Goal: Task Accomplishment & Management: Manage account settings

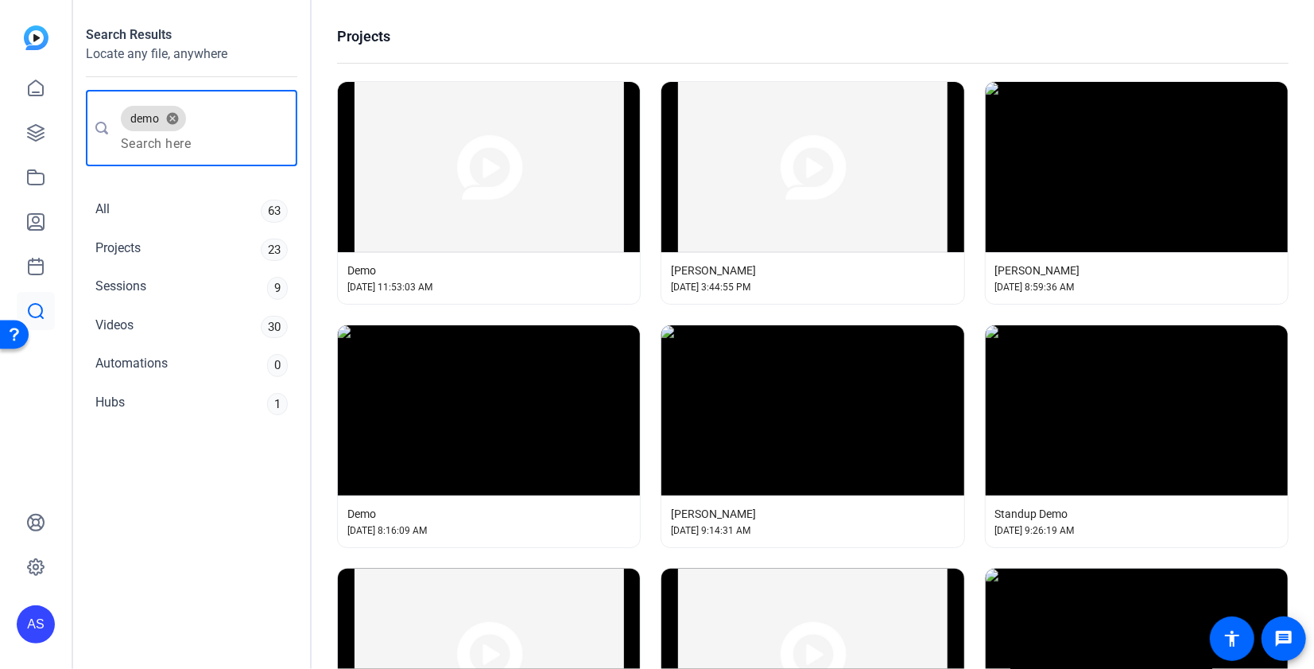
scroll to position [3063, 0]
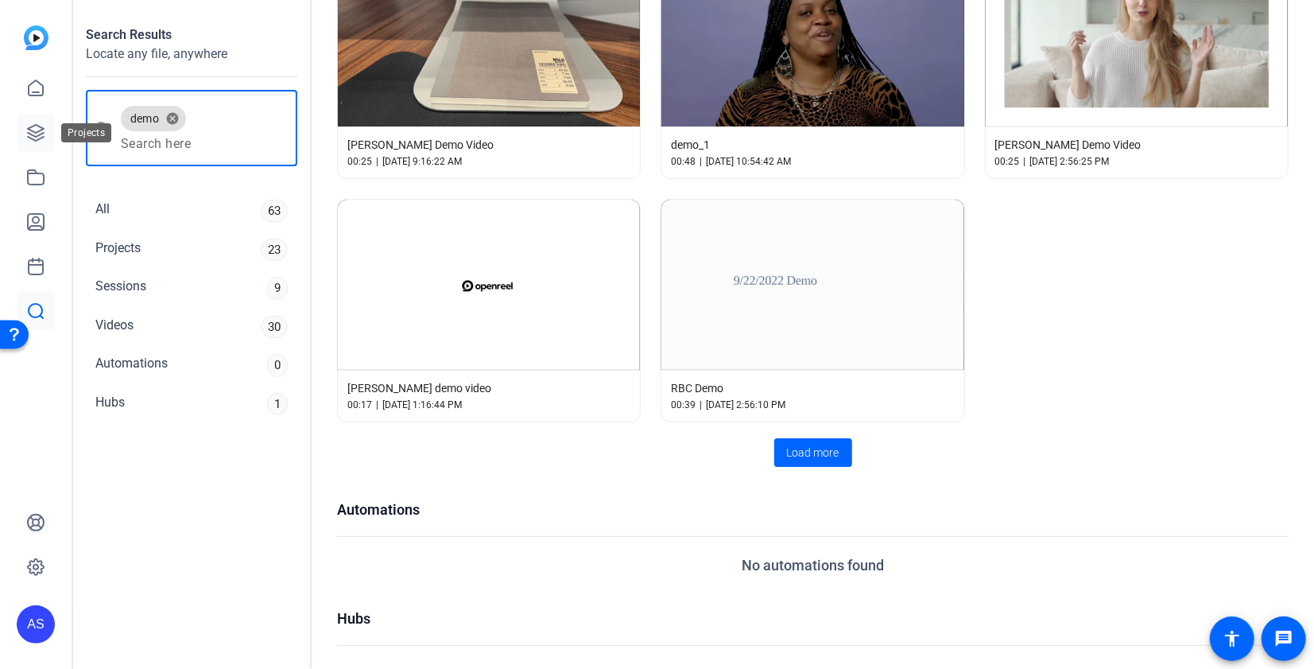
click at [27, 130] on icon at bounding box center [35, 132] width 19 height 19
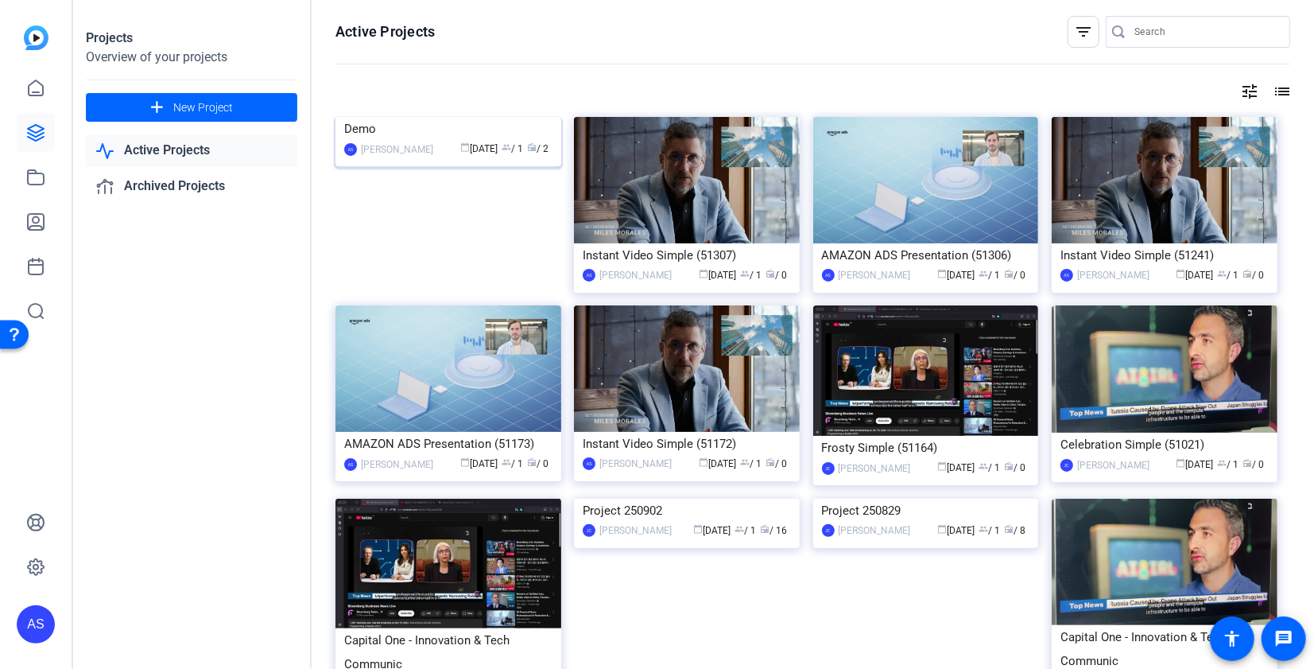
click at [441, 157] on div "calendar_today Sep 19 group / 1 radio / 2" at bounding box center [496, 149] width 111 height 17
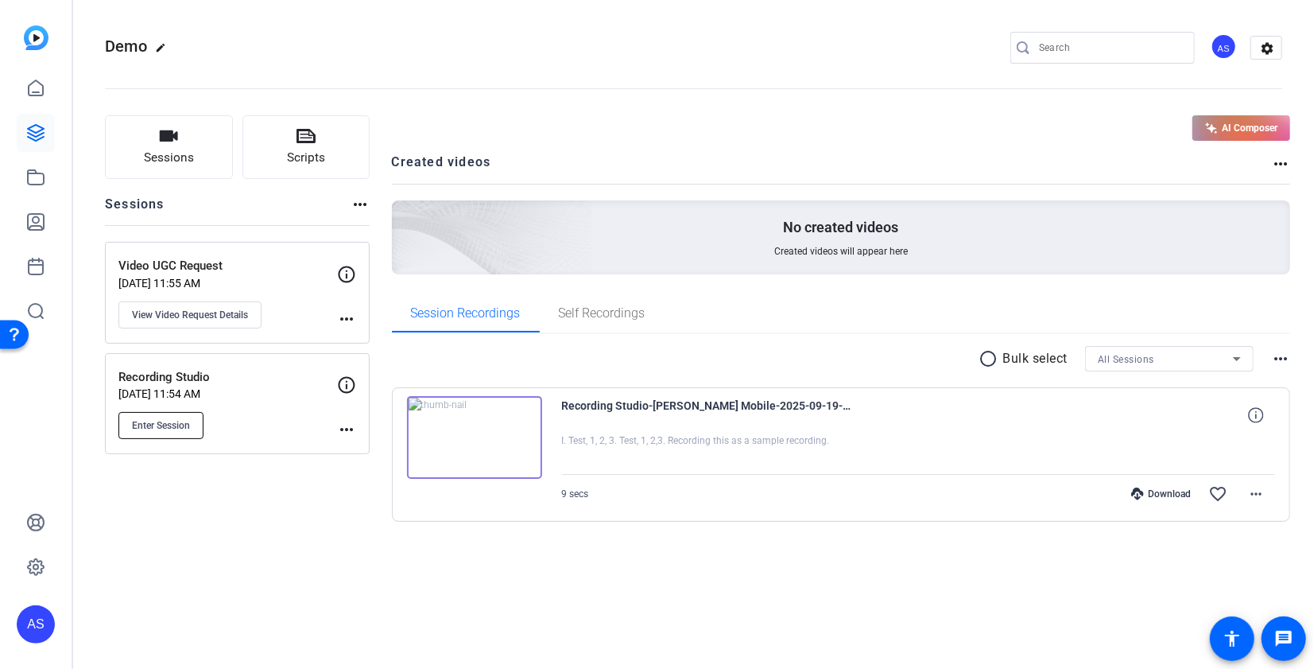
click at [169, 425] on span "Enter Session" at bounding box center [161, 425] width 58 height 13
click at [210, 309] on span "View Video Request Details" at bounding box center [190, 315] width 116 height 13
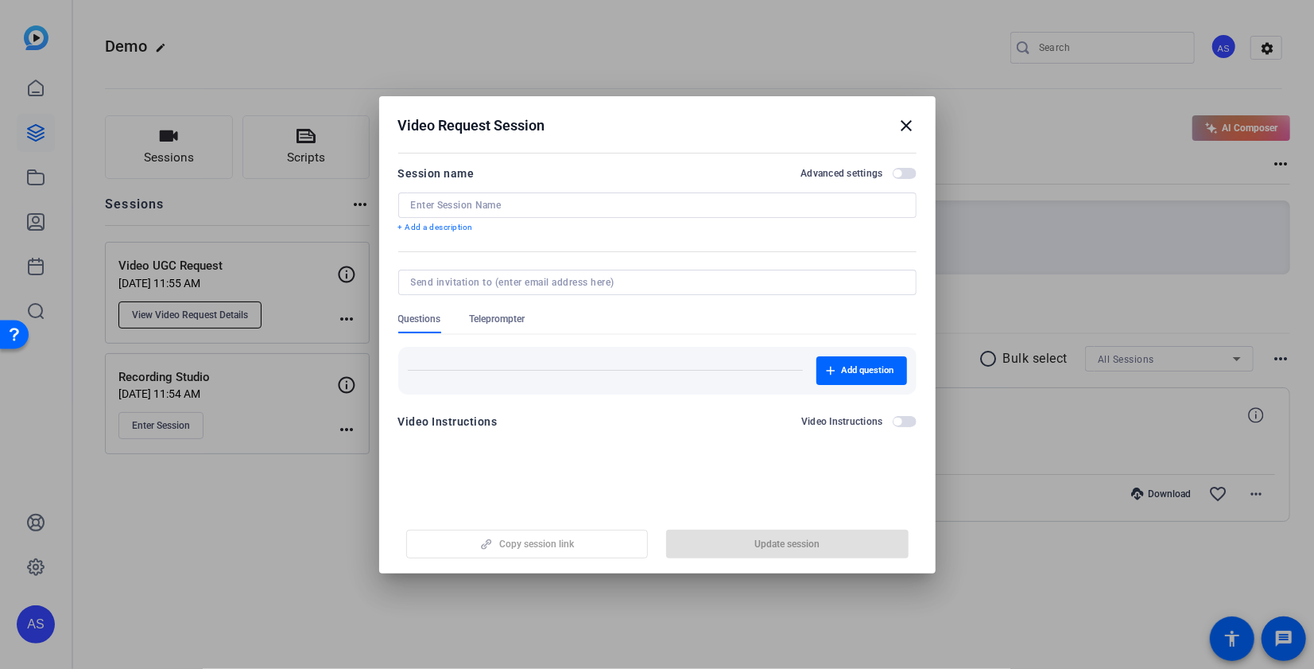
type input "Video UGC Request"
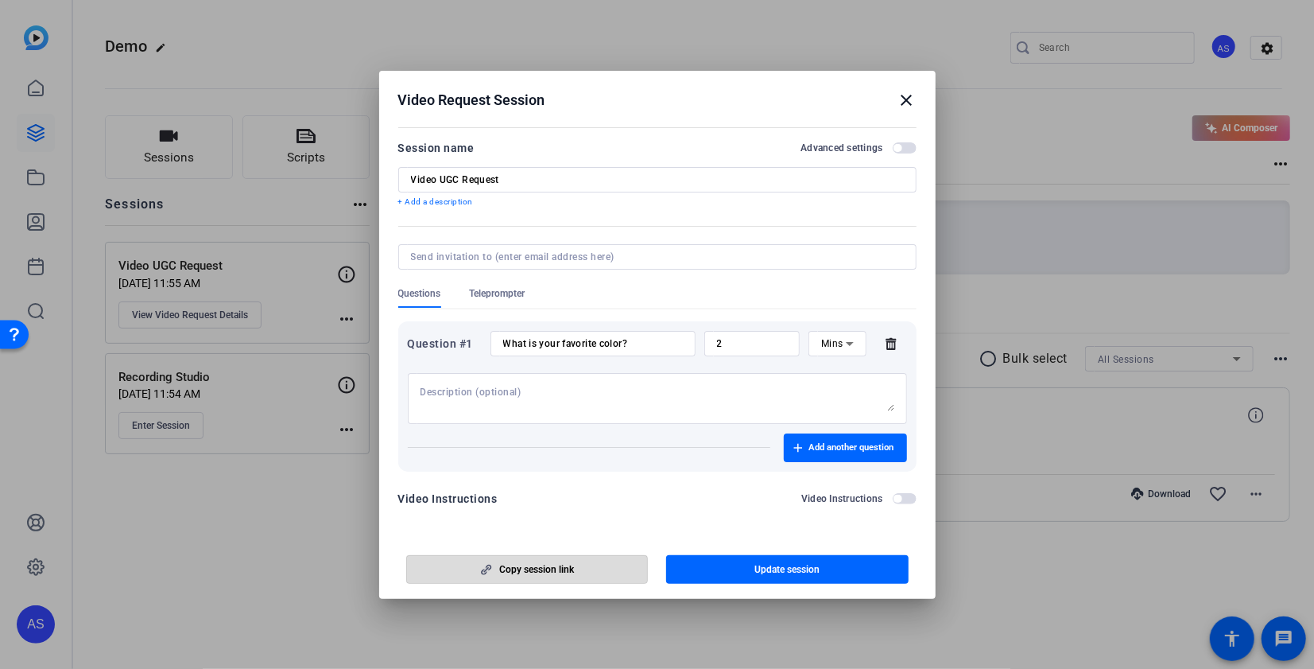
click at [551, 569] on span "Copy session link" at bounding box center [537, 569] width 75 height 13
click at [905, 99] on mat-icon "close" at bounding box center [907, 100] width 19 height 19
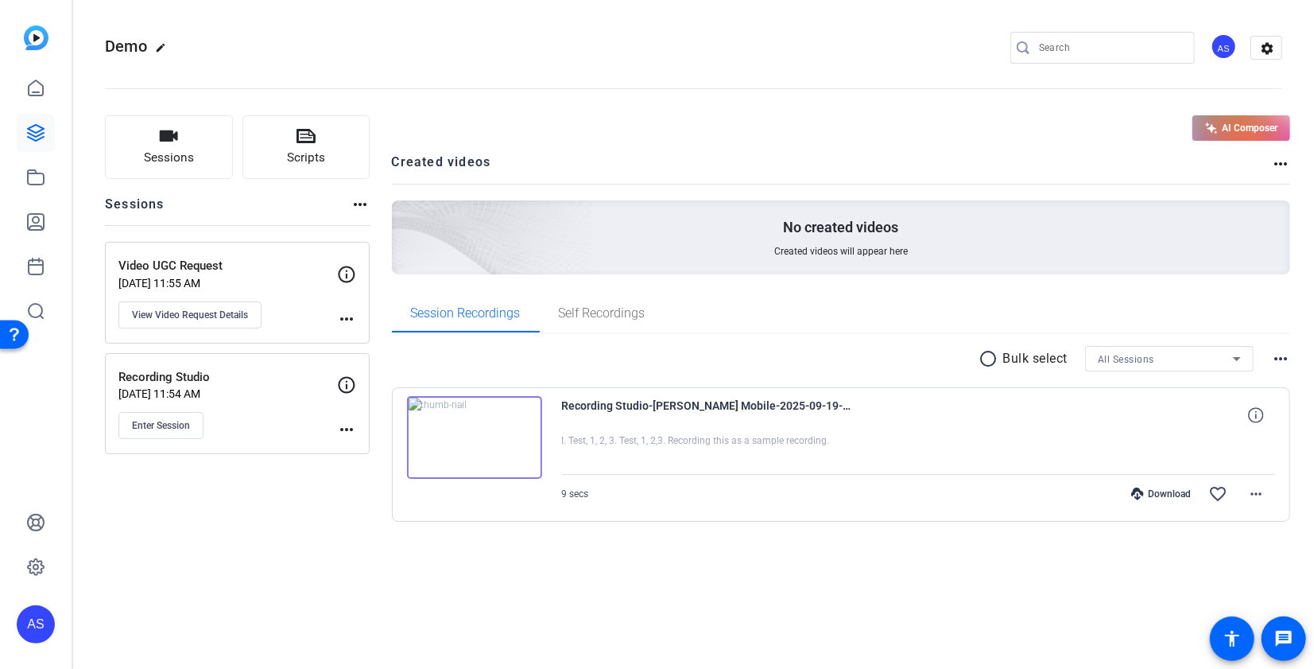
click at [656, 83] on openreel-divider-bar at bounding box center [694, 84] width 1178 height 49
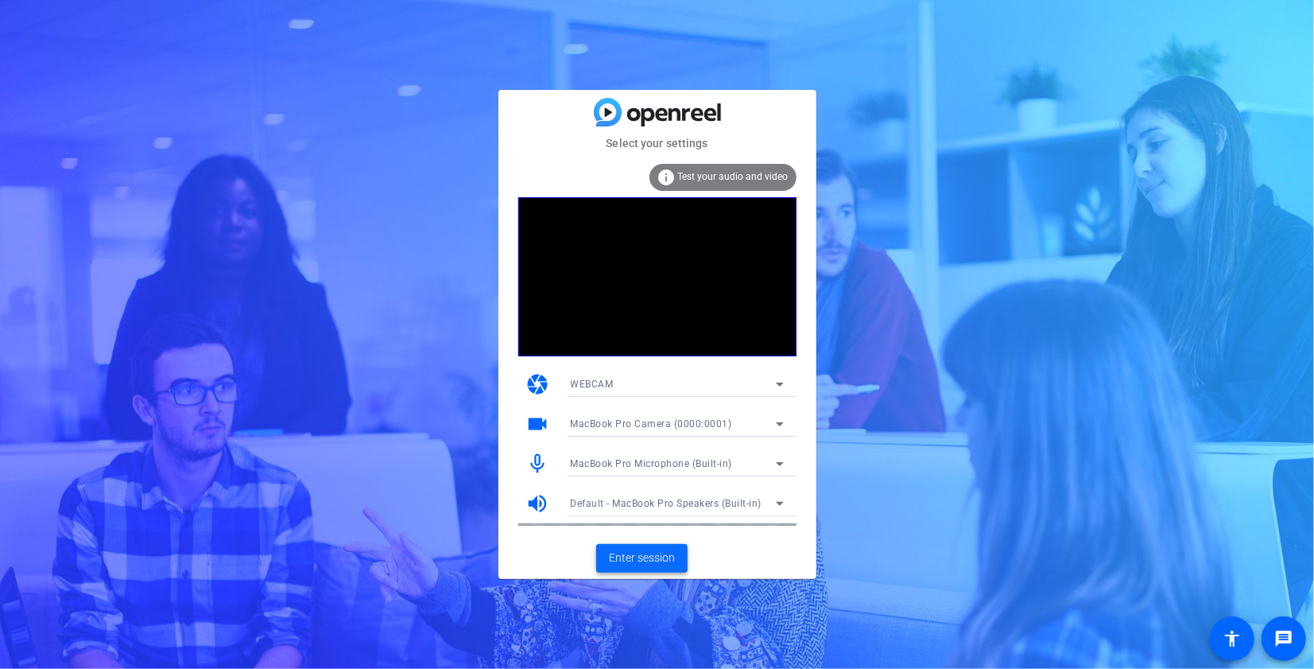
click at [641, 570] on span at bounding box center [641, 558] width 91 height 38
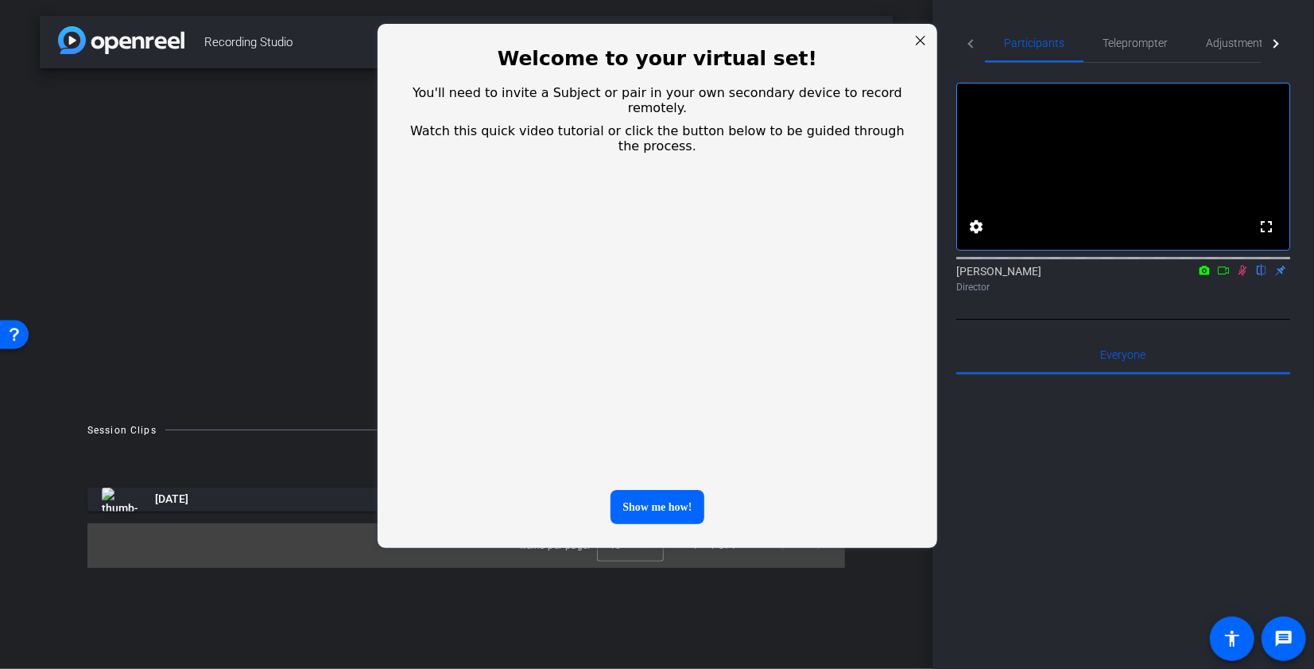
click at [922, 47] on div at bounding box center [920, 40] width 21 height 21
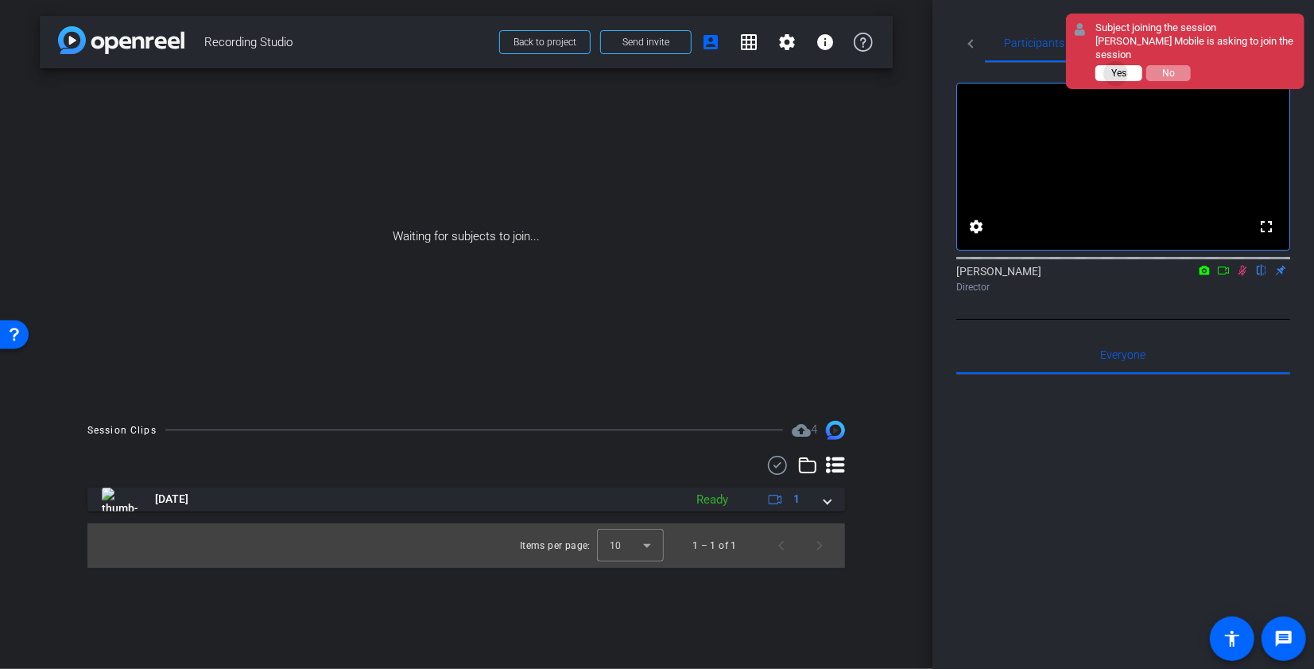
click at [1119, 68] on span "Yes" at bounding box center [1119, 73] width 15 height 11
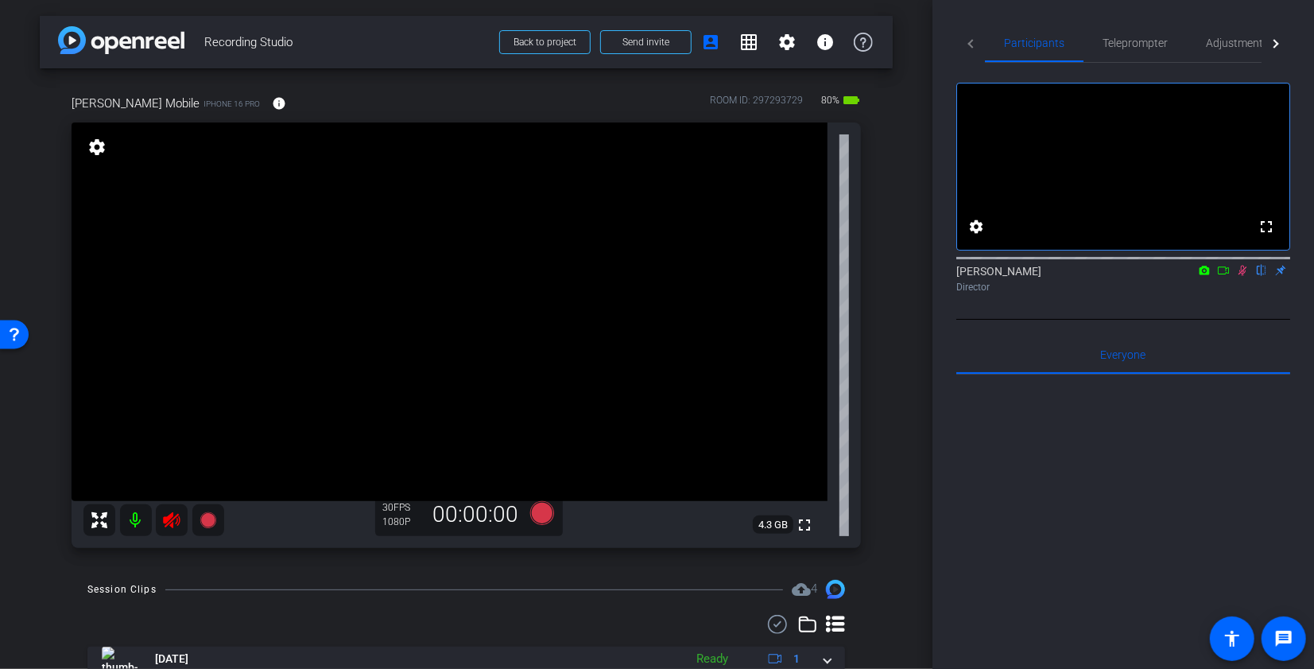
click at [138, 526] on mat-icon at bounding box center [136, 520] width 32 height 32
click at [1221, 48] on span "Adjustments" at bounding box center [1237, 42] width 63 height 11
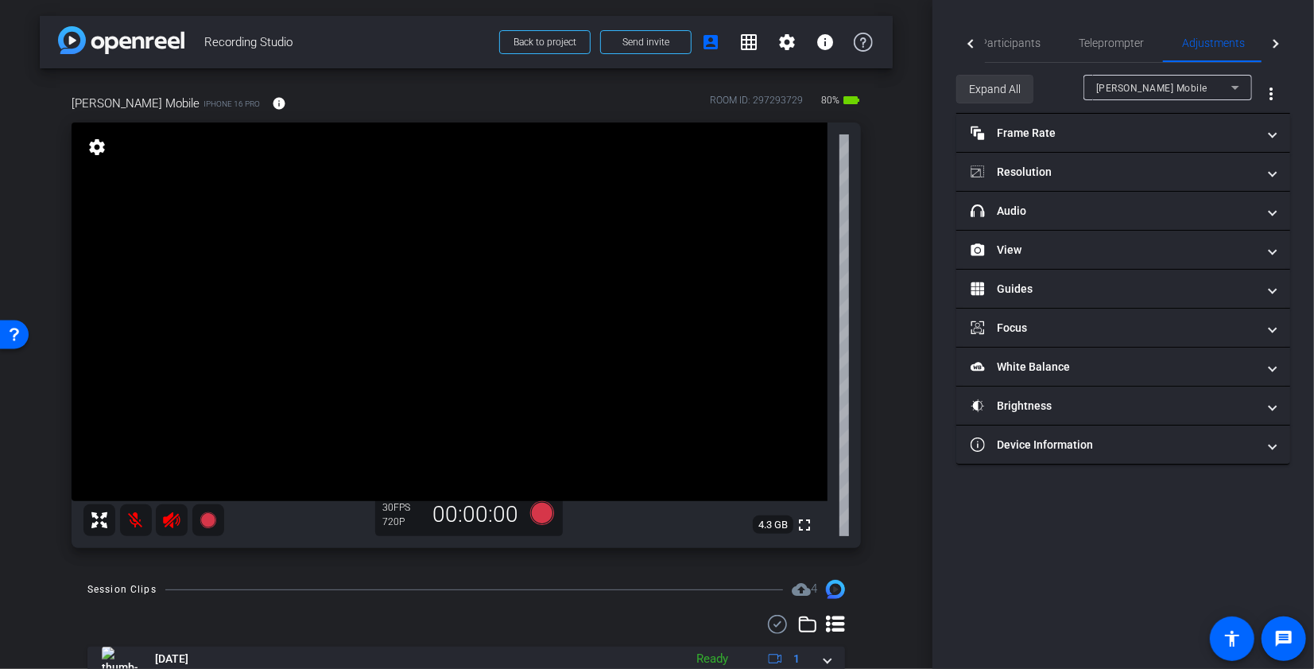
click at [1012, 90] on span "Expand All" at bounding box center [995, 89] width 52 height 30
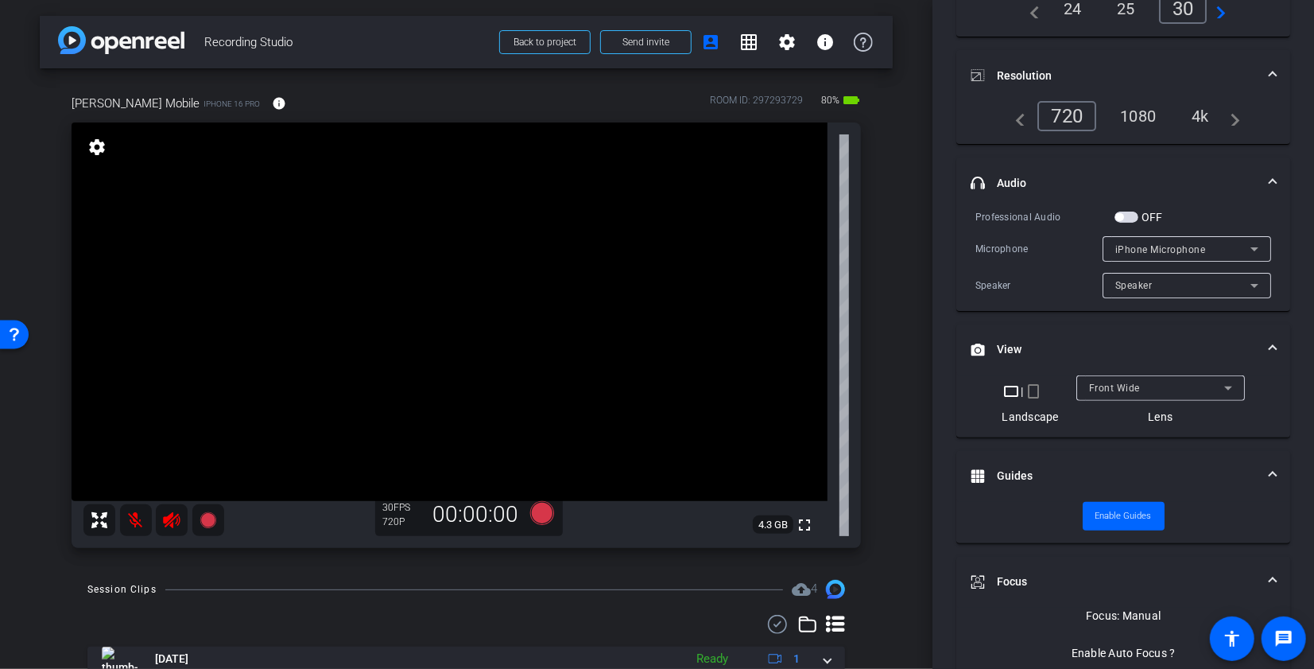
scroll to position [172, 0]
click at [646, 36] on span "Send invite" at bounding box center [646, 42] width 47 height 13
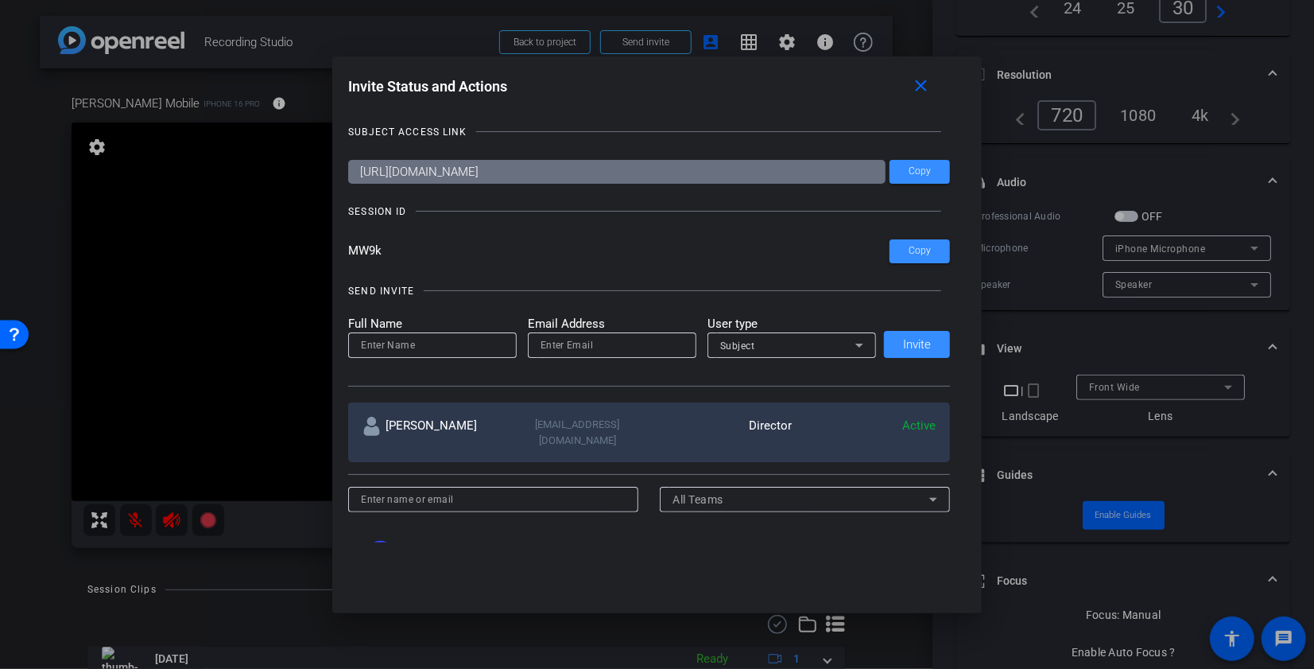
drag, startPoint x: 391, startPoint y: 250, endPoint x: 320, endPoint y: 250, distance: 71.6
click at [320, 250] on div "Invite Status and Actions close SUBJECT ACCESS LINK [URL][DOMAIN_NAME] Copy SES…" at bounding box center [657, 334] width 1314 height 669
click at [918, 87] on mat-icon "close" at bounding box center [921, 86] width 20 height 20
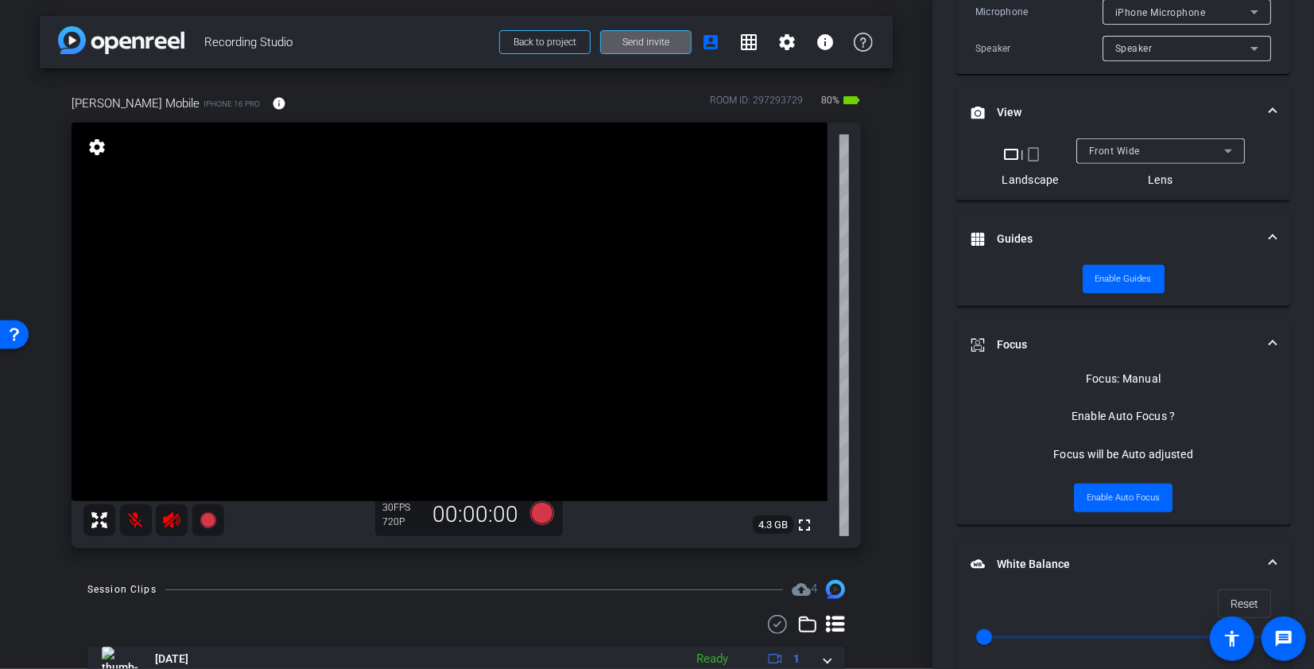
scroll to position [422, 0]
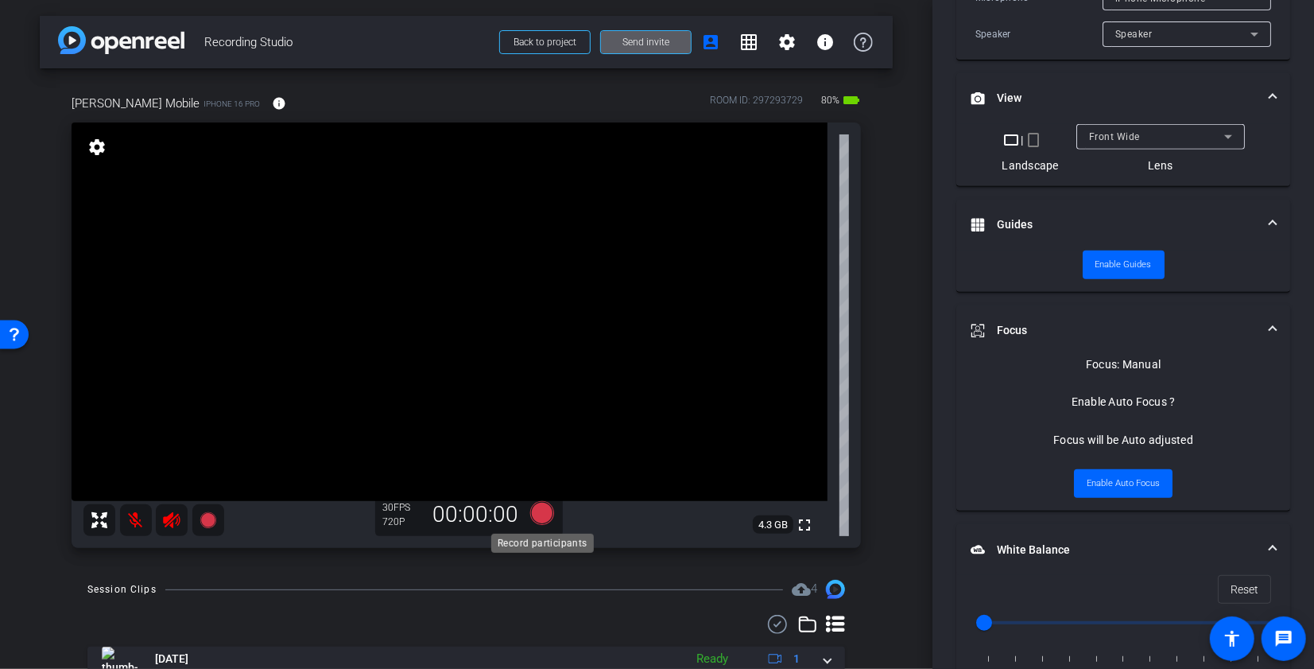
click at [549, 517] on icon at bounding box center [542, 513] width 24 height 24
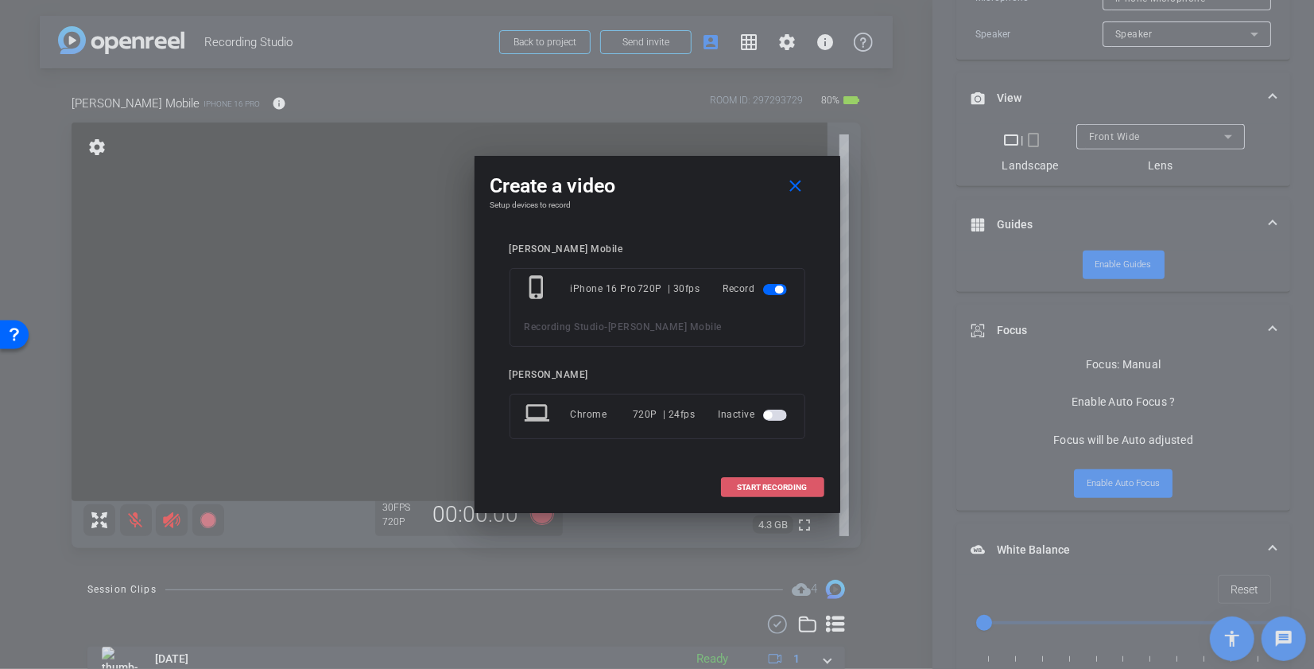
click at [749, 483] on span "START RECORDING" at bounding box center [773, 487] width 70 height 8
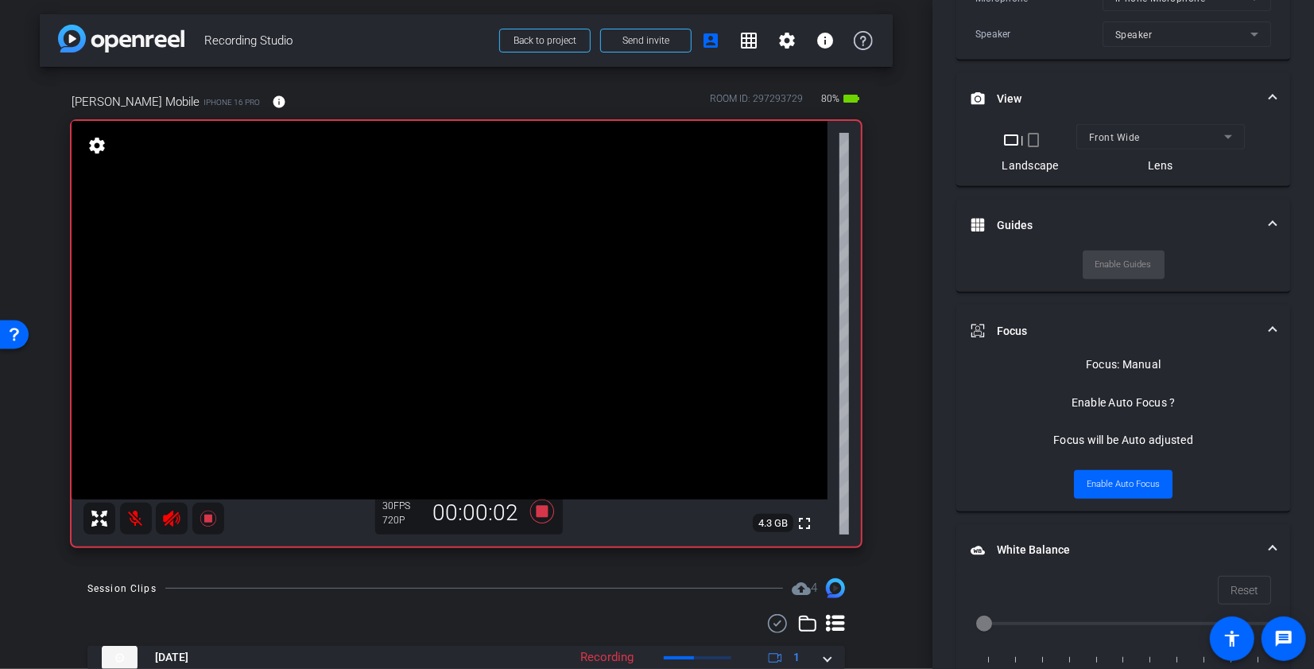
scroll to position [93, 0]
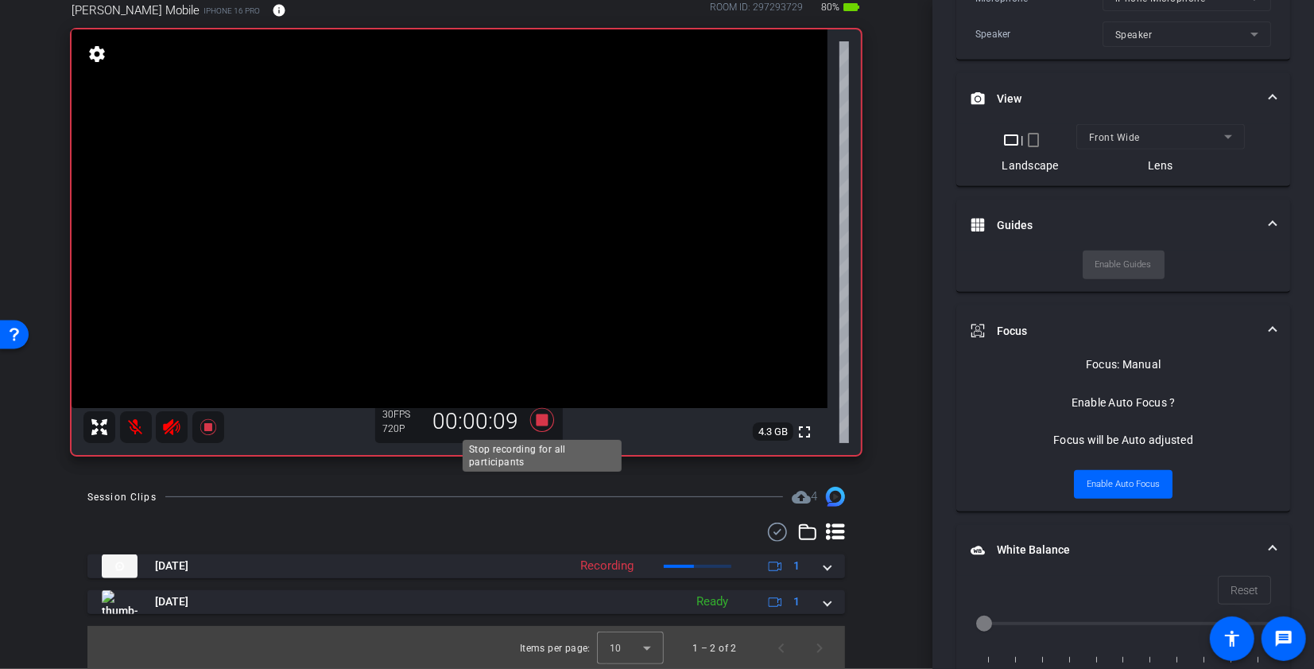
click at [543, 416] on icon at bounding box center [542, 420] width 24 height 24
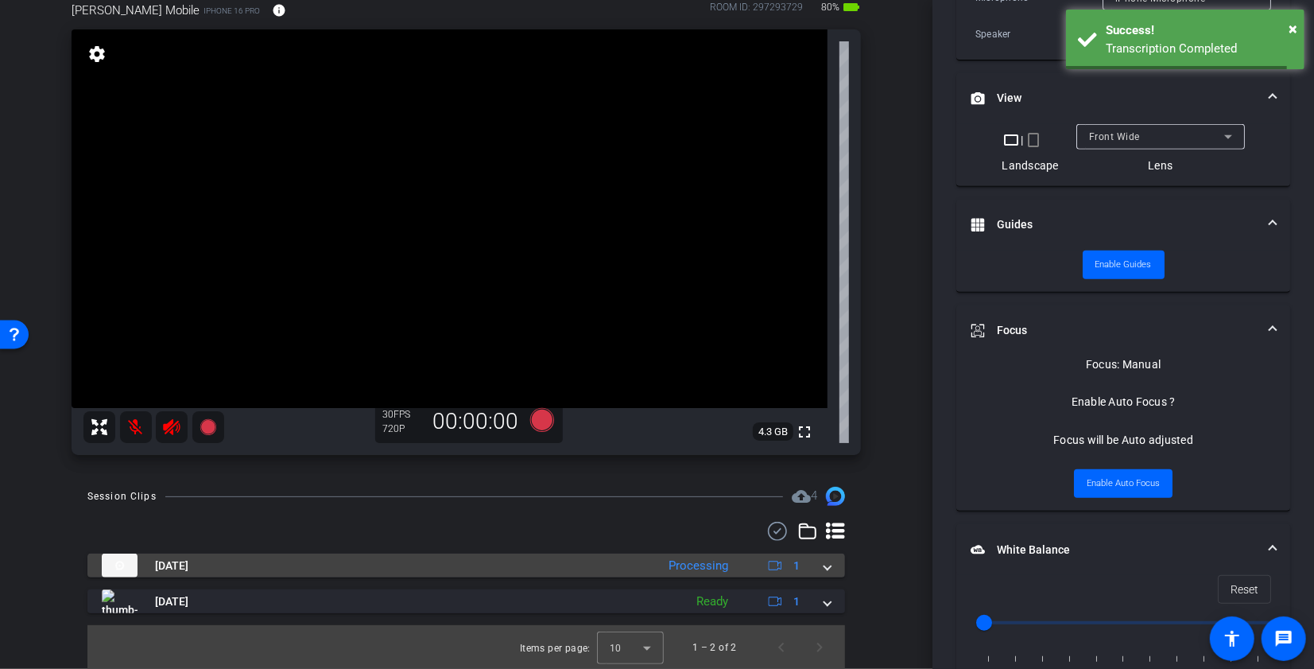
scroll to position [91, 0]
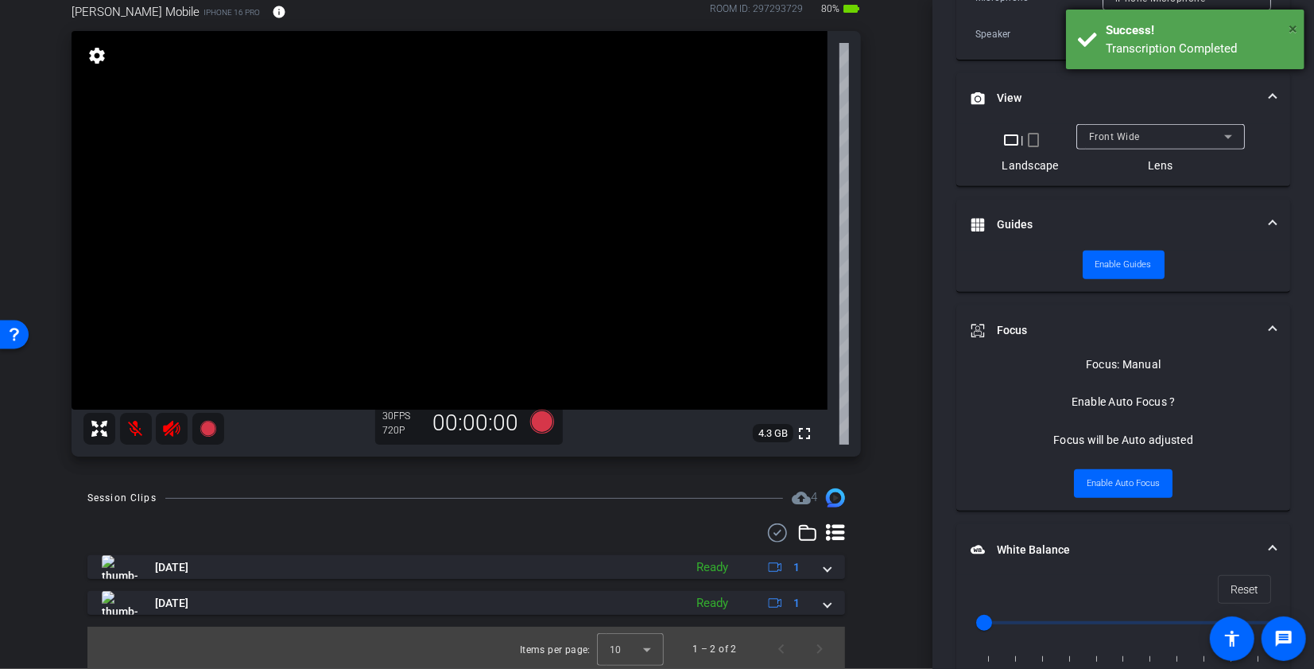
click at [1290, 30] on span "×" at bounding box center [1293, 28] width 9 height 19
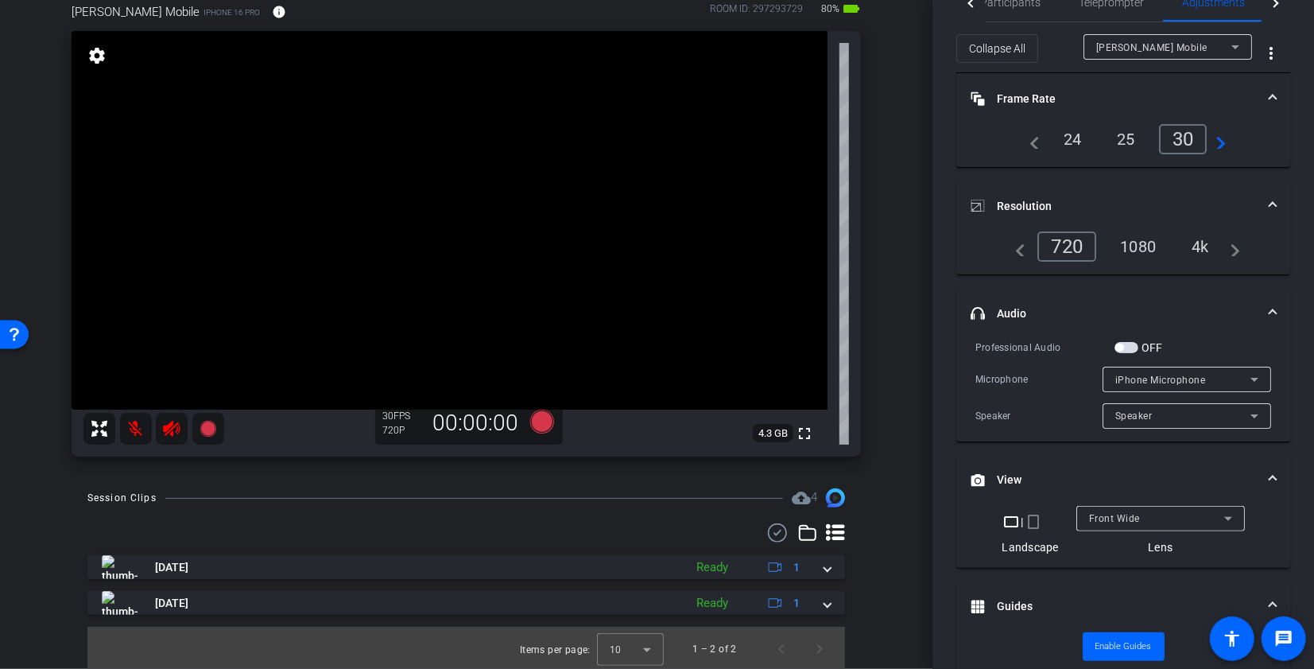
scroll to position [0, 0]
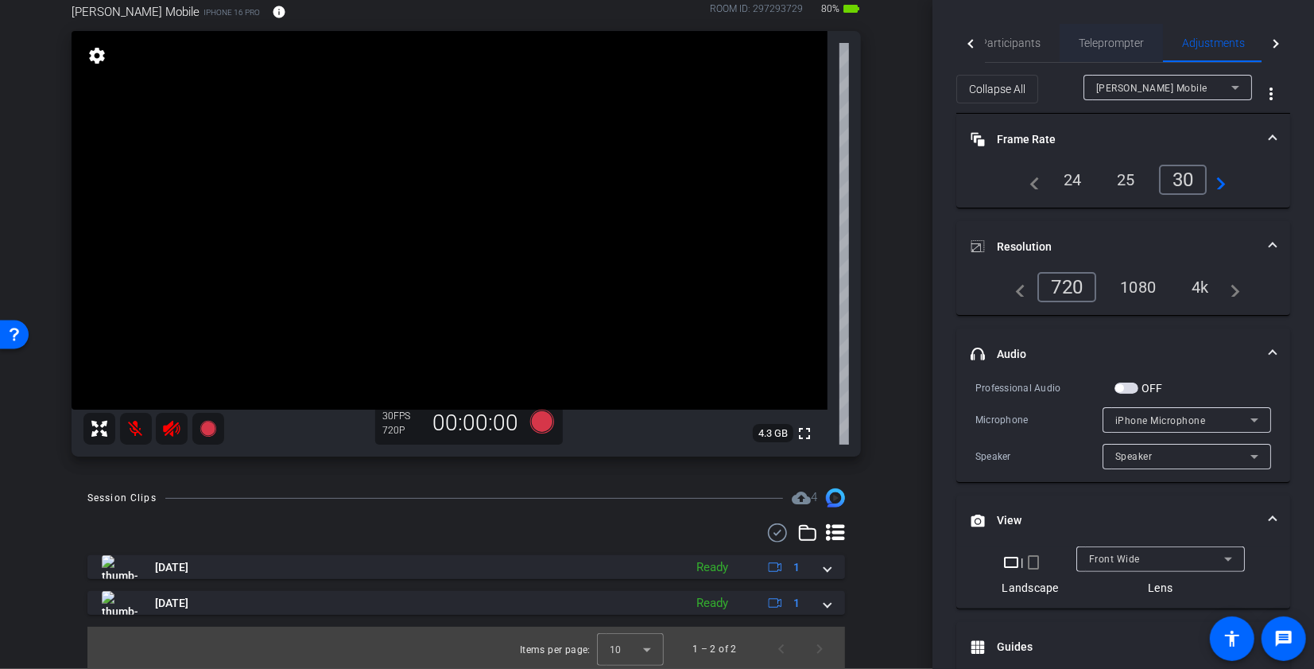
click at [1100, 47] on span "Teleprompter" at bounding box center [1111, 42] width 65 height 11
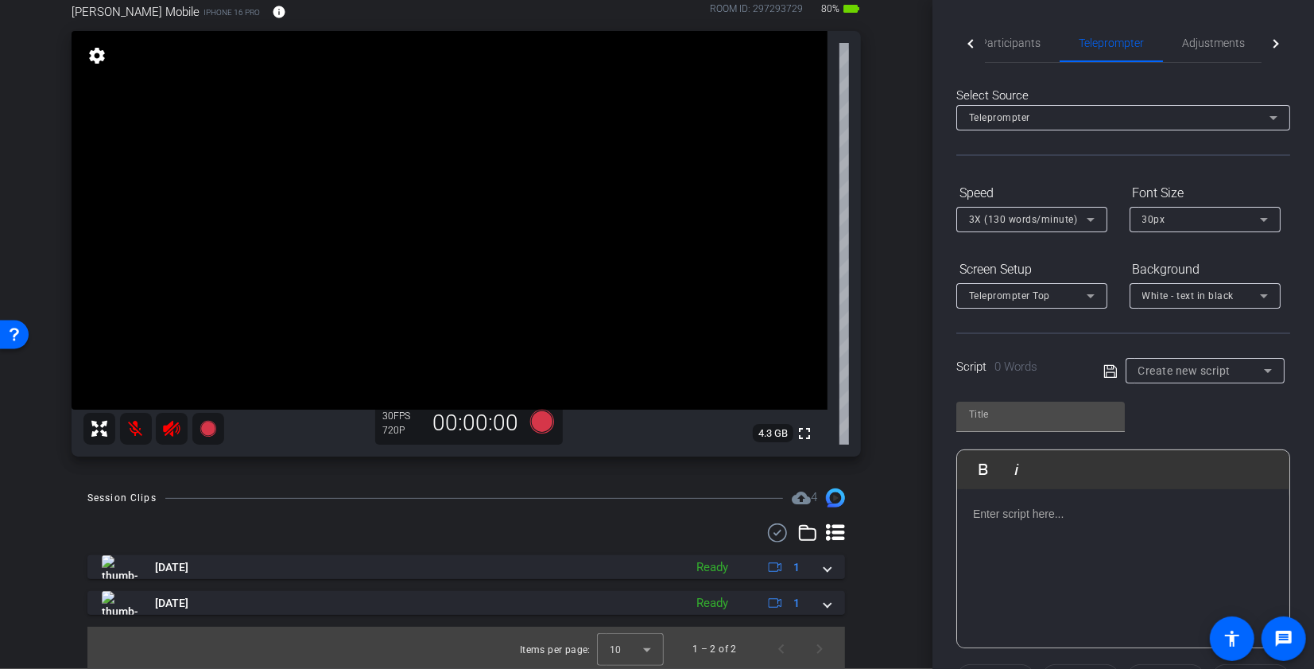
click at [1086, 113] on div "Teleprompter" at bounding box center [1119, 117] width 301 height 20
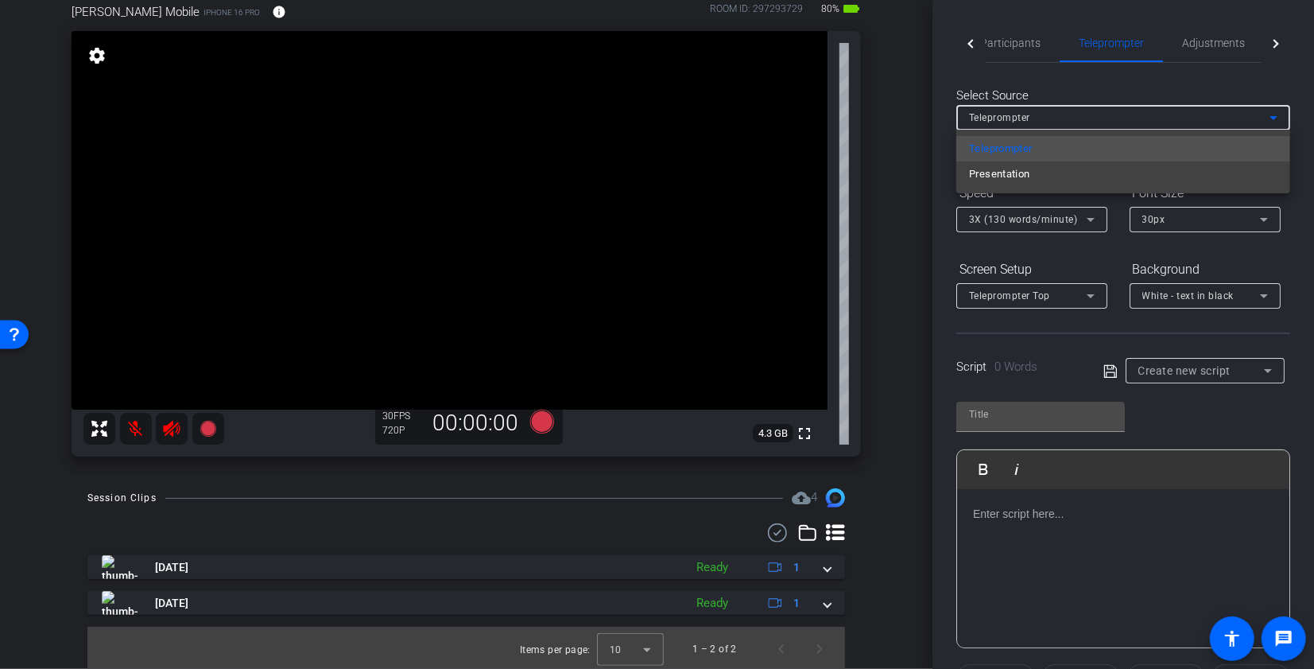
click at [937, 124] on div at bounding box center [657, 334] width 1314 height 669
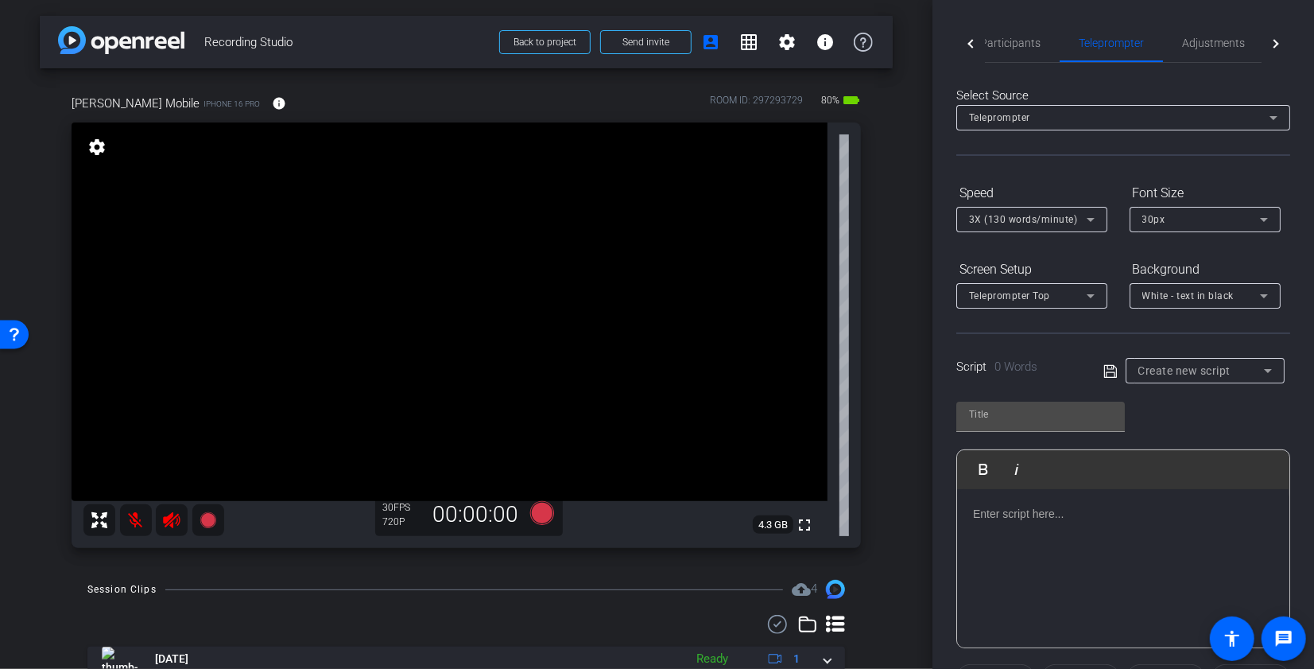
click at [1275, 42] on div at bounding box center [1274, 43] width 9 height 9
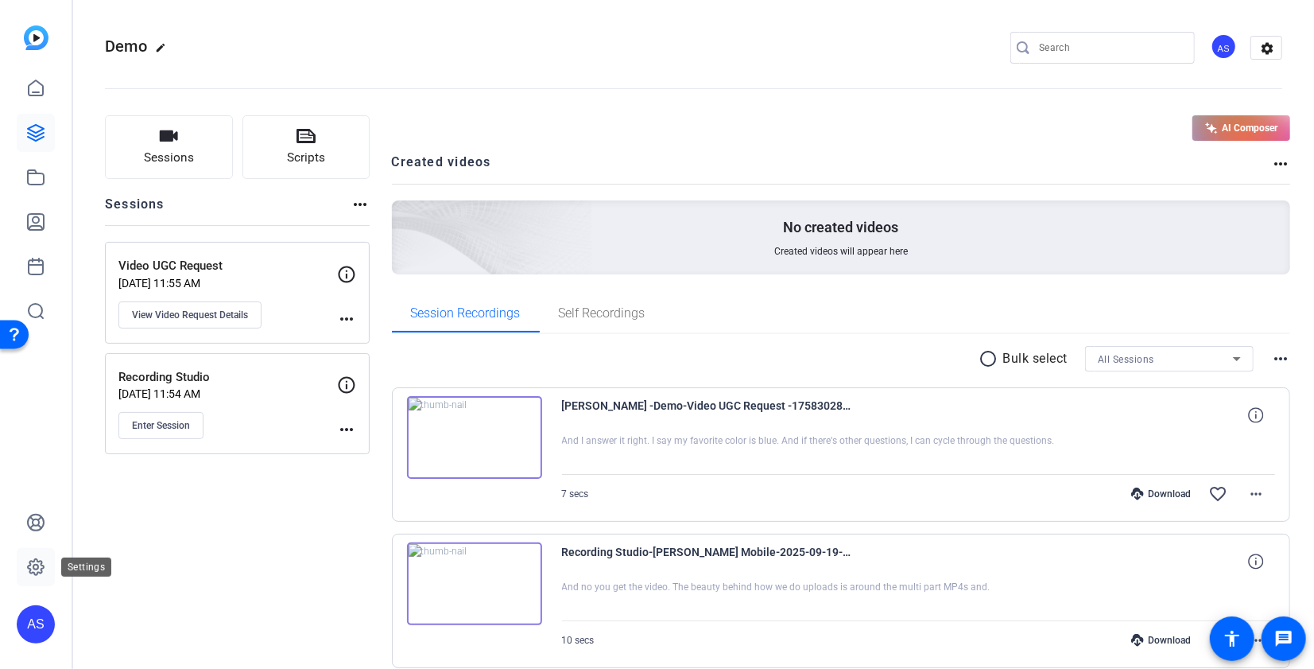
click at [39, 561] on icon at bounding box center [36, 567] width 16 height 16
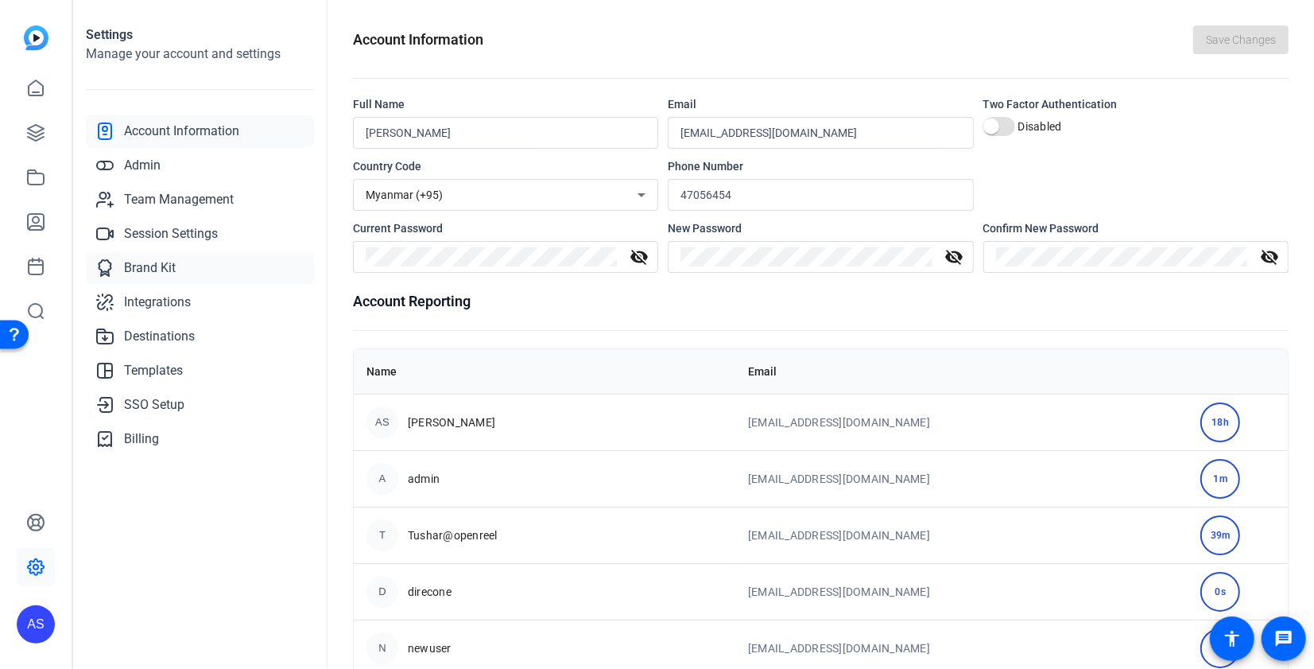
click at [153, 274] on span "Brand Kit" at bounding box center [150, 267] width 52 height 19
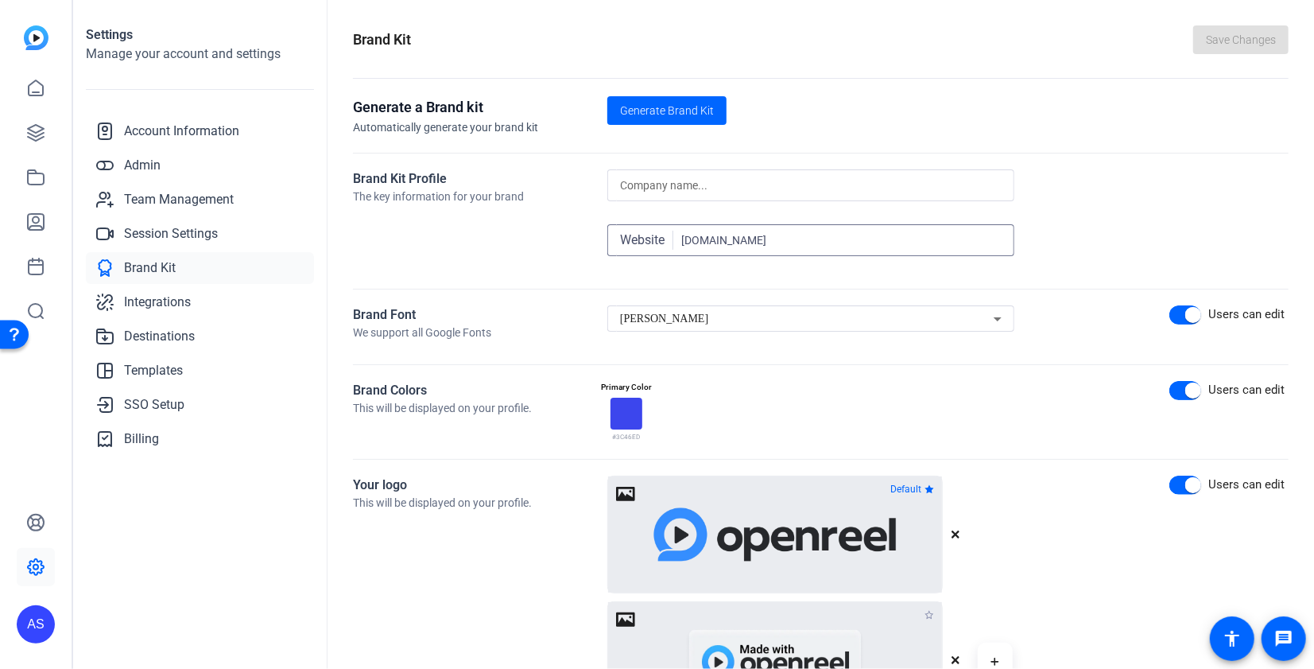
drag, startPoint x: 725, startPoint y: 241, endPoint x: 666, endPoint y: 235, distance: 59.9
click at [672, 236] on div "Website nbc.com" at bounding box center [811, 240] width 382 height 32
type input "kaltura.com"
click at [653, 111] on span "Generate Brand Kit" at bounding box center [667, 111] width 94 height 17
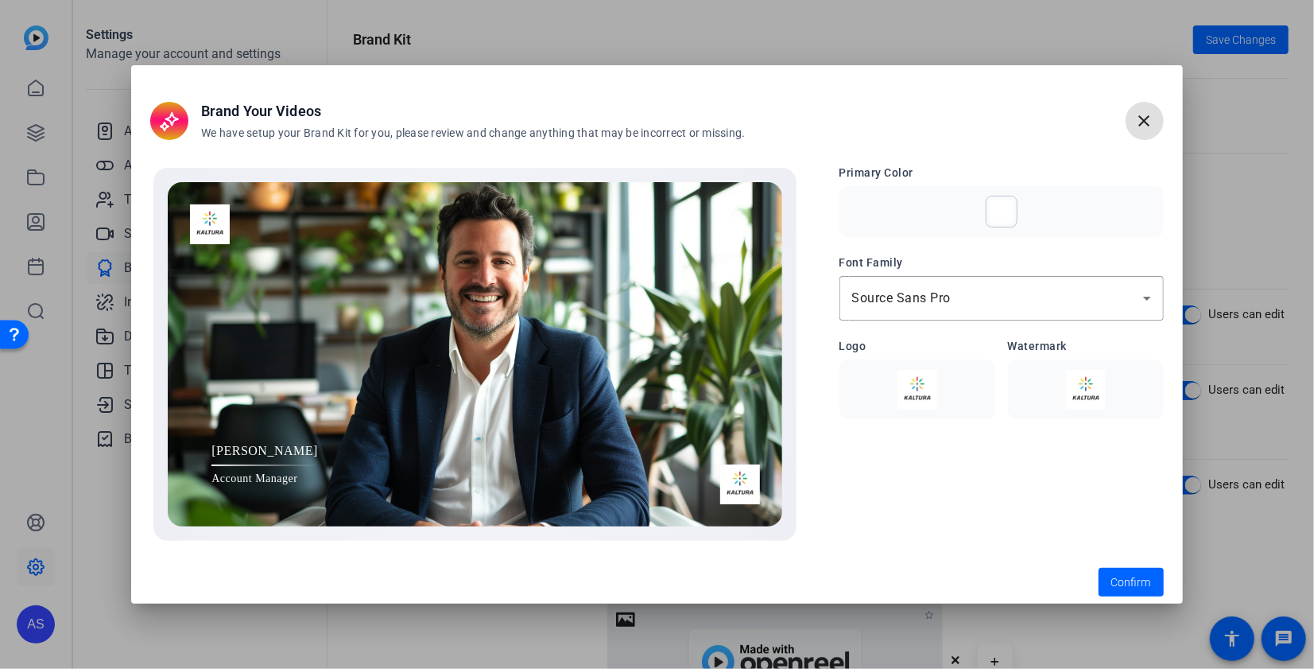
click at [921, 371] on img at bounding box center [917, 390] width 137 height 40
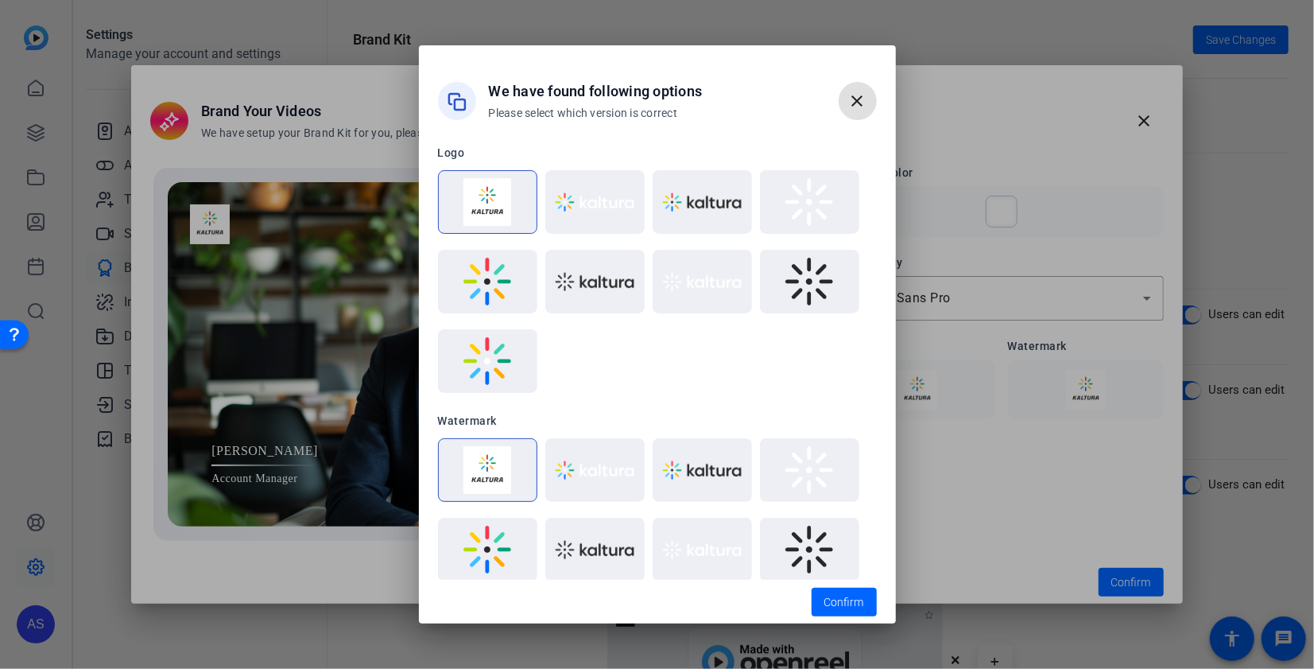
scroll to position [101, 0]
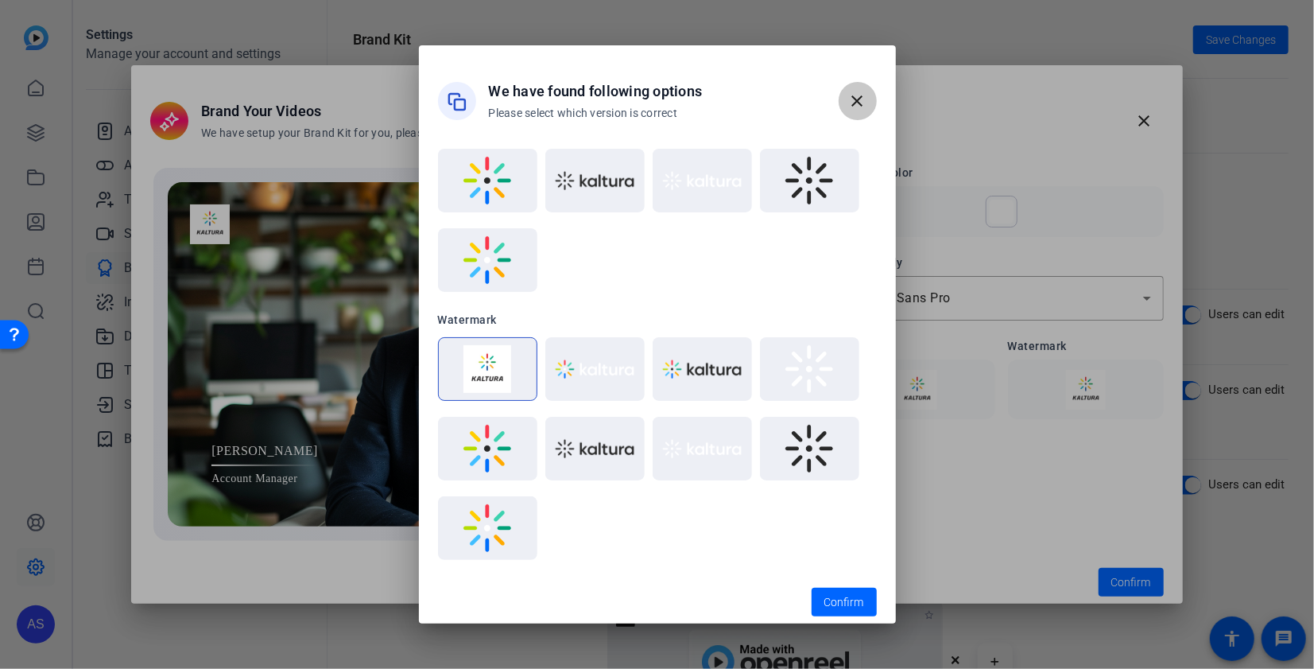
click at [859, 107] on mat-icon "close" at bounding box center [857, 100] width 19 height 19
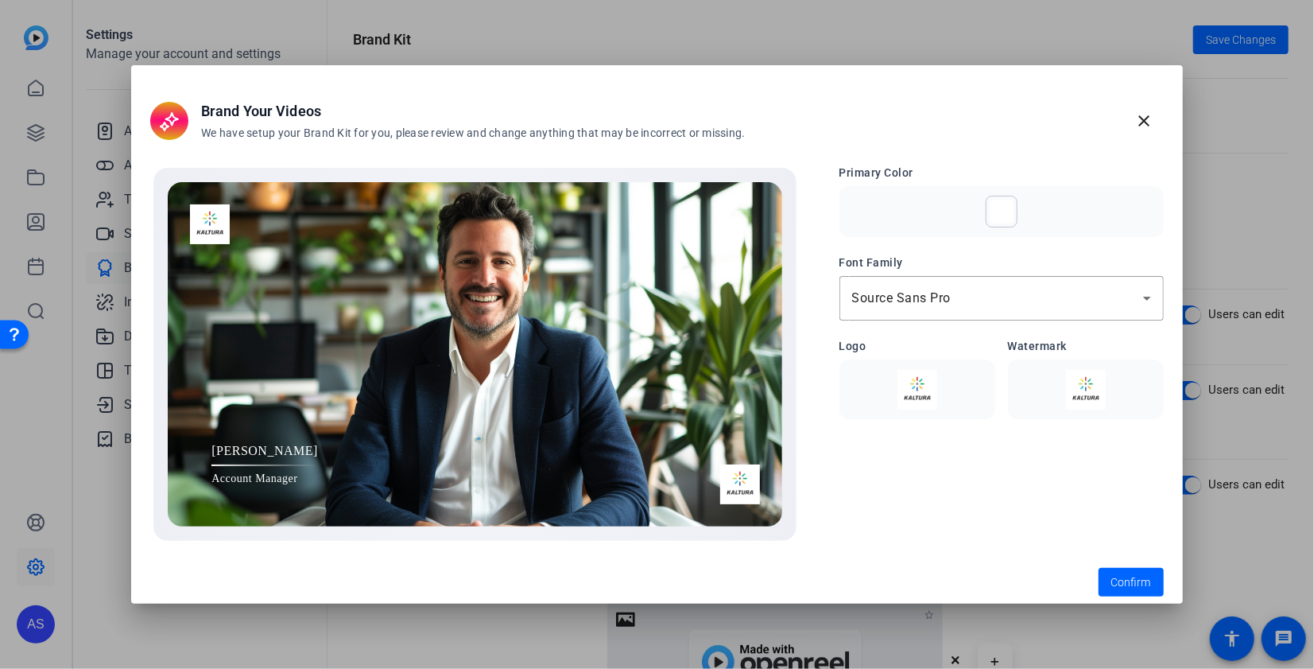
click at [997, 215] on div at bounding box center [1002, 212] width 24 height 24
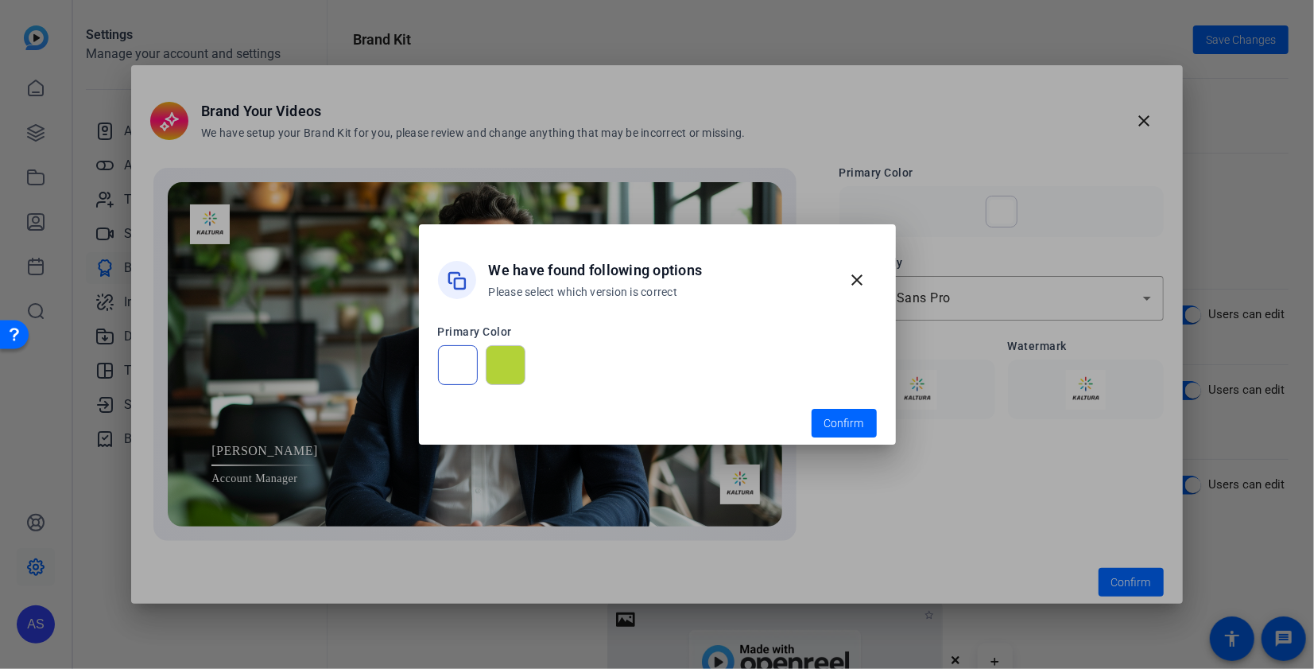
click at [494, 361] on div at bounding box center [506, 365] width 40 height 40
click at [503, 384] on div at bounding box center [506, 365] width 40 height 40
click at [852, 420] on span "Confirm" at bounding box center [845, 423] width 40 height 17
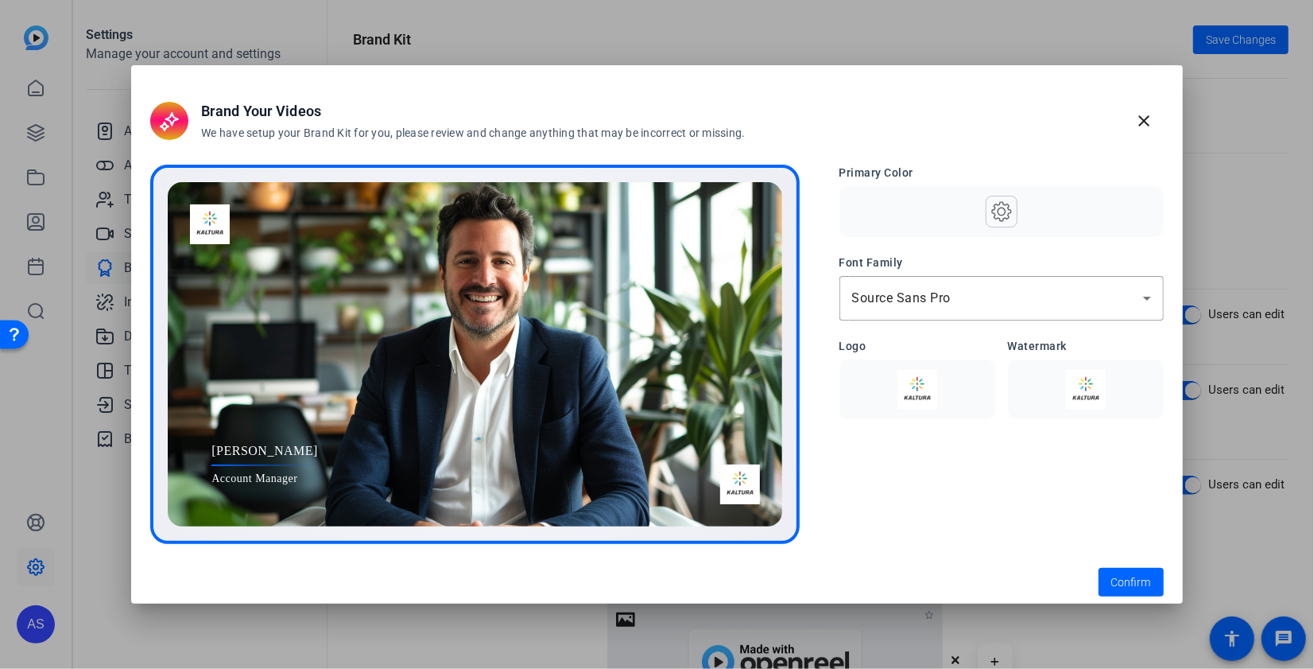
click at [1009, 210] on use at bounding box center [1002, 212] width 20 height 20
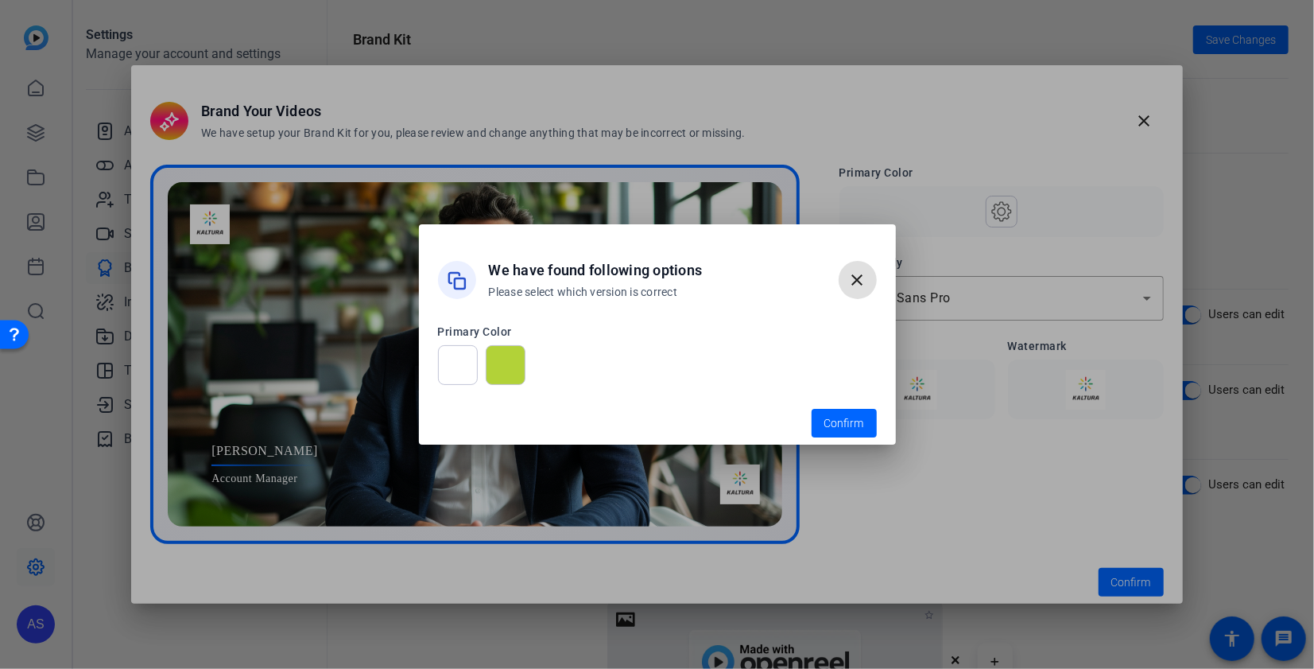
click at [460, 363] on div at bounding box center [458, 365] width 40 height 40
click at [866, 425] on span "button" at bounding box center [844, 423] width 65 height 38
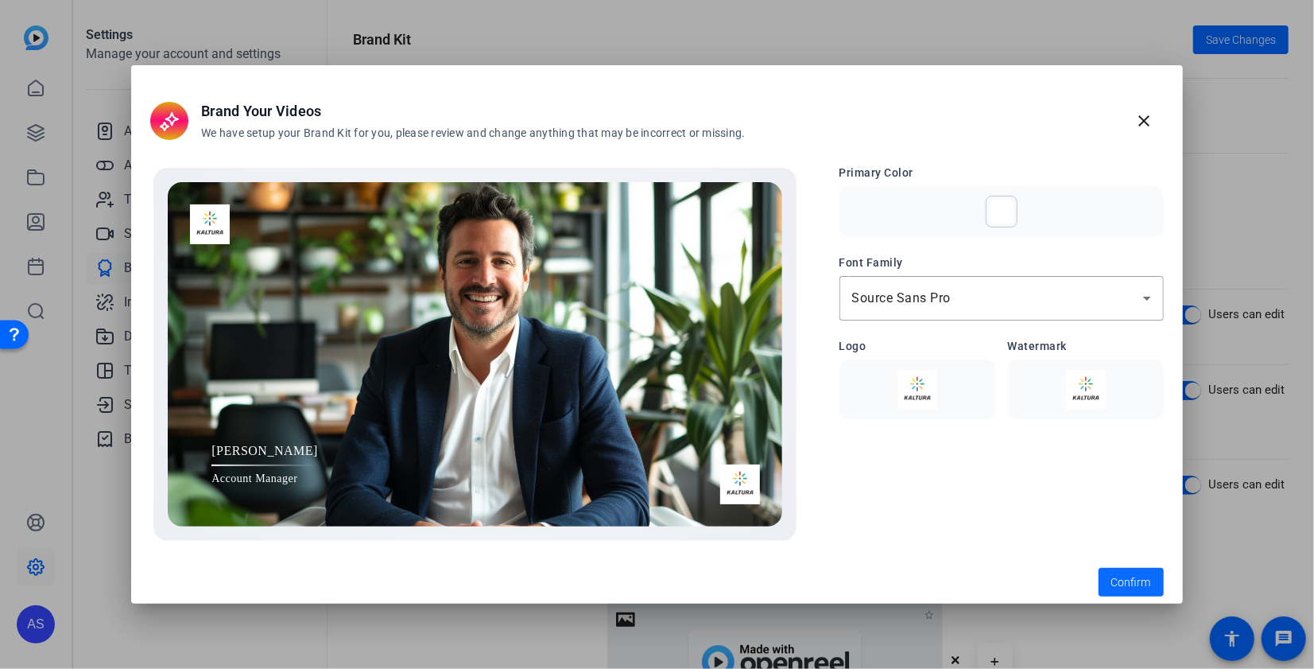
click at [1140, 571] on span at bounding box center [1131, 582] width 65 height 38
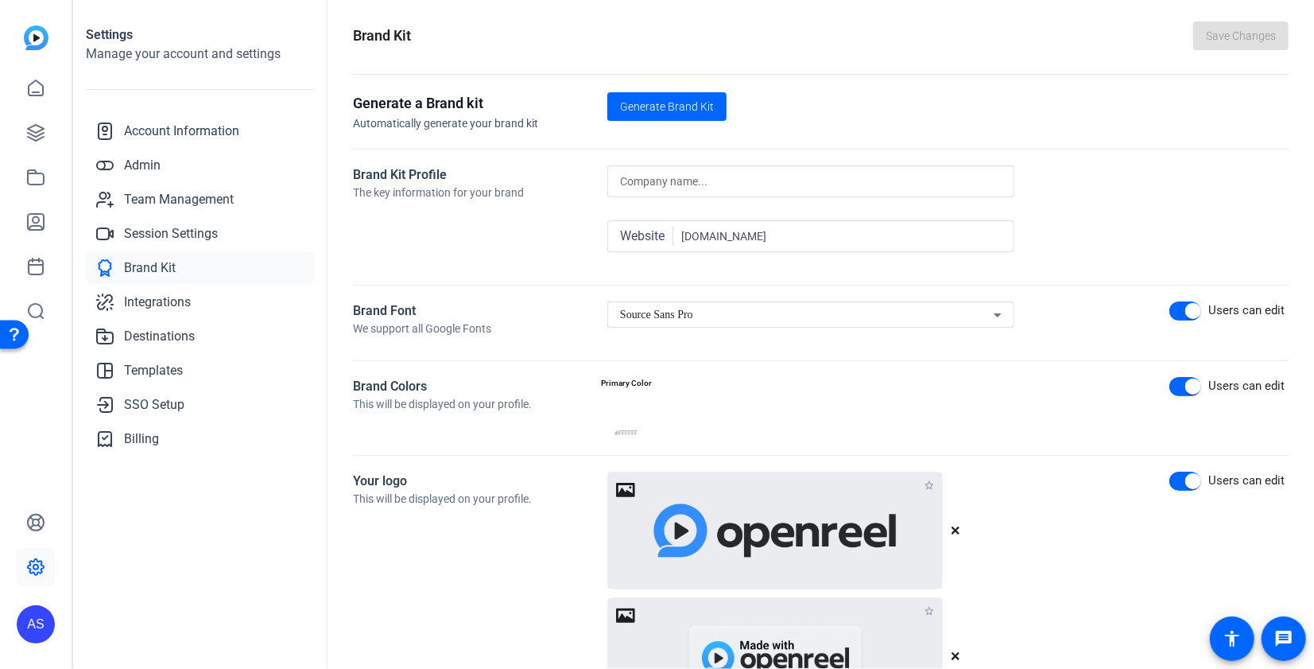
scroll to position [0, 0]
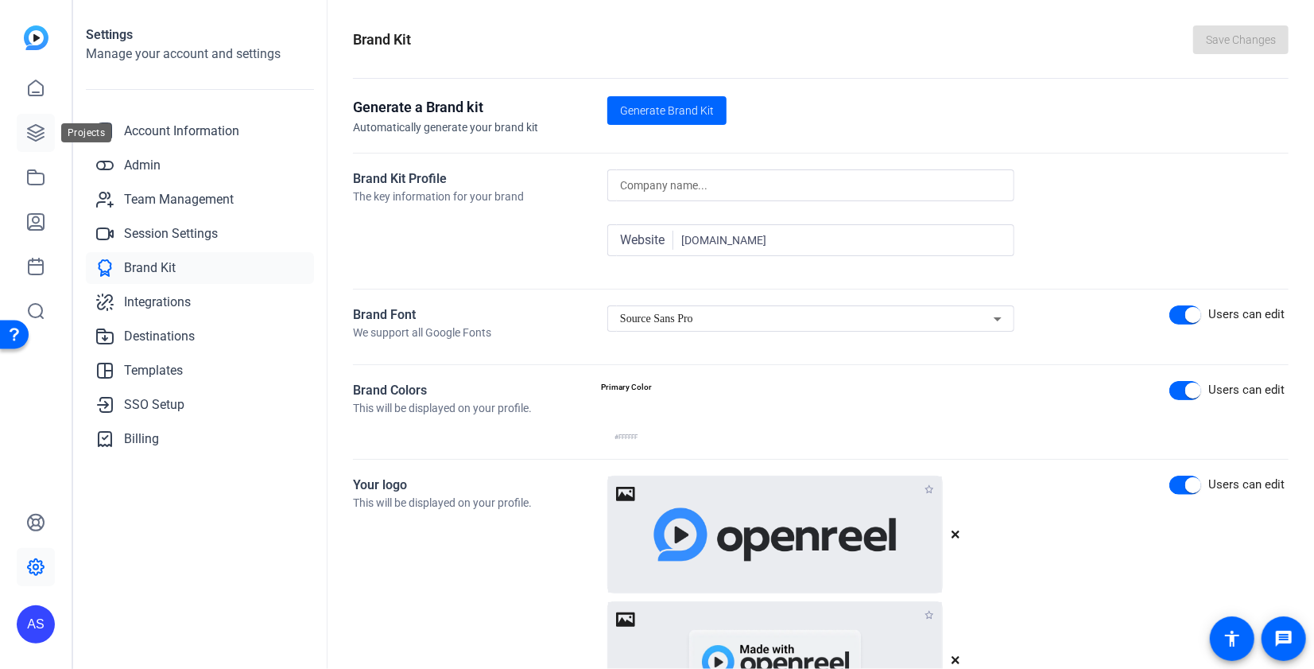
click at [45, 146] on link at bounding box center [36, 133] width 38 height 38
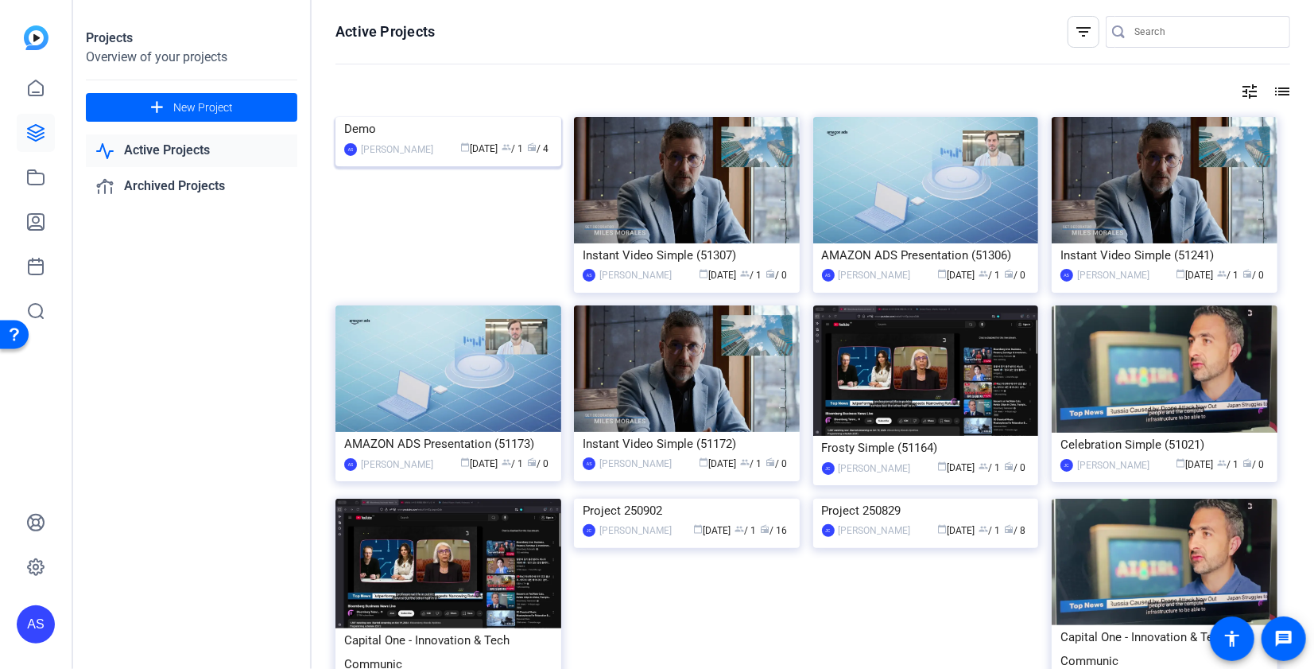
click at [452, 141] on div "Demo" at bounding box center [448, 129] width 208 height 24
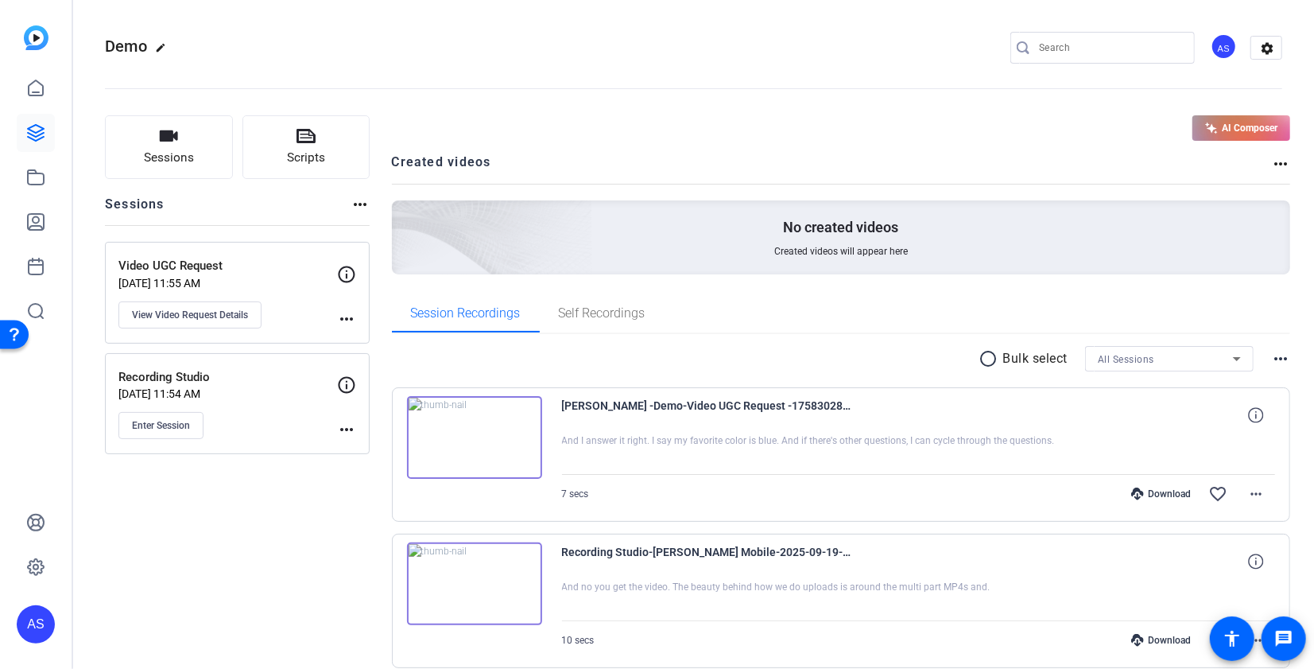
click at [1230, 130] on button "AI Composer" at bounding box center [1242, 127] width 98 height 25
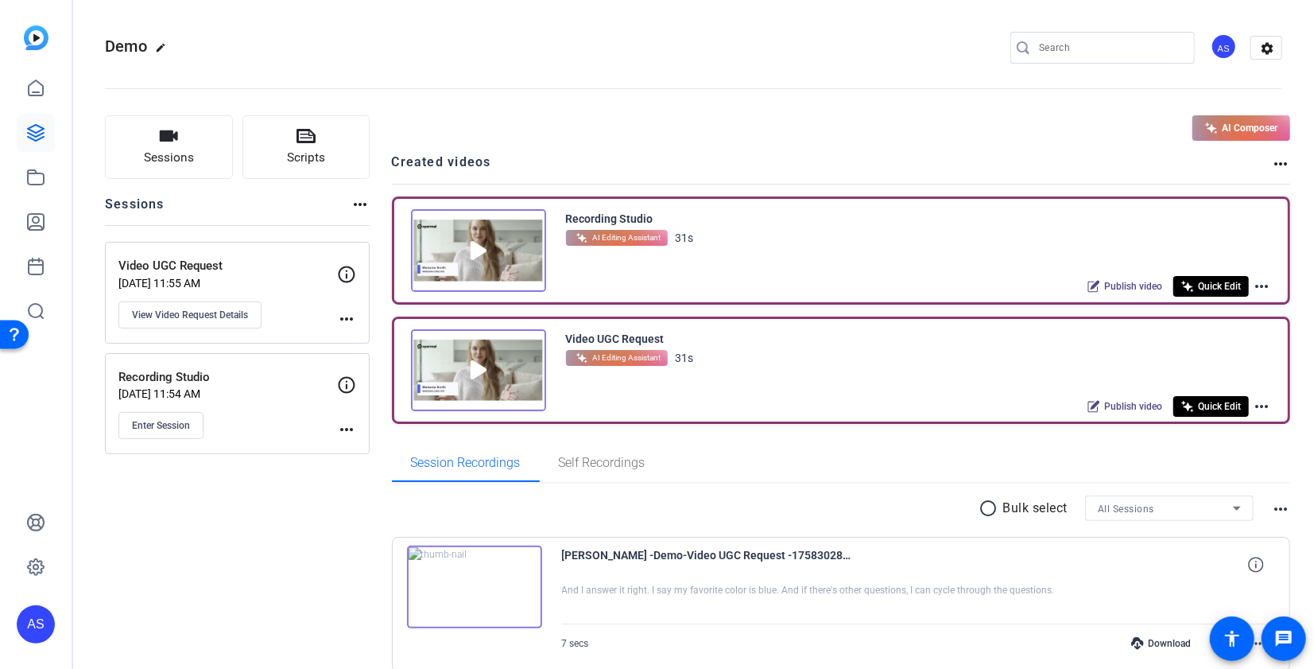
click at [1212, 404] on span "Quick Edit" at bounding box center [1219, 406] width 43 height 13
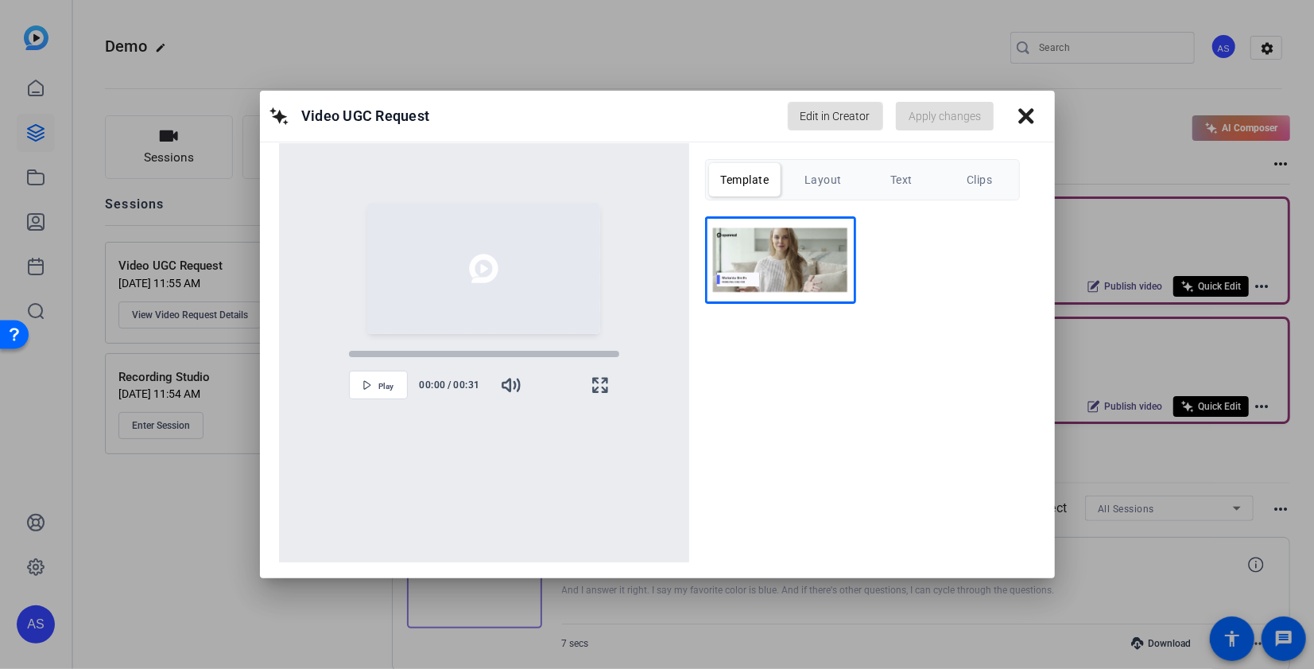
click at [848, 182] on button "Layout" at bounding box center [823, 179] width 72 height 33
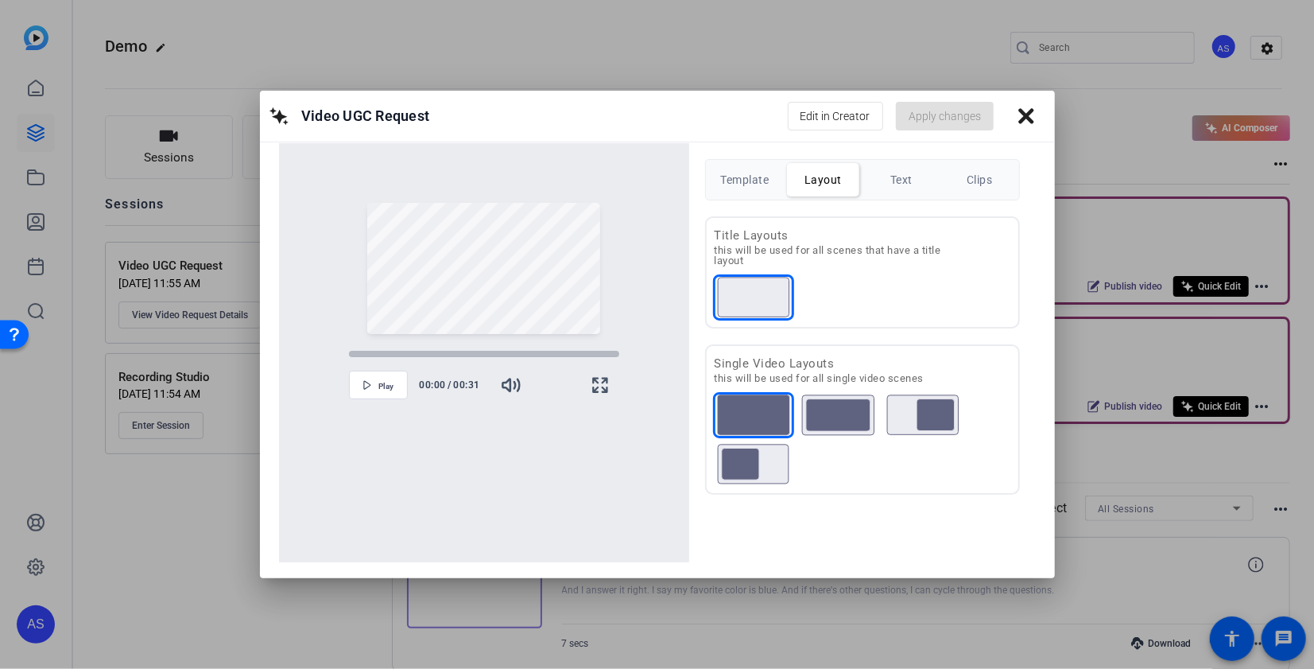
click at [899, 165] on button "Text" at bounding box center [902, 179] width 72 height 33
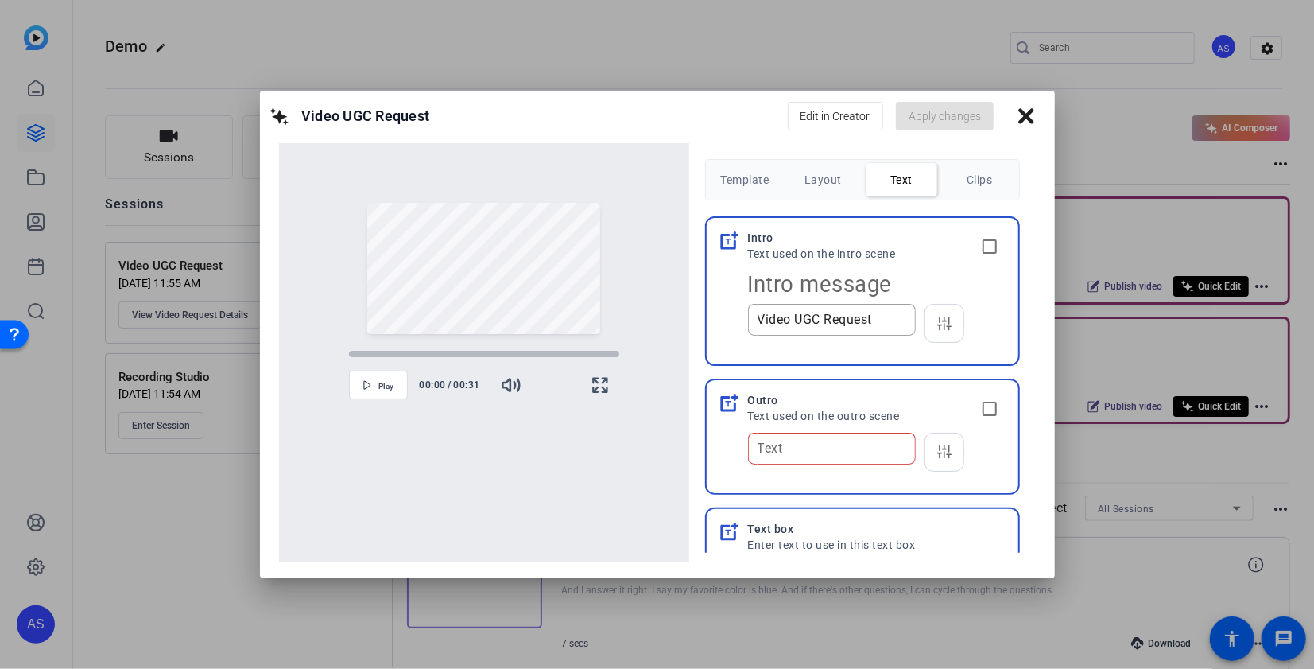
click at [943, 170] on div "Template Layout Text Clips" at bounding box center [862, 179] width 315 height 41
click at [1022, 111] on icon at bounding box center [1026, 116] width 15 height 15
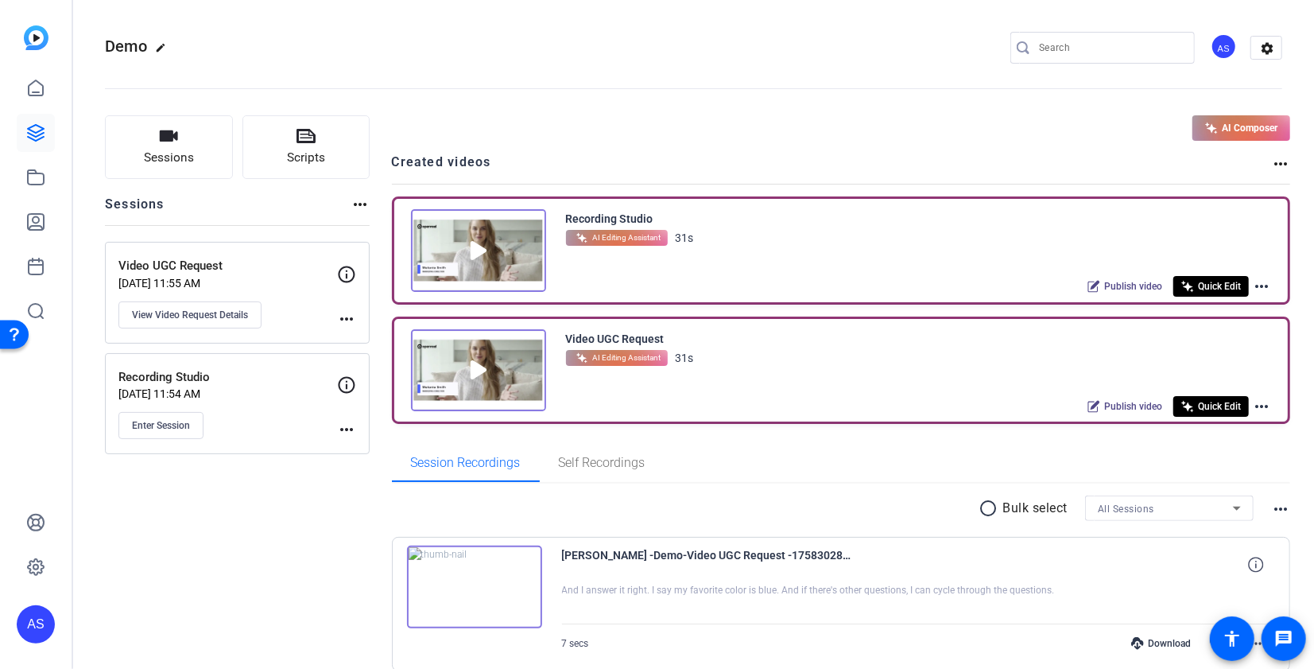
click at [1273, 286] on div "Recording Studio AI Editing Assistant 31s Publish video Quick Edit more_horiz" at bounding box center [841, 250] width 895 height 103
click at [1264, 283] on mat-icon "more_horiz" at bounding box center [1261, 286] width 19 height 19
click at [1192, 302] on span "Edit in Creator" at bounding box center [1204, 304] width 111 height 19
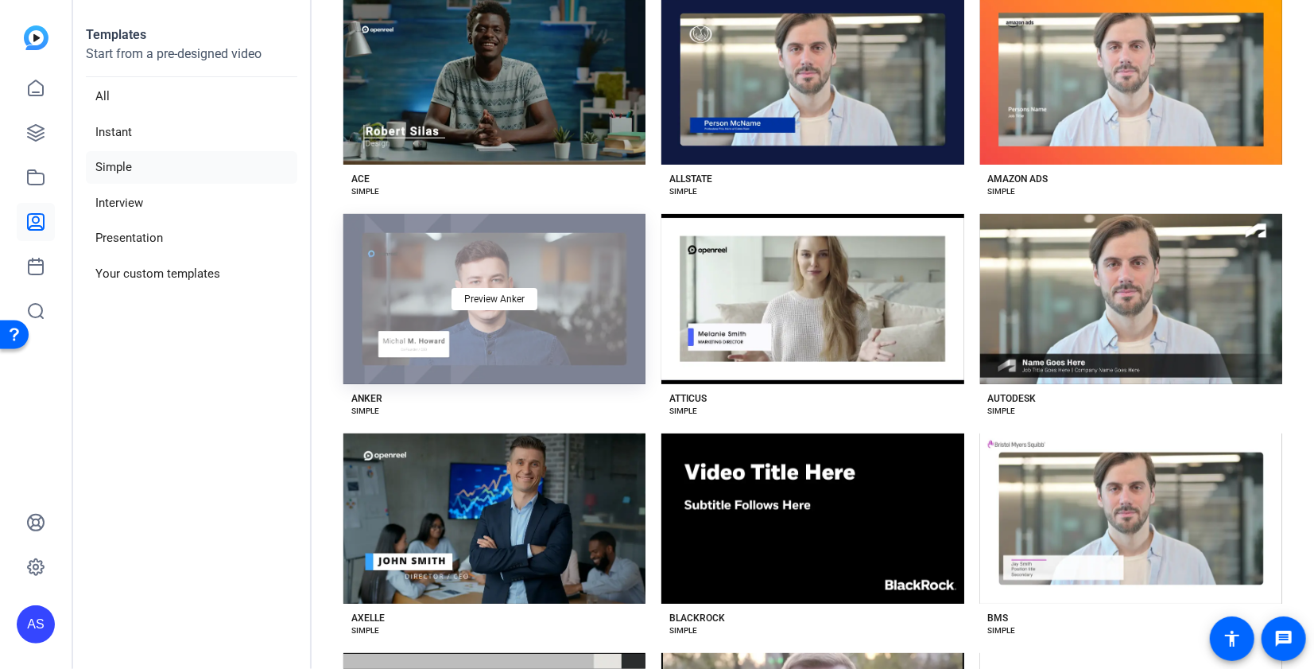
scroll to position [132, 0]
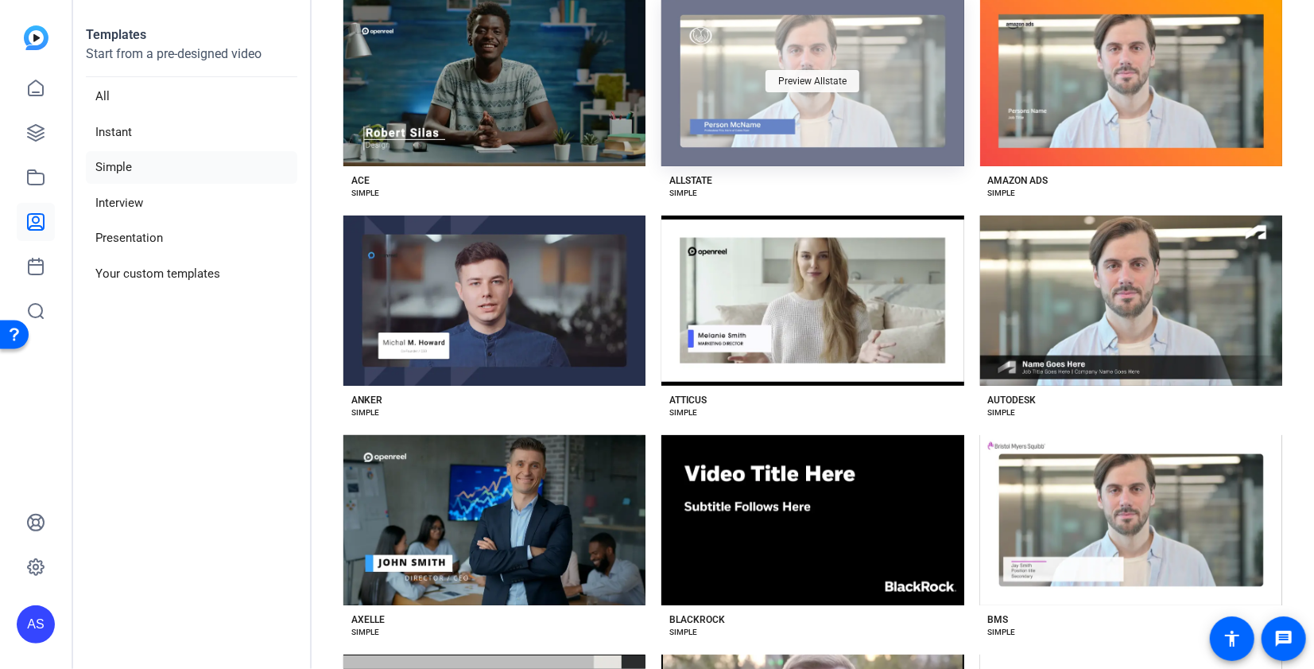
click at [811, 80] on span "Preview Allstate" at bounding box center [813, 81] width 68 height 10
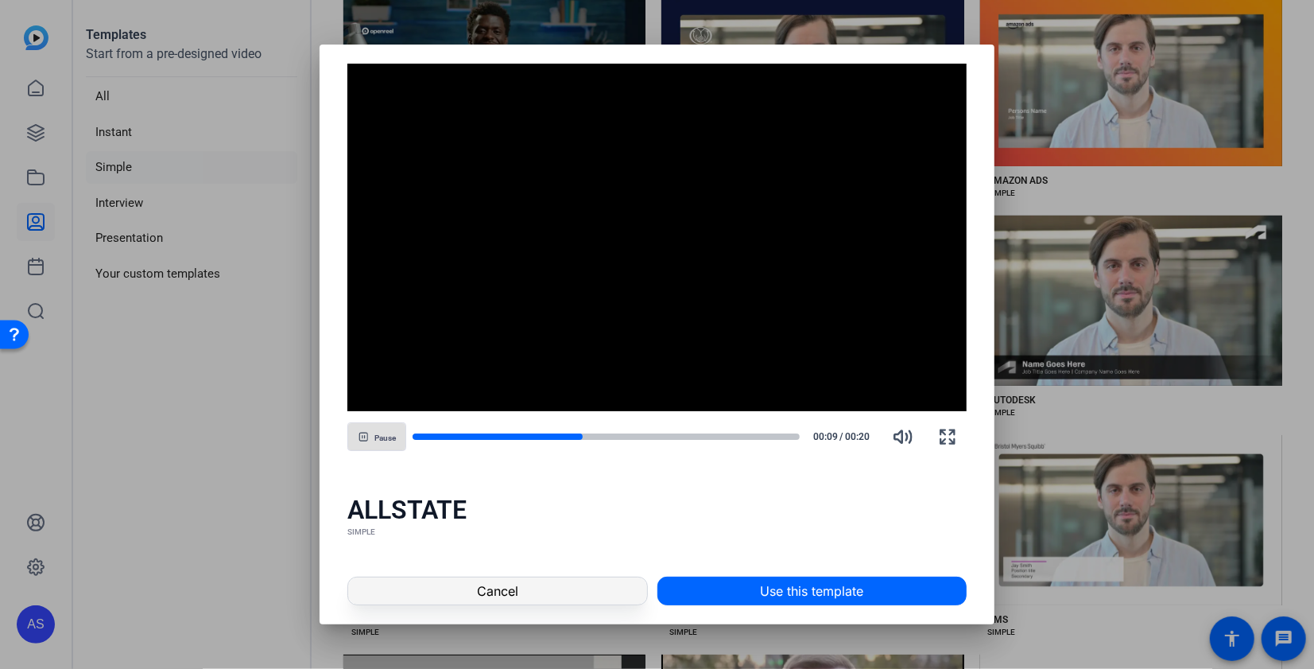
click at [530, 591] on span at bounding box center [497, 591] width 298 height 38
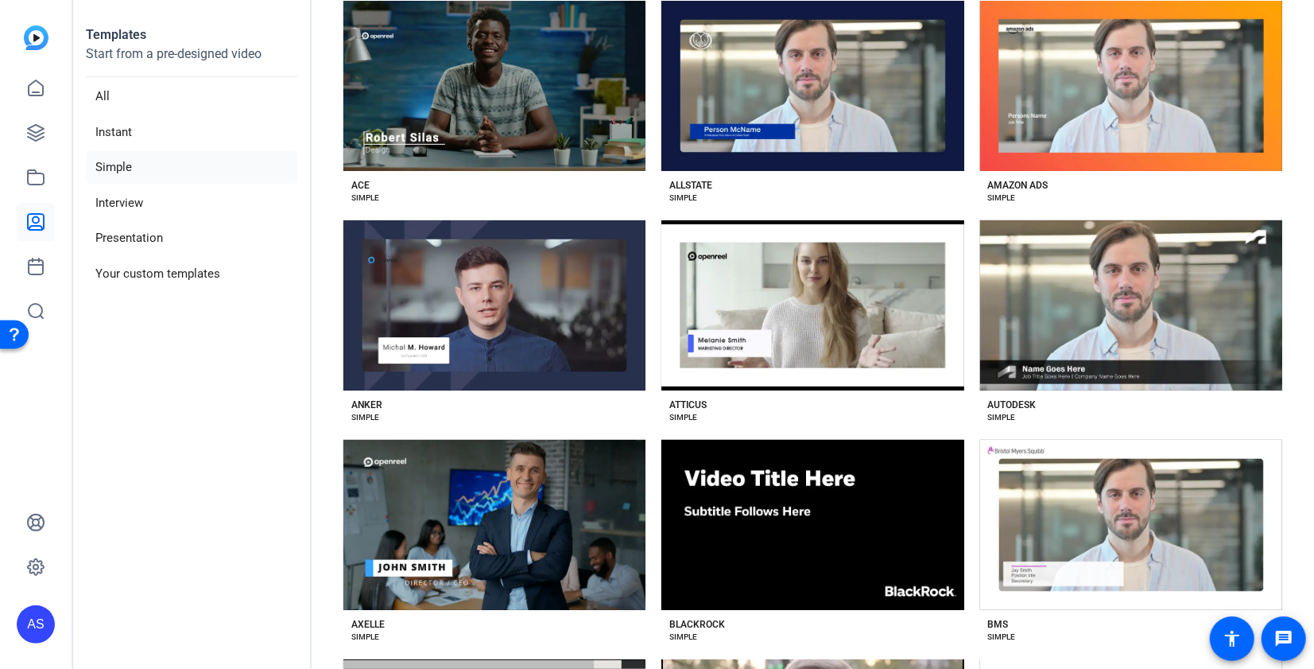
scroll to position [0, 0]
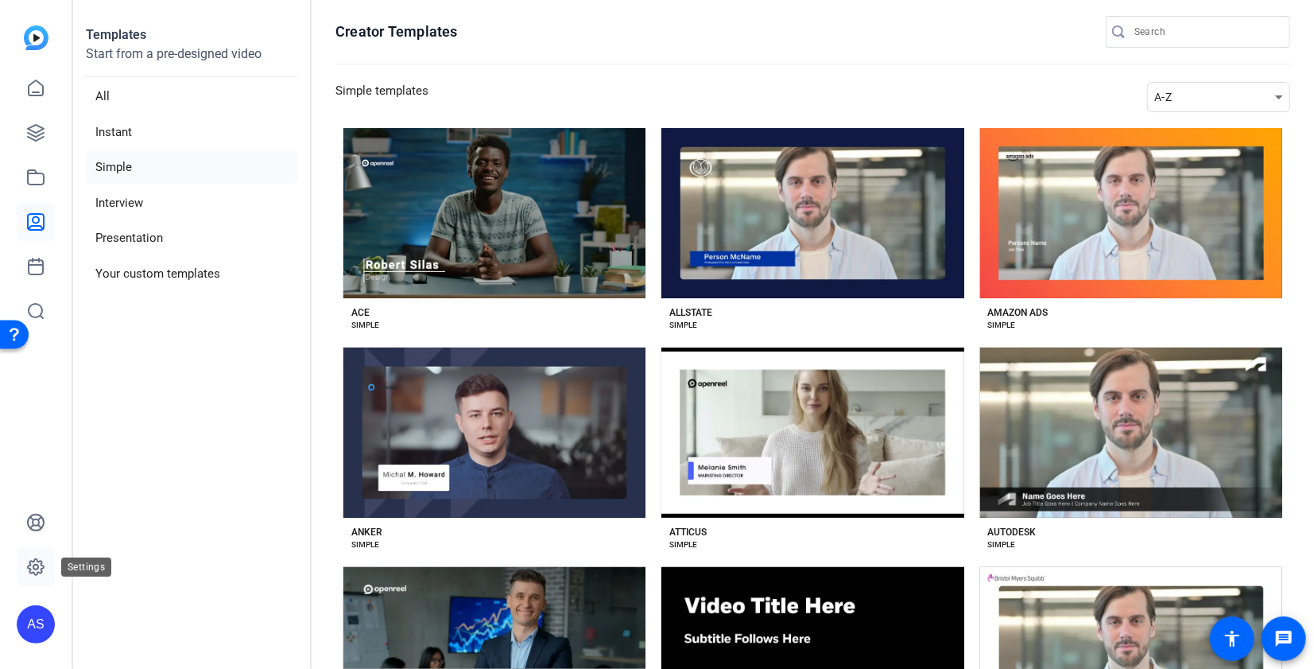
click at [25, 564] on link at bounding box center [36, 567] width 38 height 38
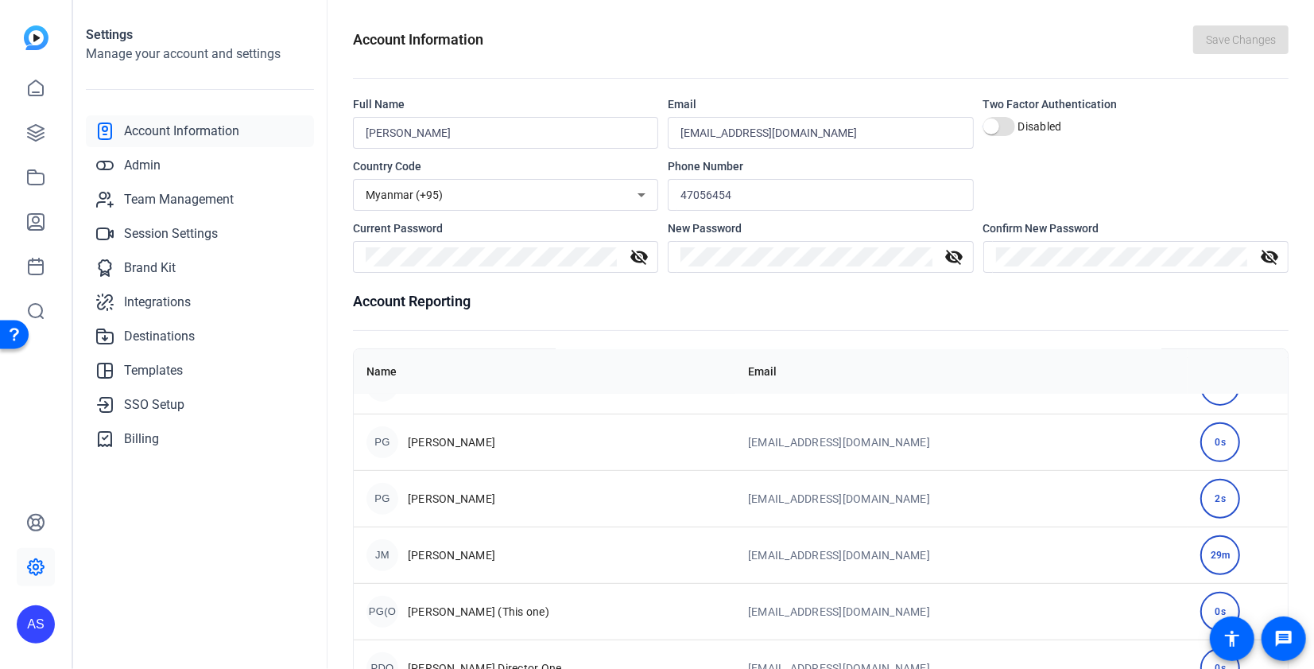
scroll to position [541, 0]
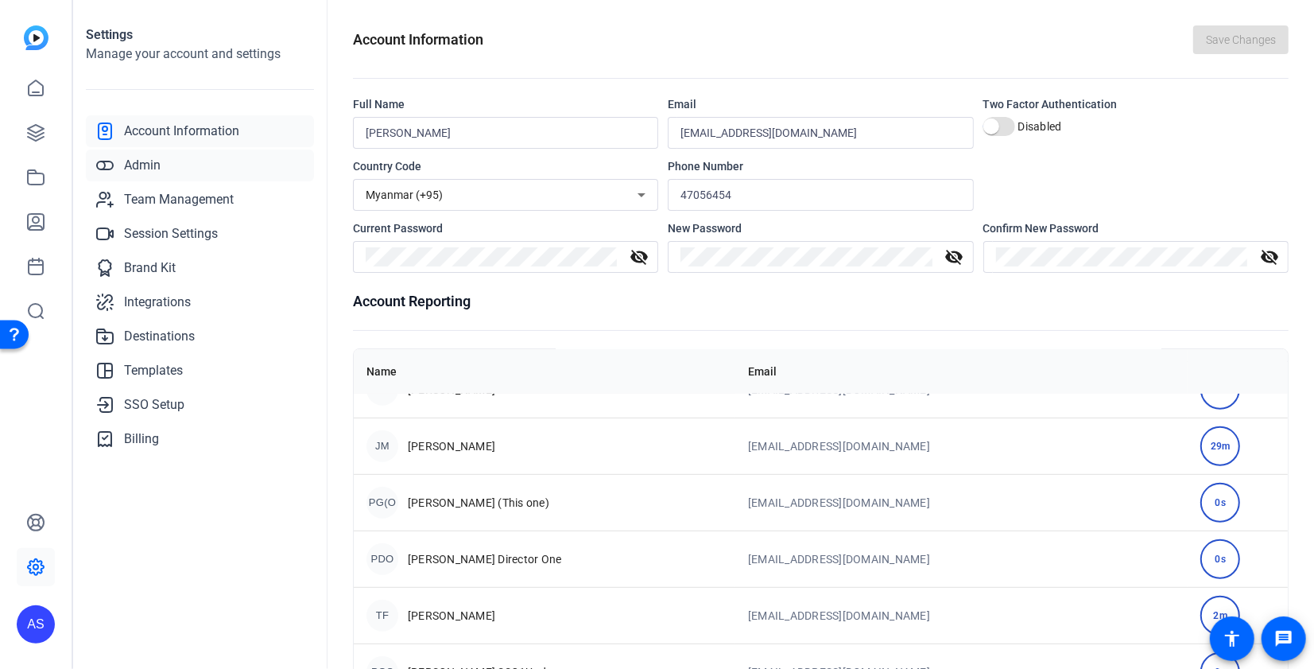
click at [142, 165] on span "Admin" at bounding box center [142, 165] width 37 height 19
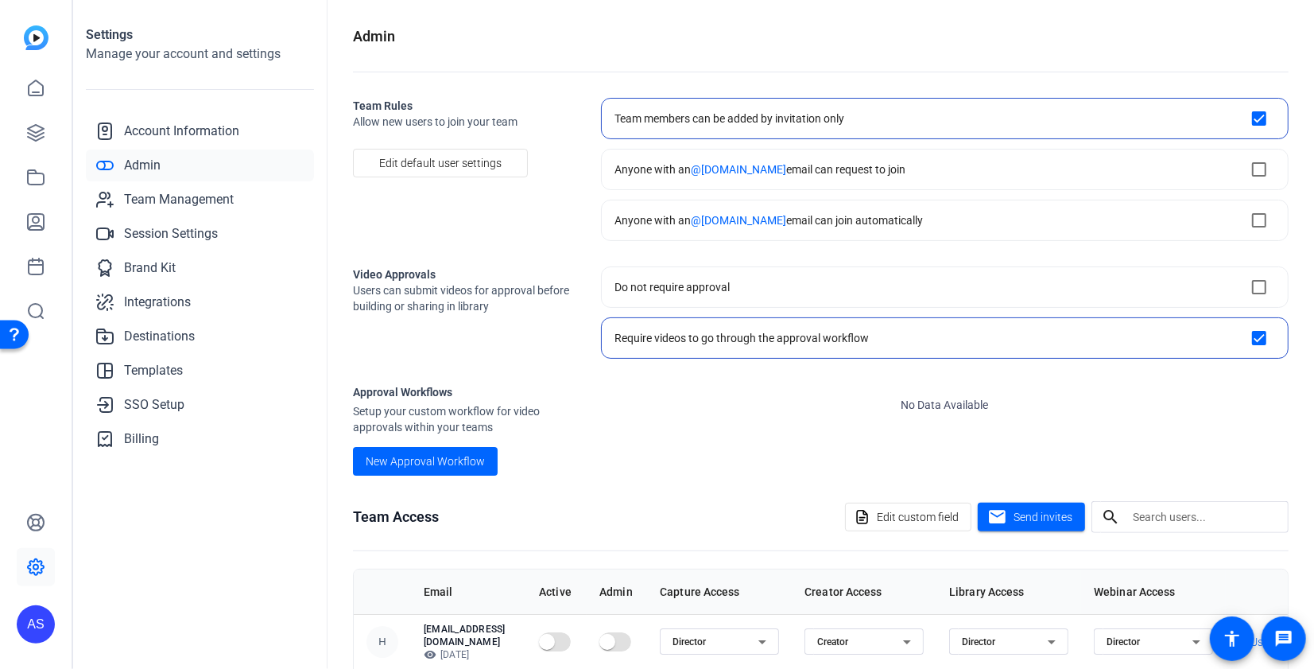
scroll to position [64, 0]
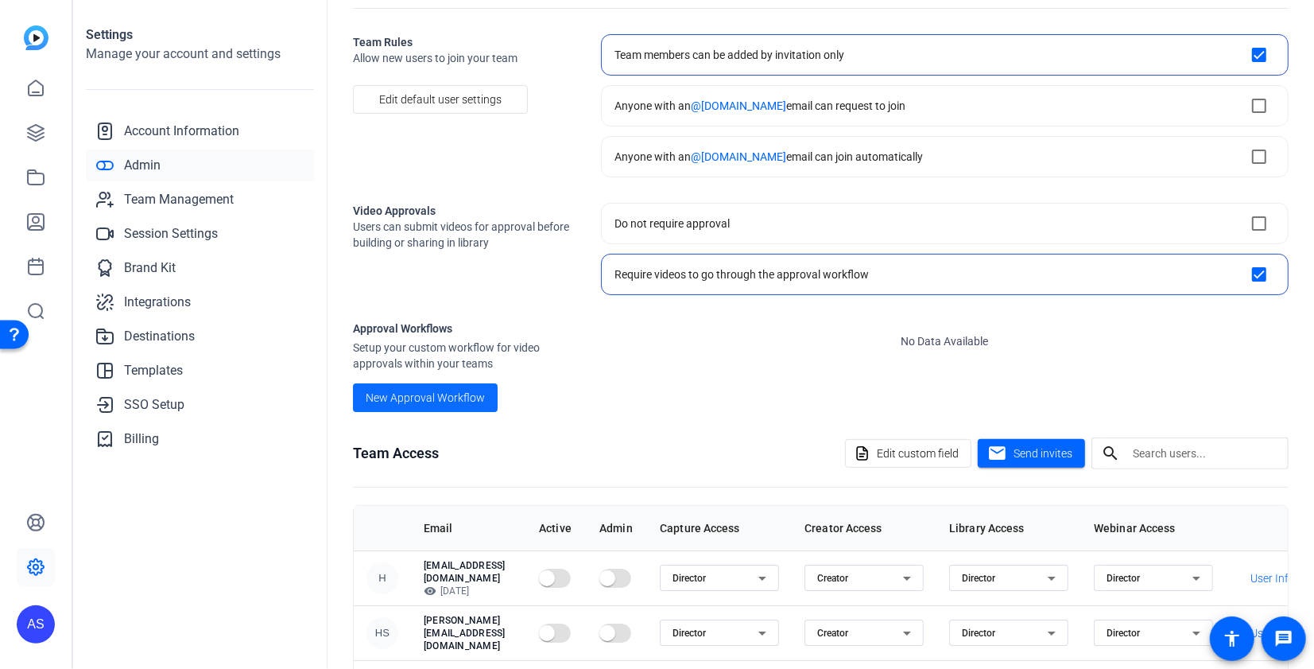
click at [467, 390] on span "New Approval Workflow" at bounding box center [425, 398] width 119 height 17
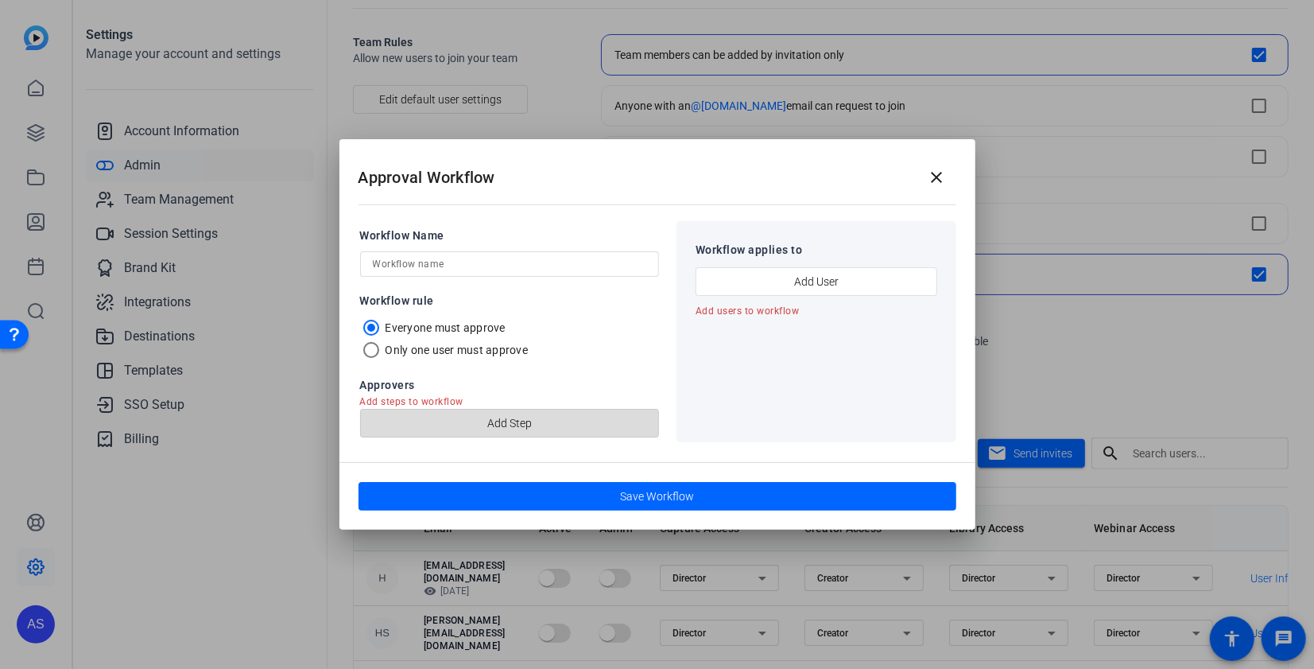
click at [540, 414] on span "button" at bounding box center [510, 423] width 298 height 38
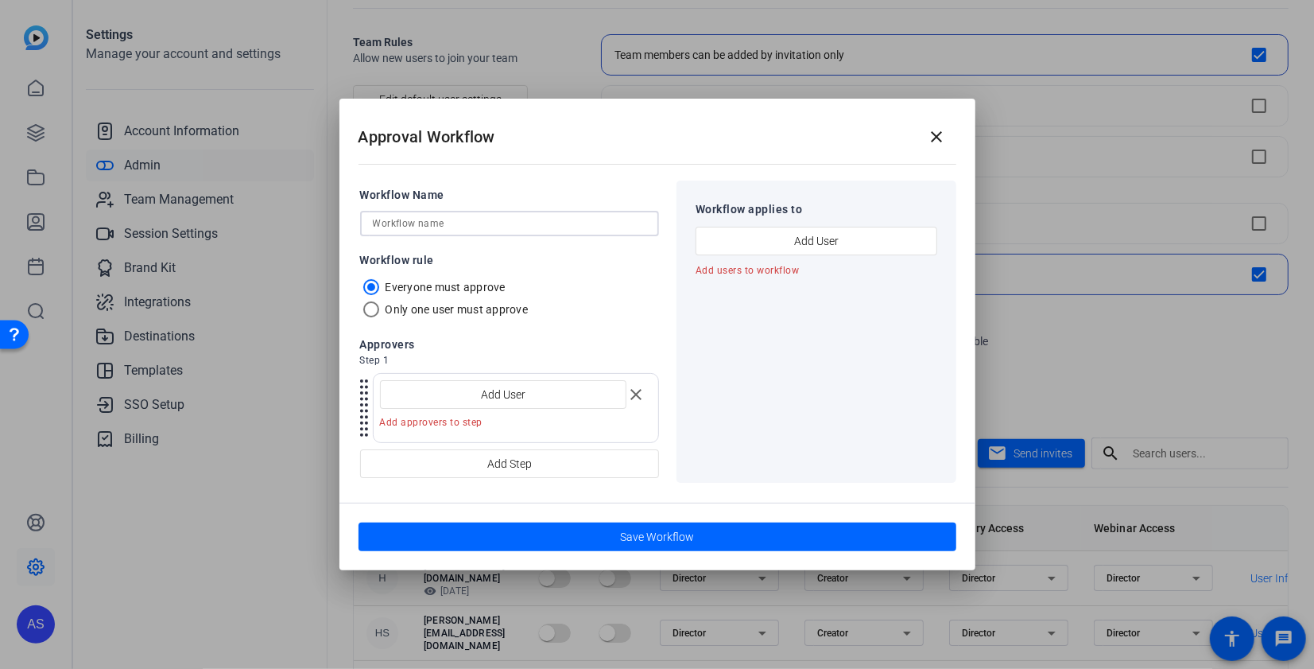
click at [455, 223] on input "text" at bounding box center [510, 223] width 274 height 19
type input "Ins Flow"
click at [469, 409] on span "button" at bounding box center [504, 394] width 246 height 38
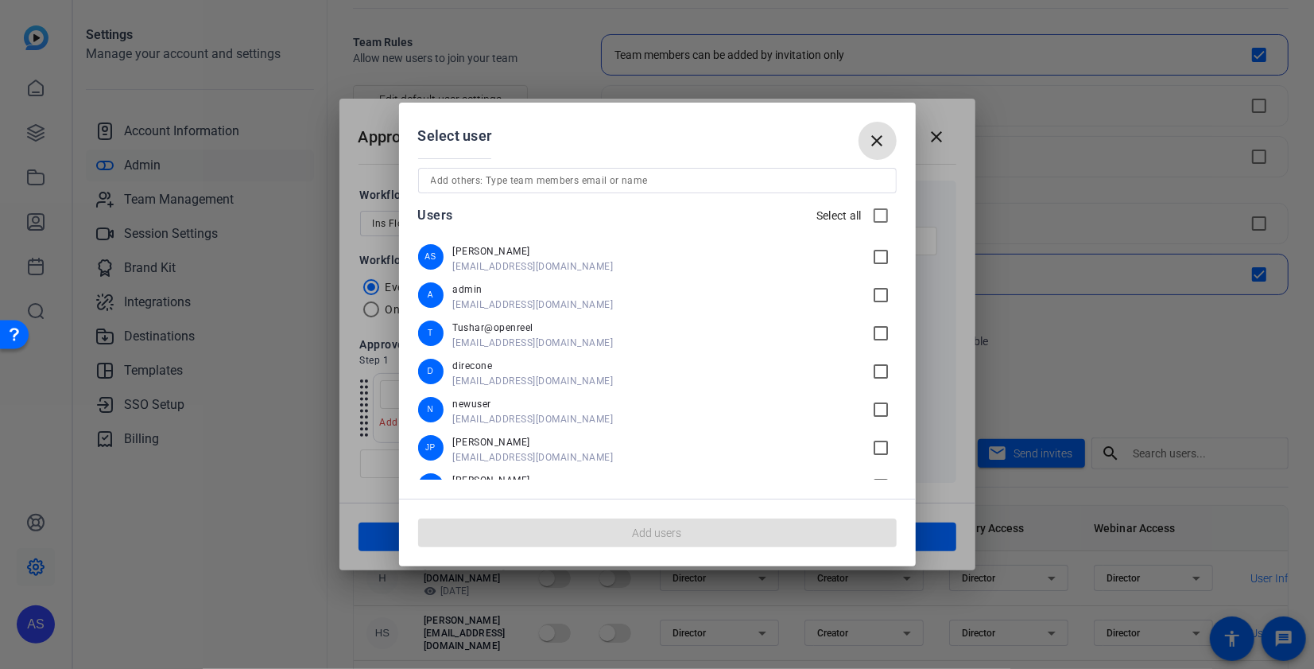
click at [881, 297] on mat-icon "check_box_outline_blank" at bounding box center [884, 294] width 25 height 19
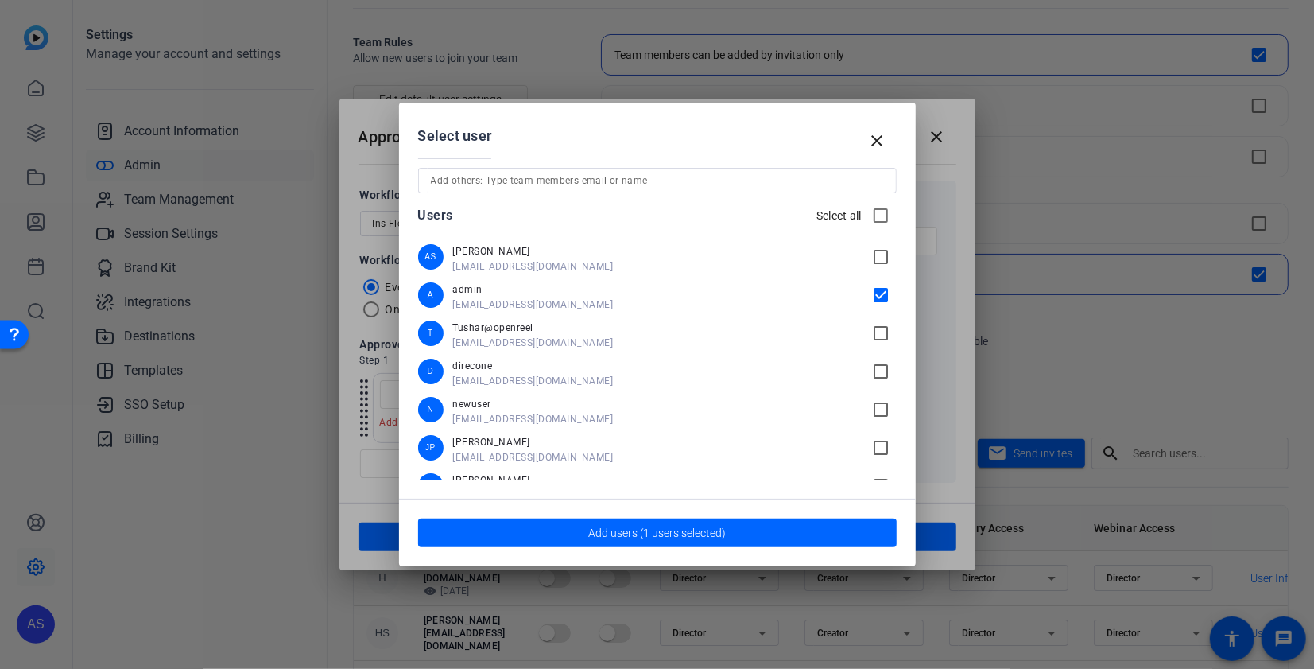
click at [882, 405] on mat-icon "check_box_outline_blank" at bounding box center [884, 409] width 25 height 19
click at [697, 546] on span "button" at bounding box center [657, 533] width 479 height 38
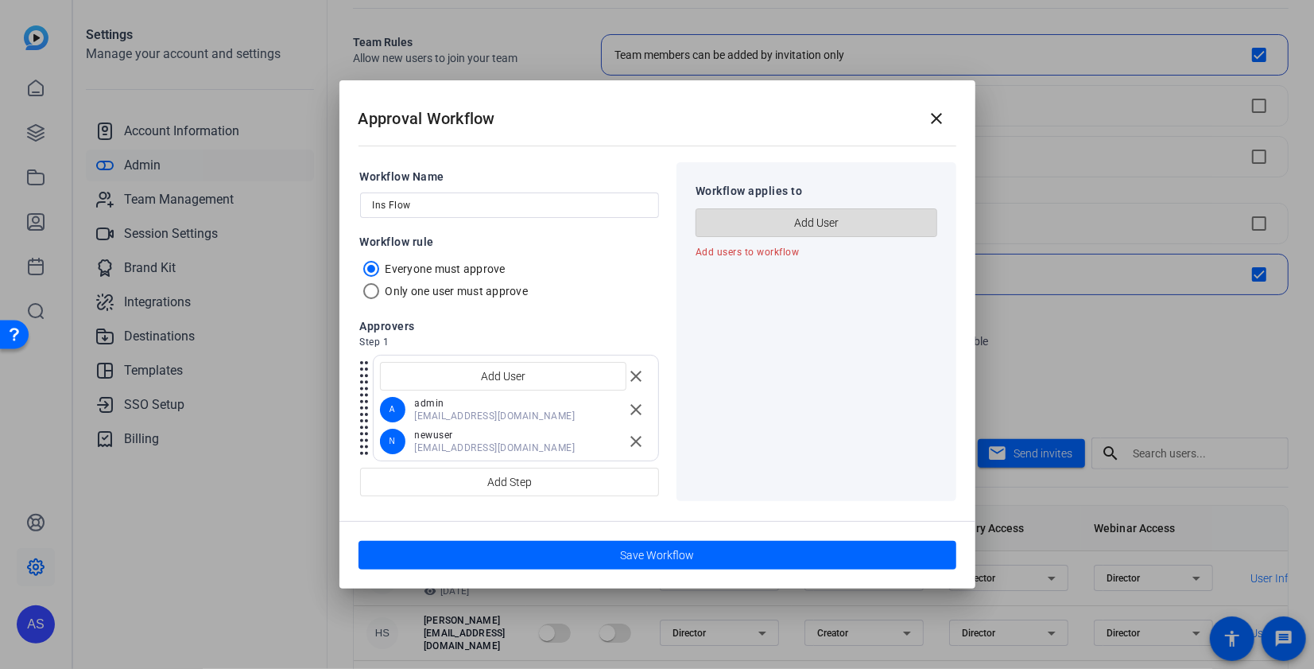
click at [811, 223] on span "Add User" at bounding box center [816, 223] width 45 height 30
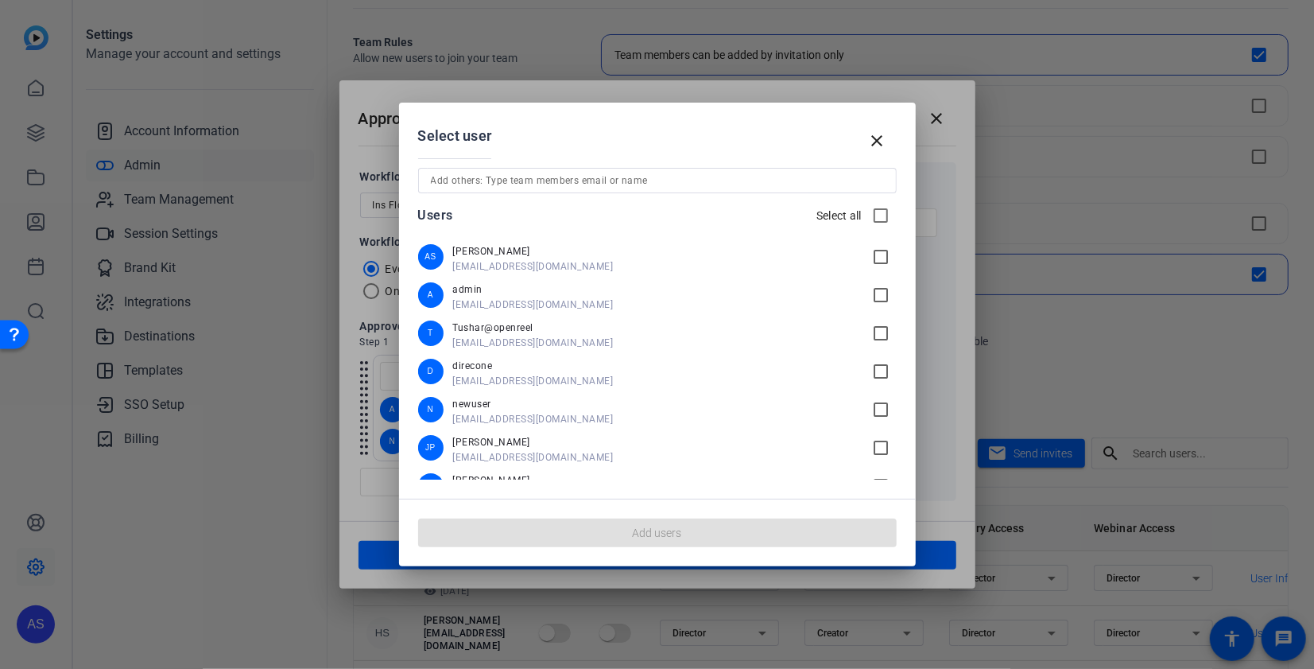
click at [886, 333] on mat-icon "check_box_outline_blank" at bounding box center [884, 333] width 25 height 19
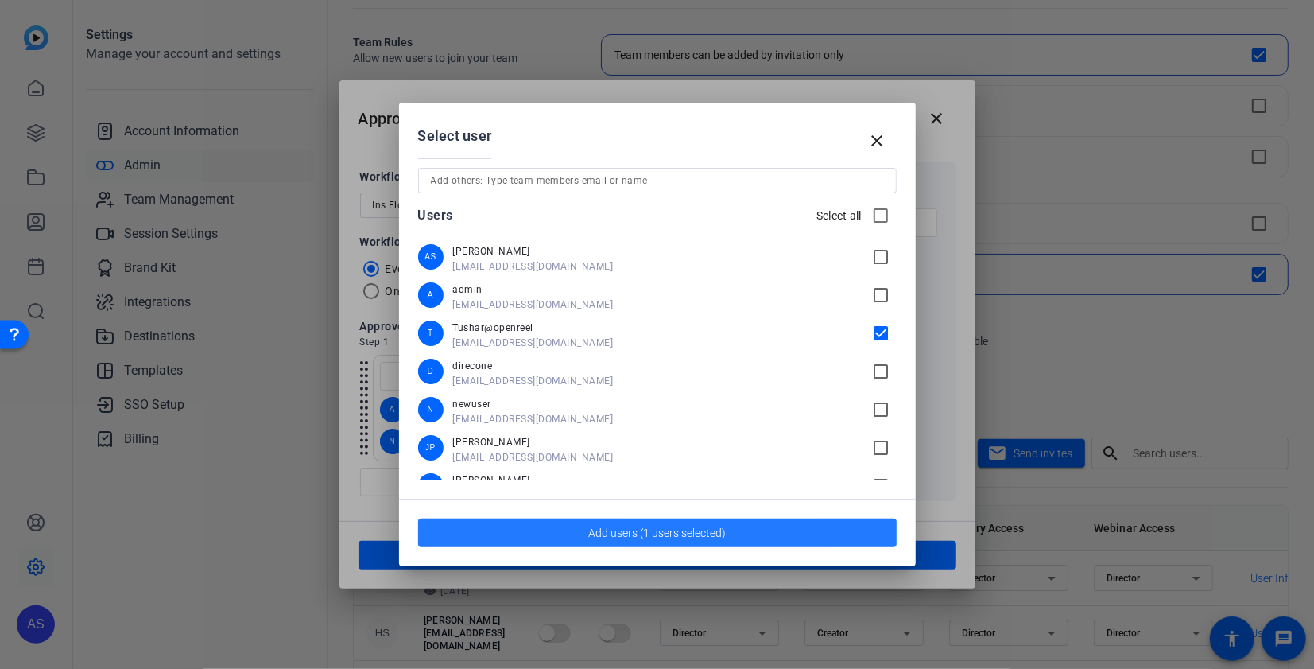
click at [728, 544] on span "button" at bounding box center [657, 533] width 479 height 38
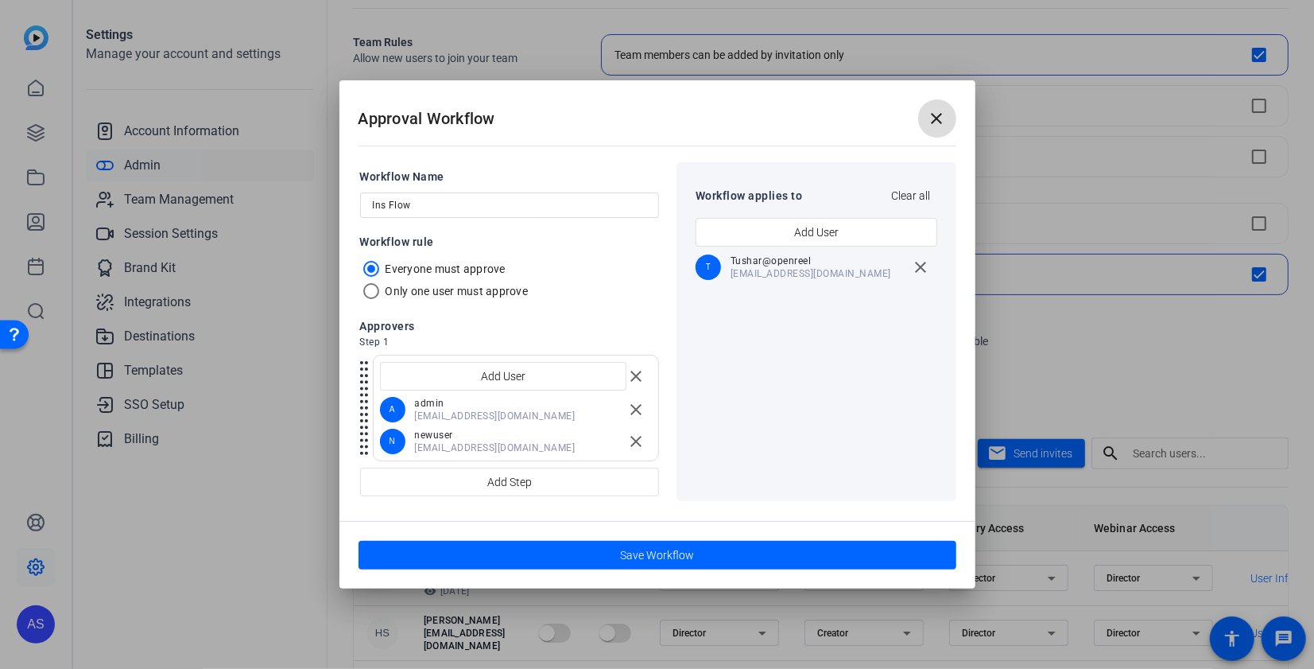
click at [946, 110] on mat-icon "close" at bounding box center [937, 118] width 19 height 19
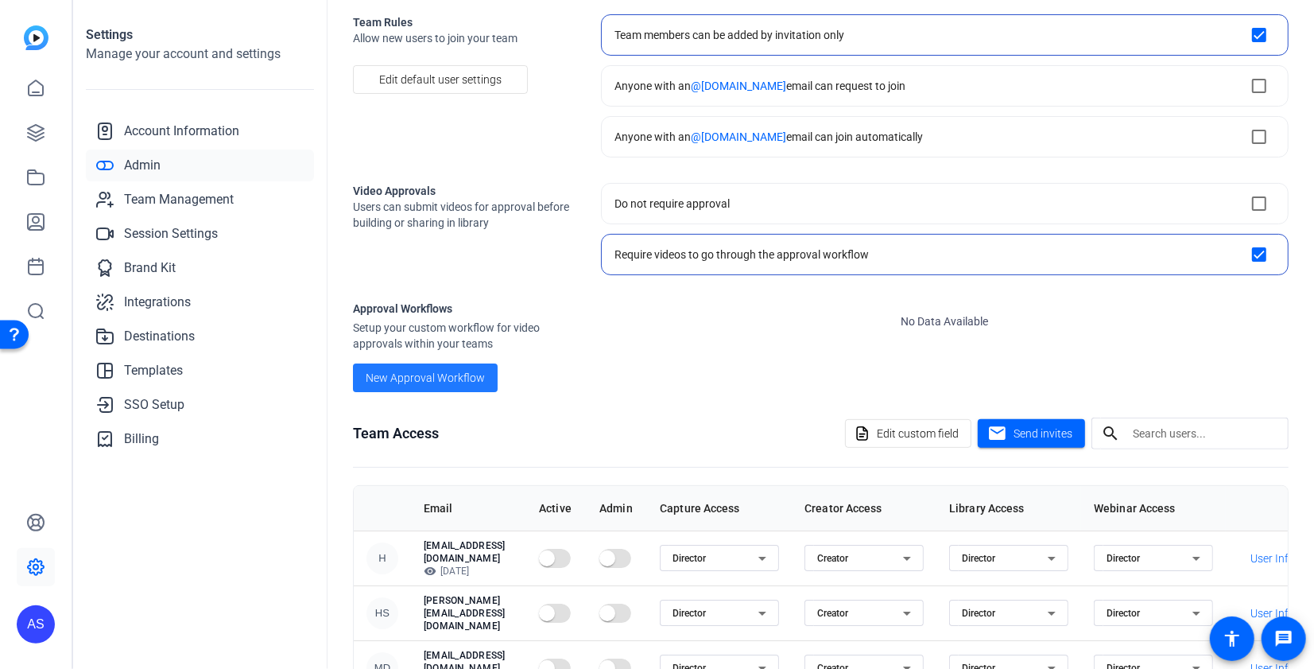
scroll to position [0, 0]
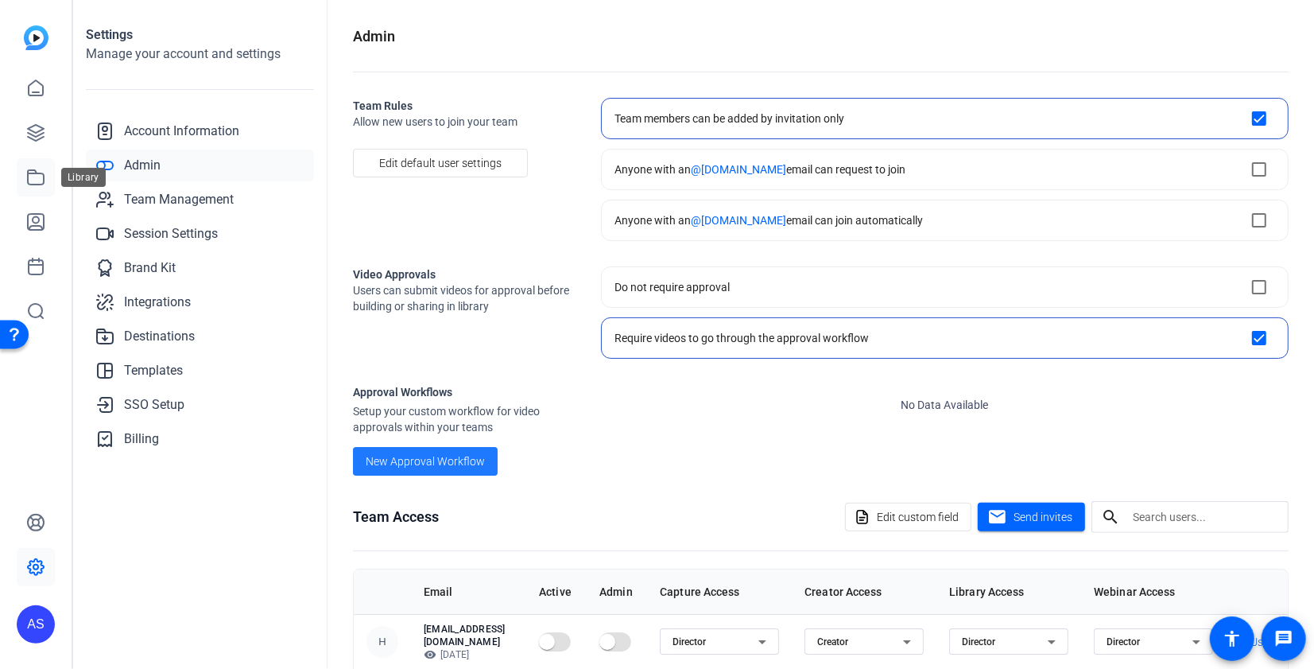
click at [38, 187] on link at bounding box center [36, 177] width 38 height 38
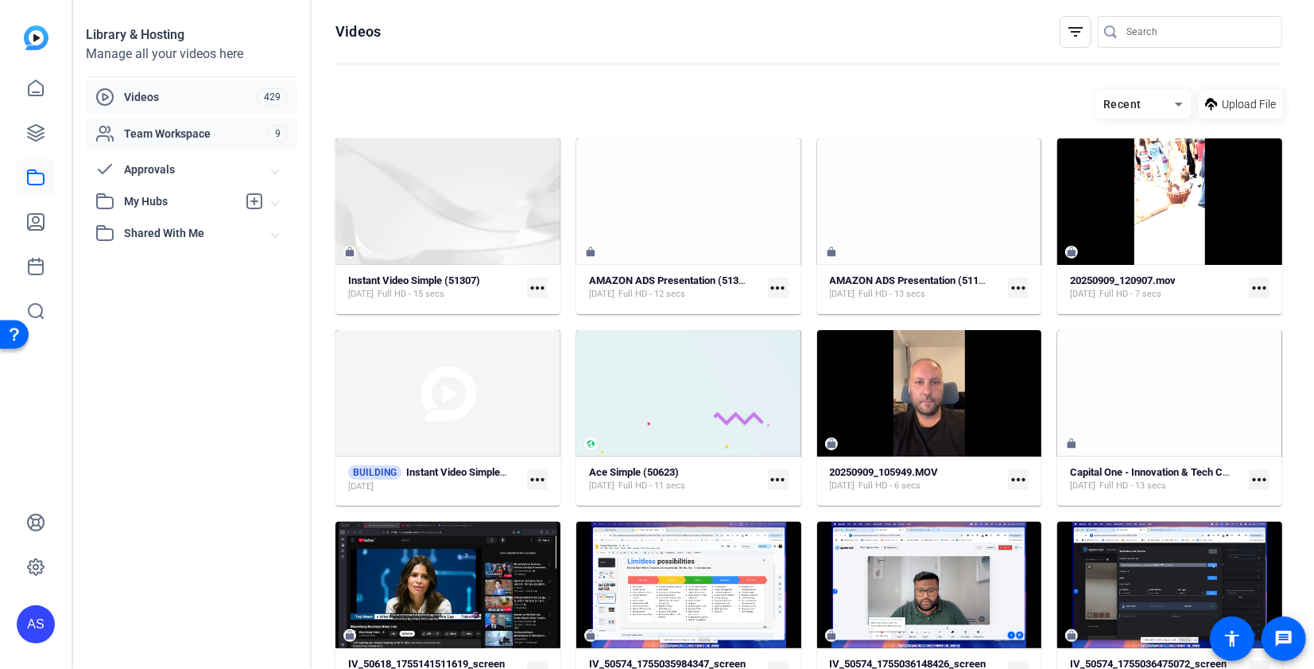
click at [167, 133] on span "Team Workspace" at bounding box center [196, 134] width 144 height 16
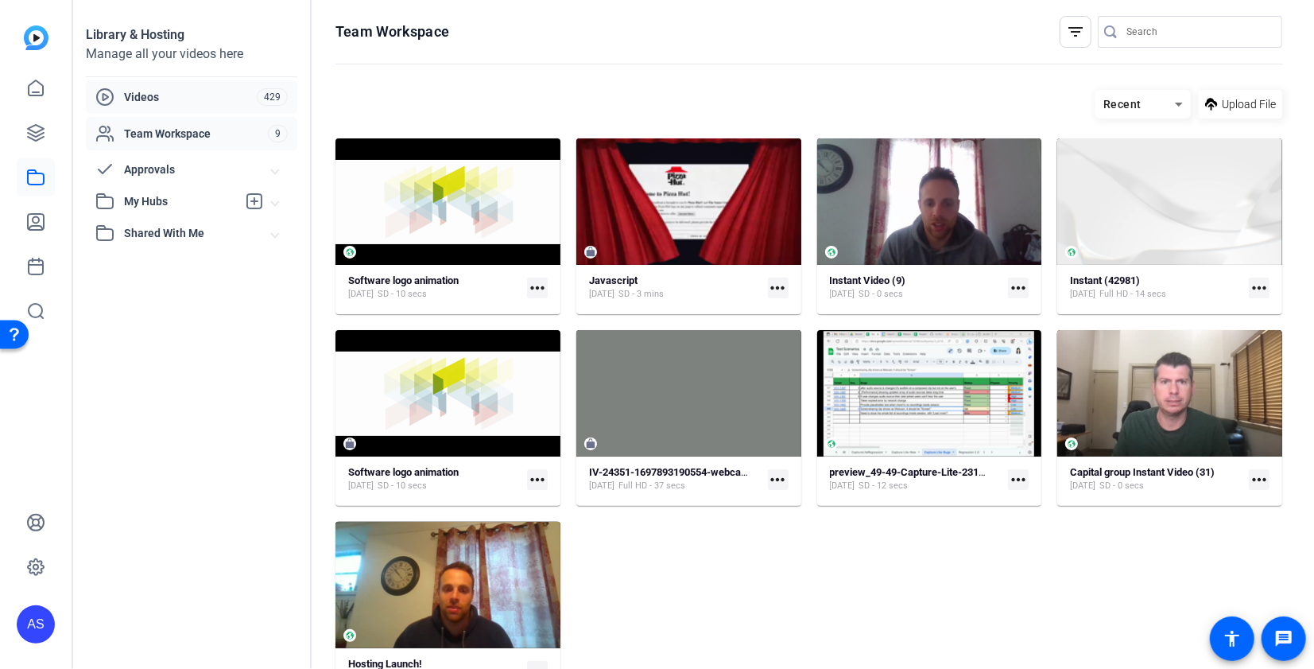
click at [173, 103] on span "Videos" at bounding box center [190, 97] width 133 height 16
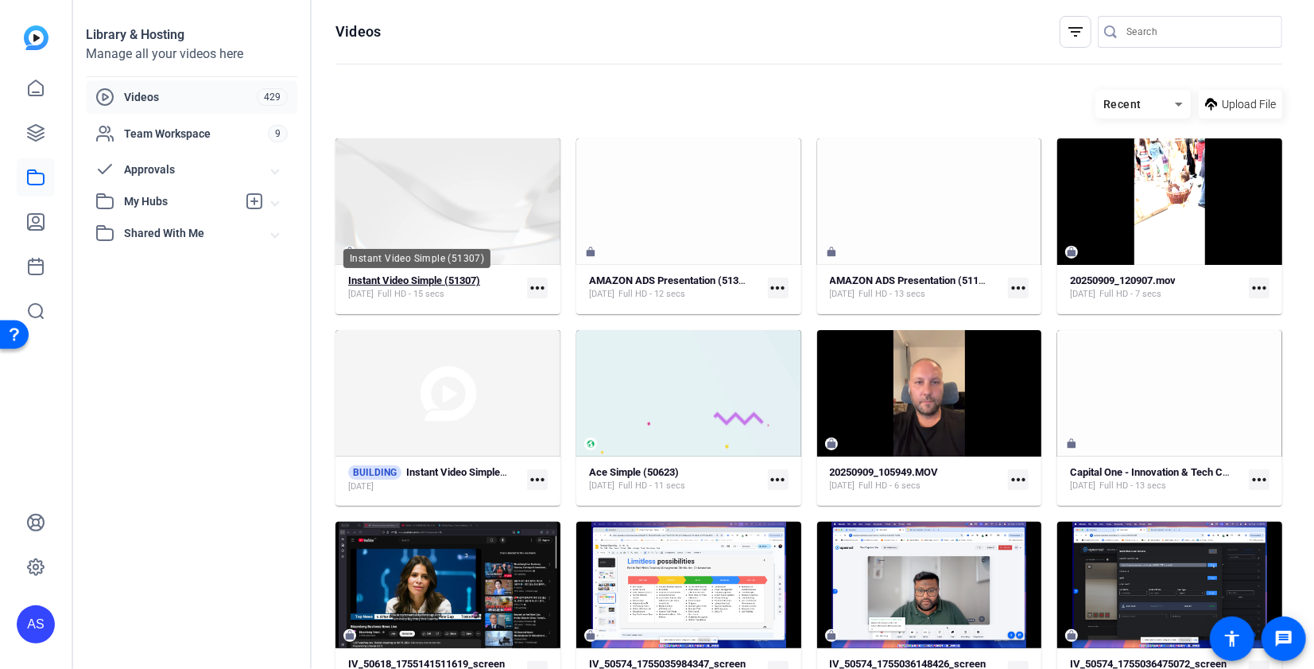
click at [415, 281] on strong "Instant Video Simple (51307)" at bounding box center [414, 280] width 132 height 12
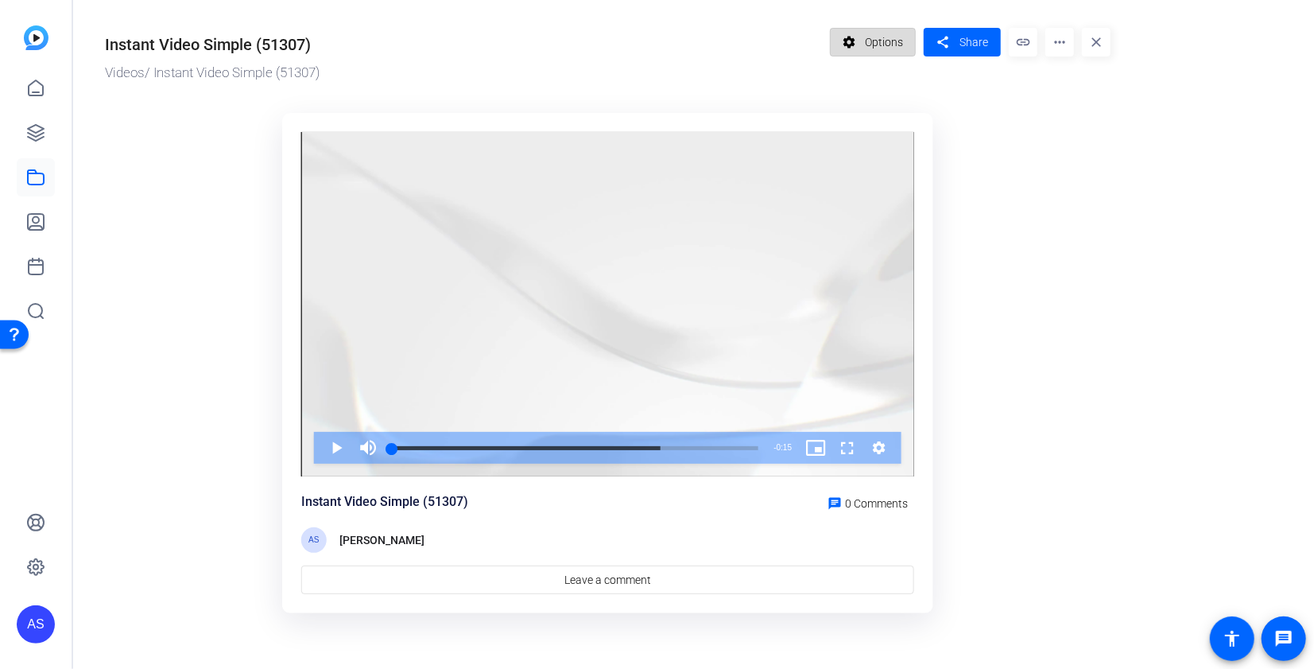
click at [865, 37] on span at bounding box center [873, 42] width 85 height 38
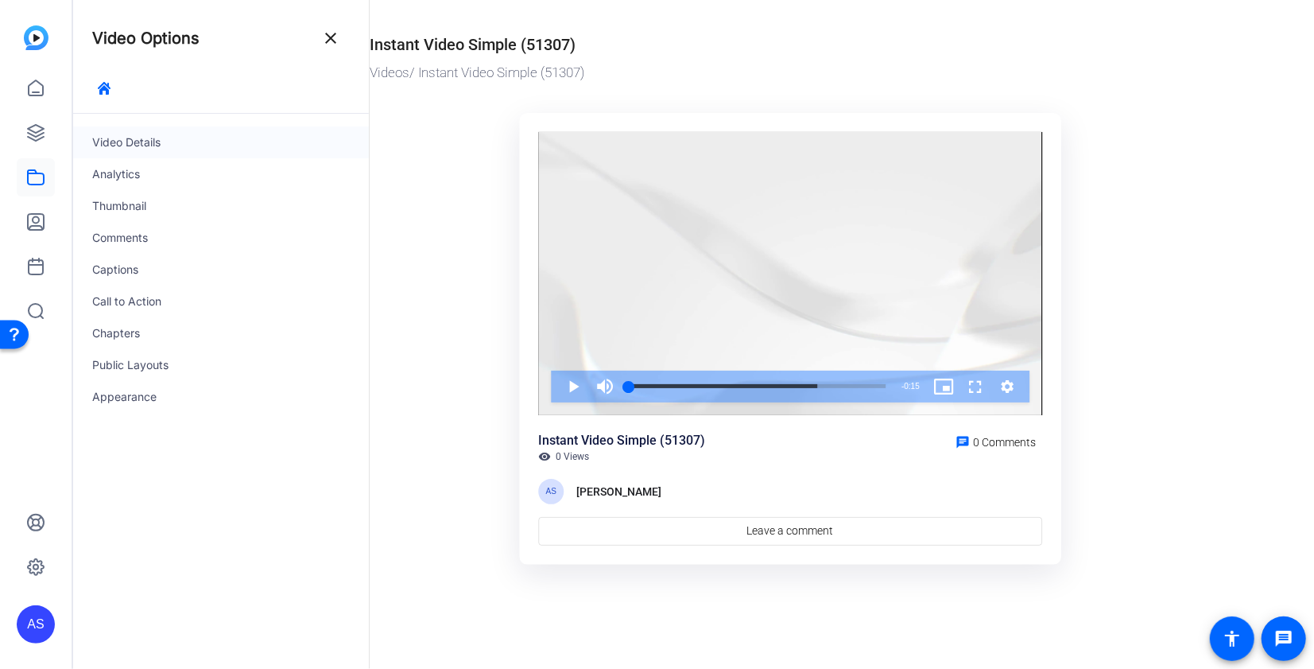
click at [138, 136] on div "Video Details" at bounding box center [221, 142] width 296 height 32
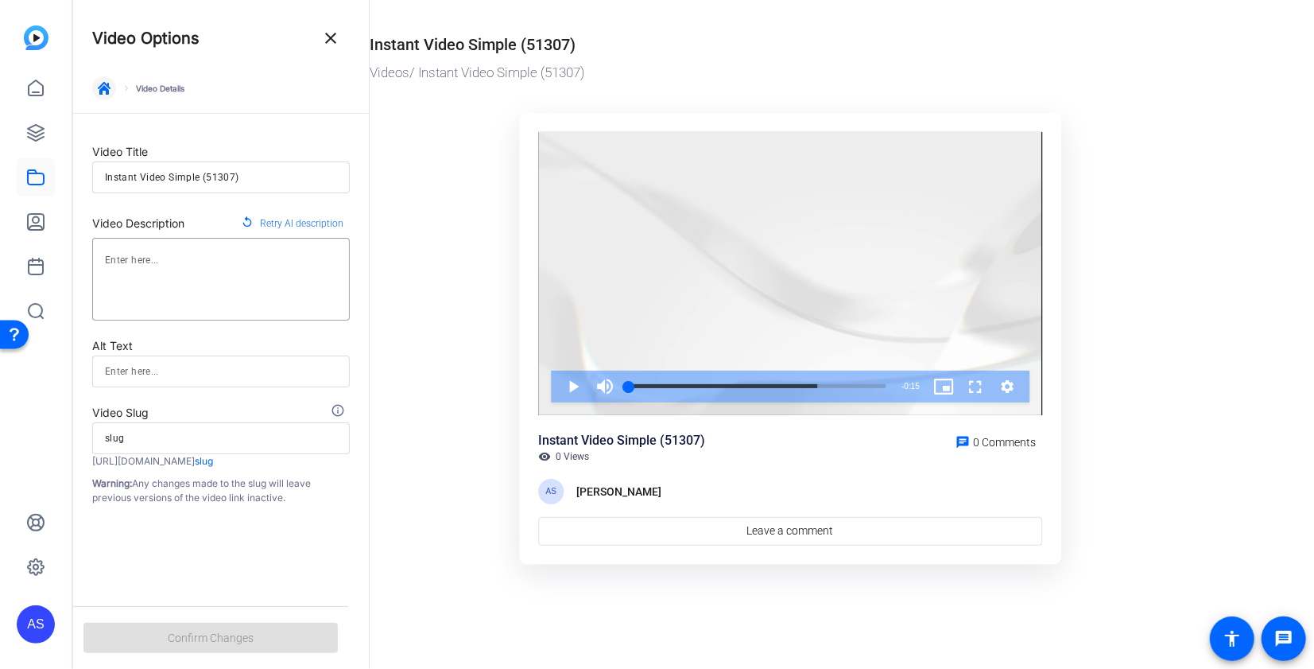
click at [112, 86] on span "button" at bounding box center [104, 88] width 38 height 38
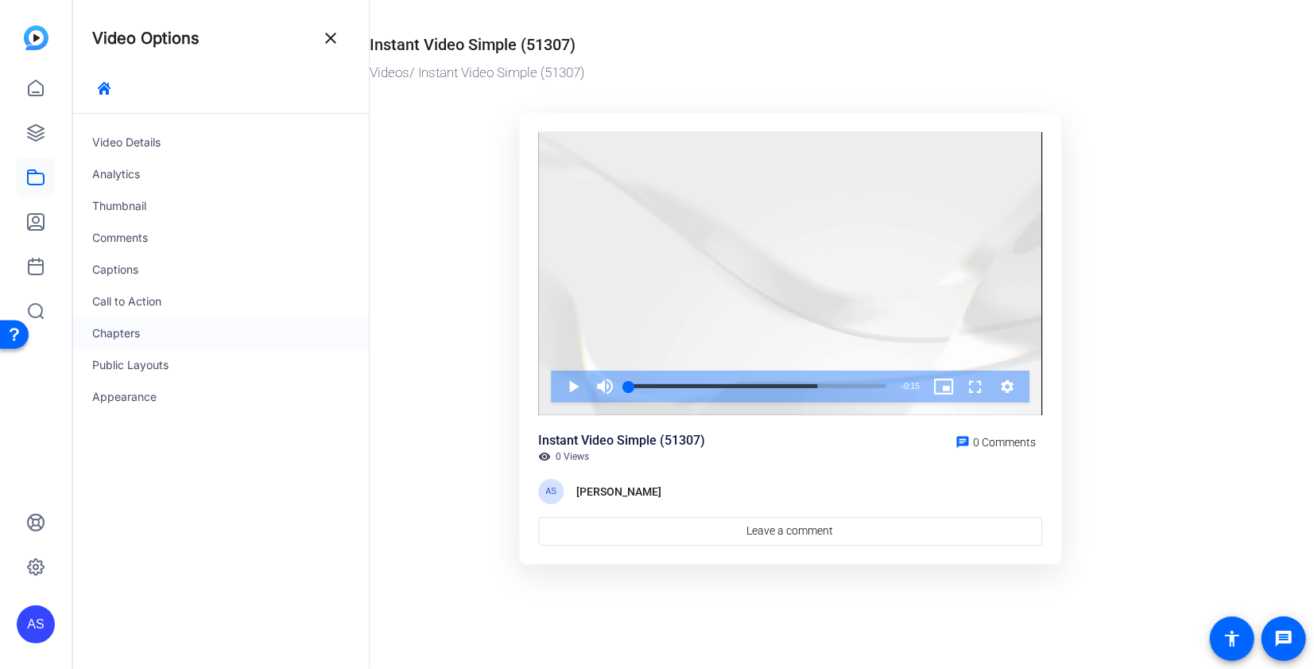
click at [143, 321] on div "Chapters" at bounding box center [221, 333] width 296 height 32
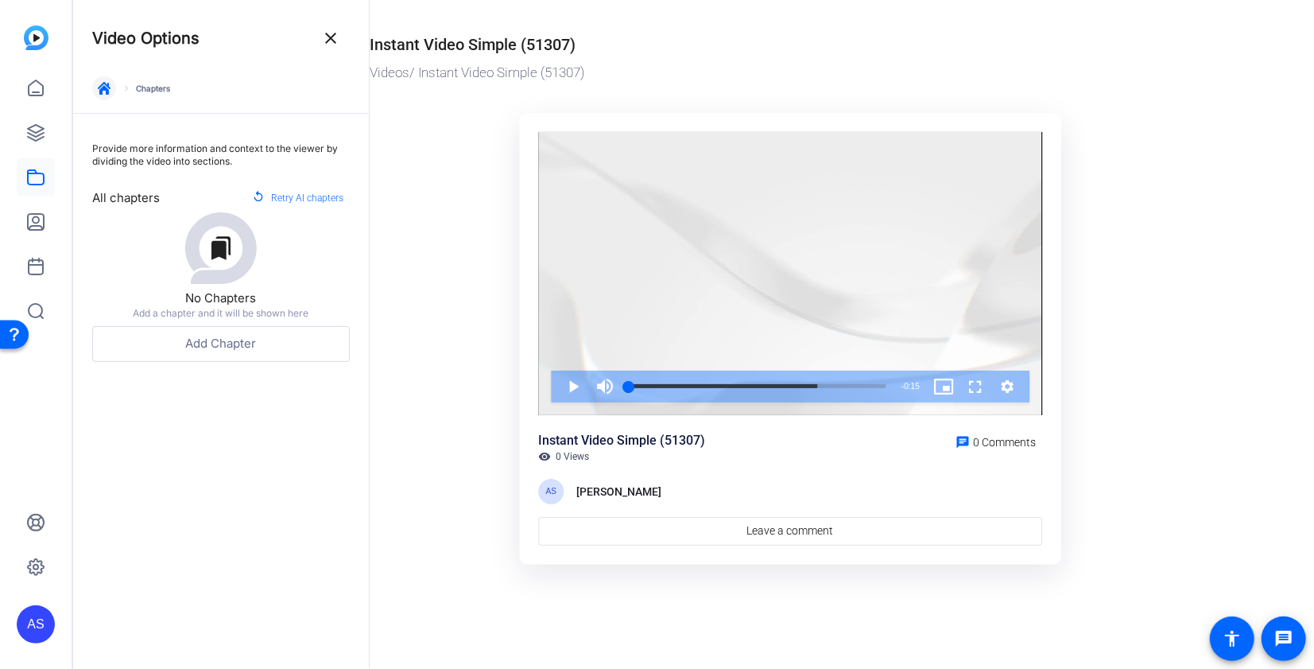
click at [104, 78] on span "button" at bounding box center [104, 88] width 38 height 38
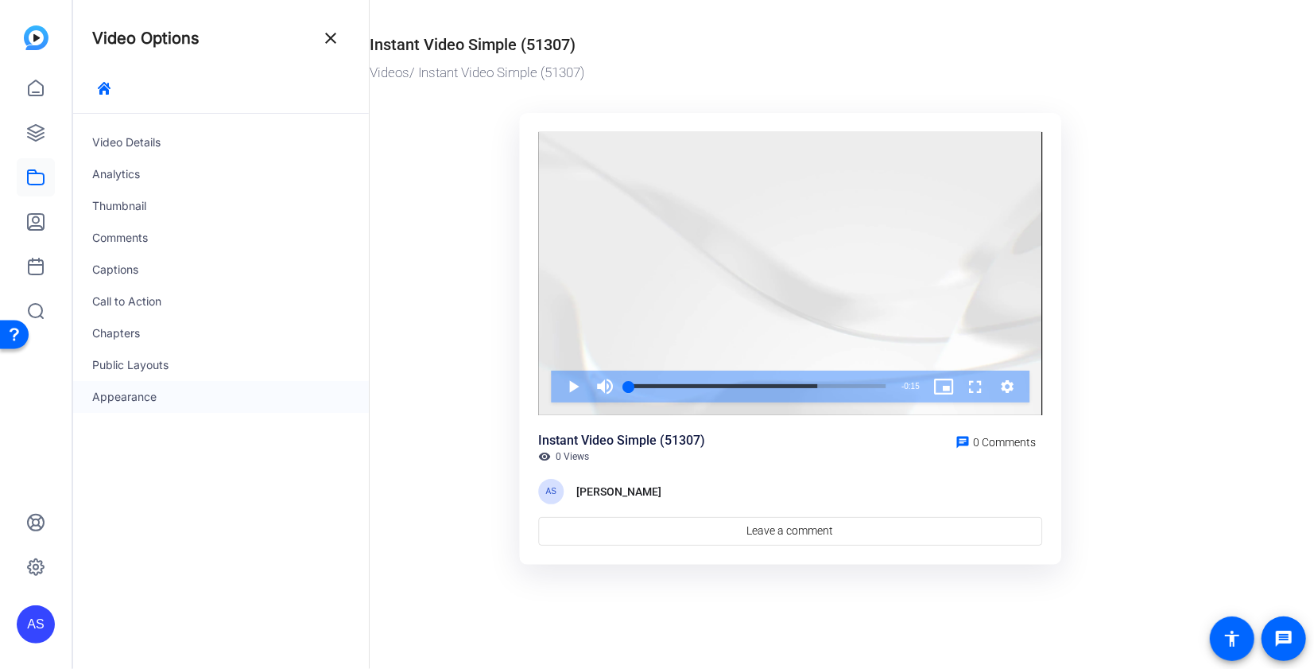
click at [178, 394] on div "Appearance" at bounding box center [221, 397] width 296 height 32
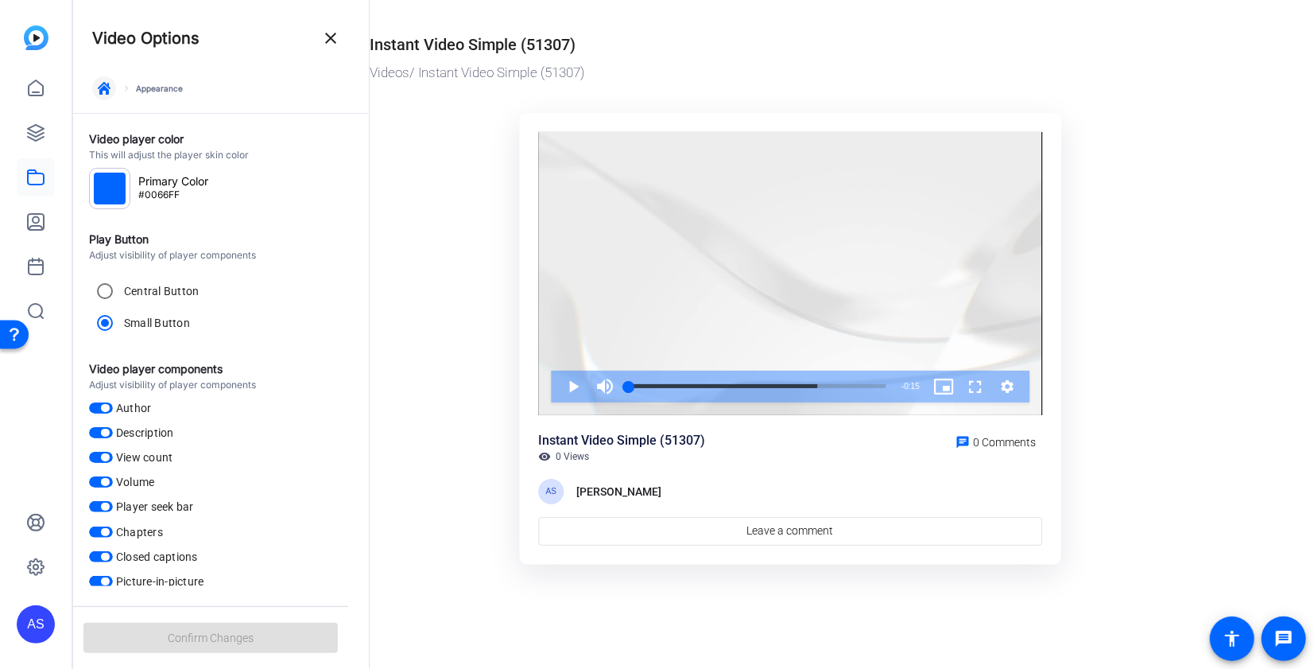
click at [110, 87] on icon "button" at bounding box center [104, 88] width 13 height 13
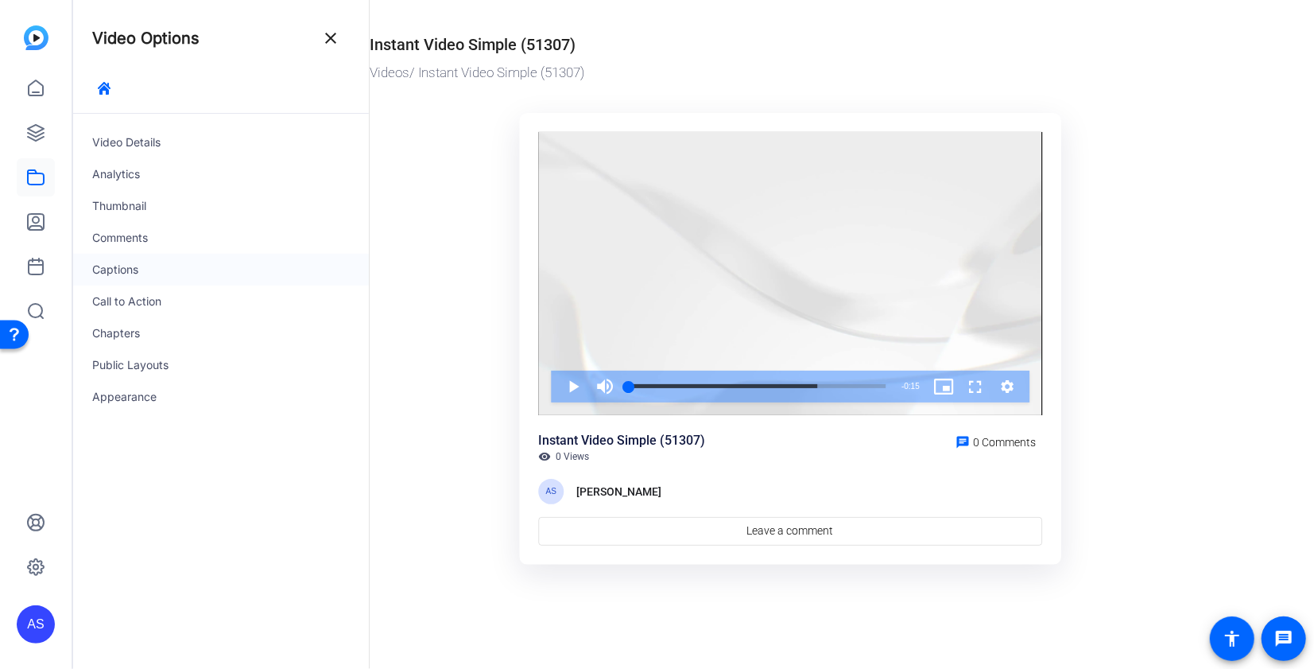
click at [157, 258] on div "Captions" at bounding box center [221, 270] width 296 height 32
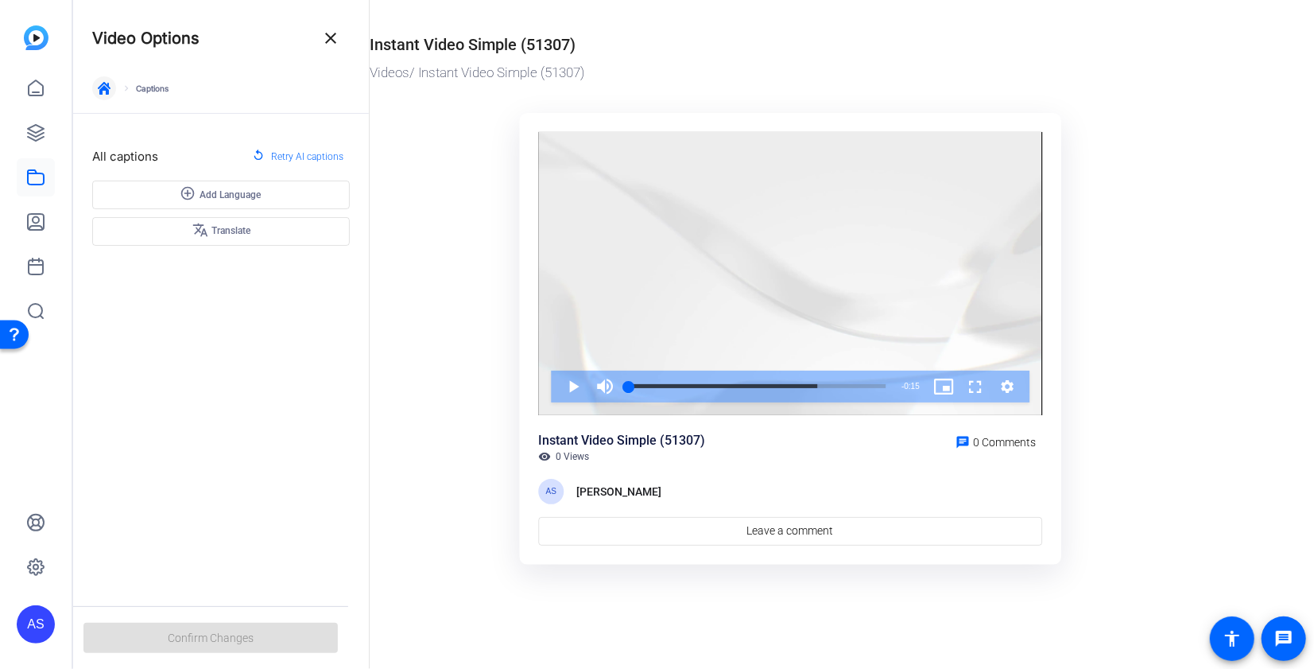
click at [105, 88] on icon "button" at bounding box center [104, 88] width 13 height 13
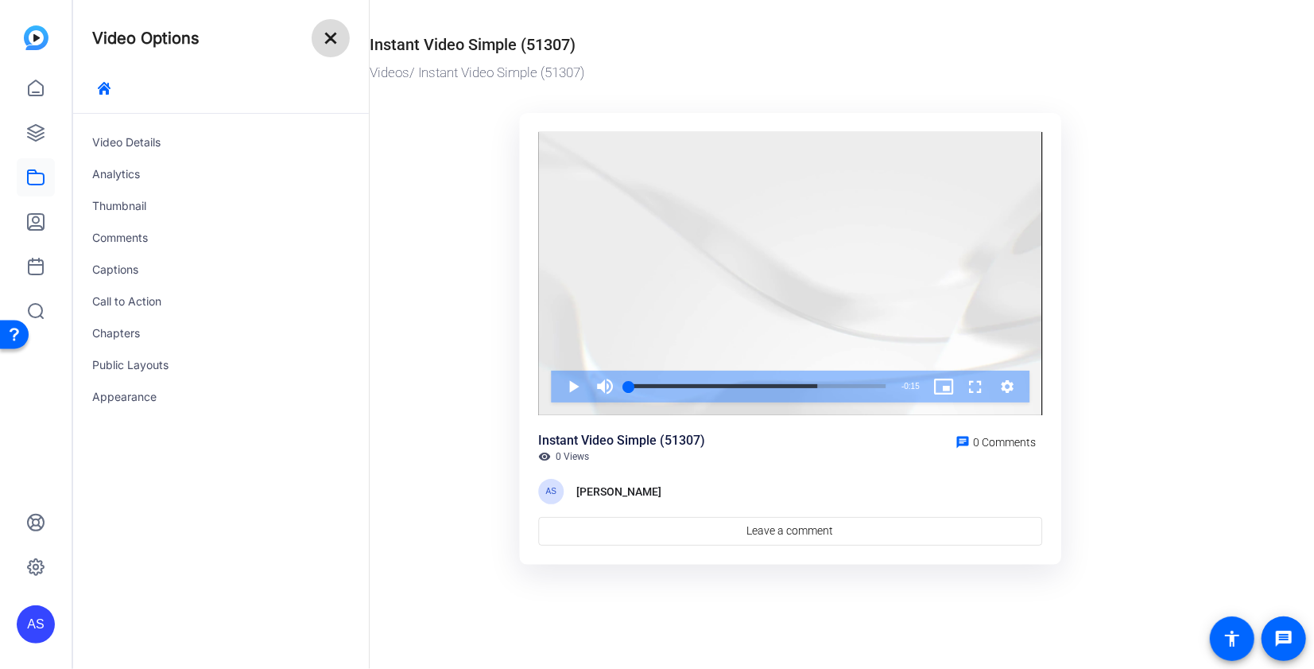
click at [332, 35] on mat-icon "close" at bounding box center [330, 38] width 19 height 19
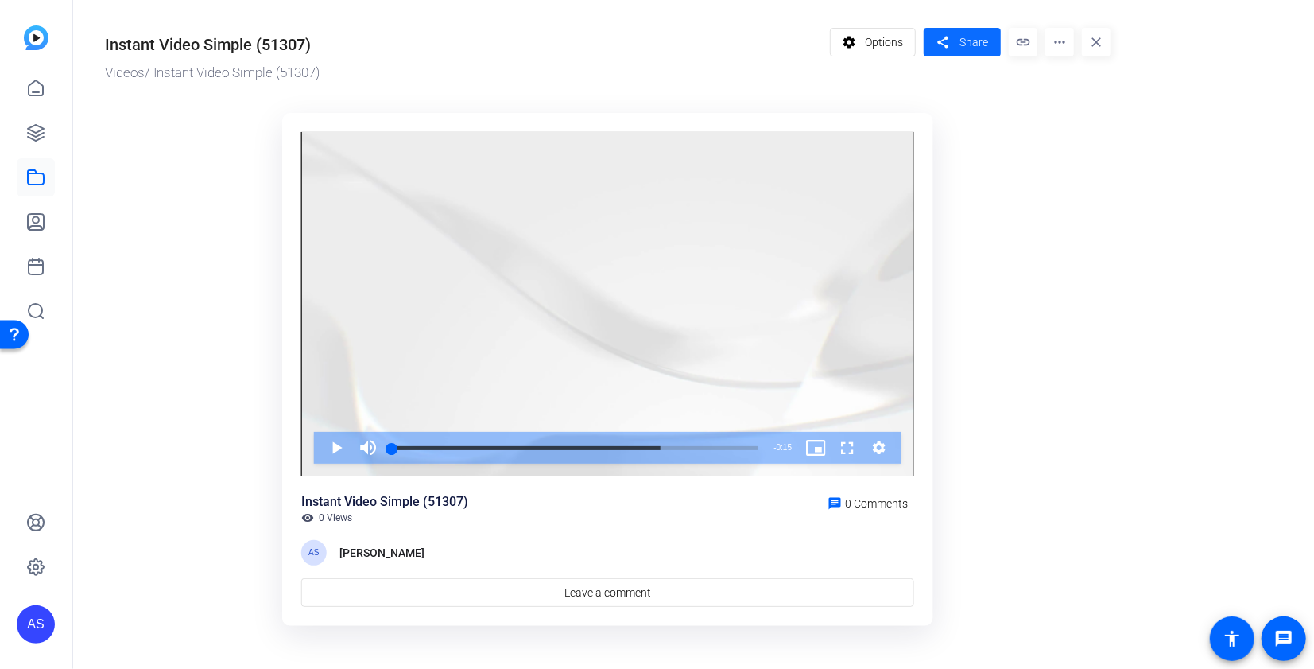
click at [980, 40] on span "Share" at bounding box center [974, 42] width 29 height 17
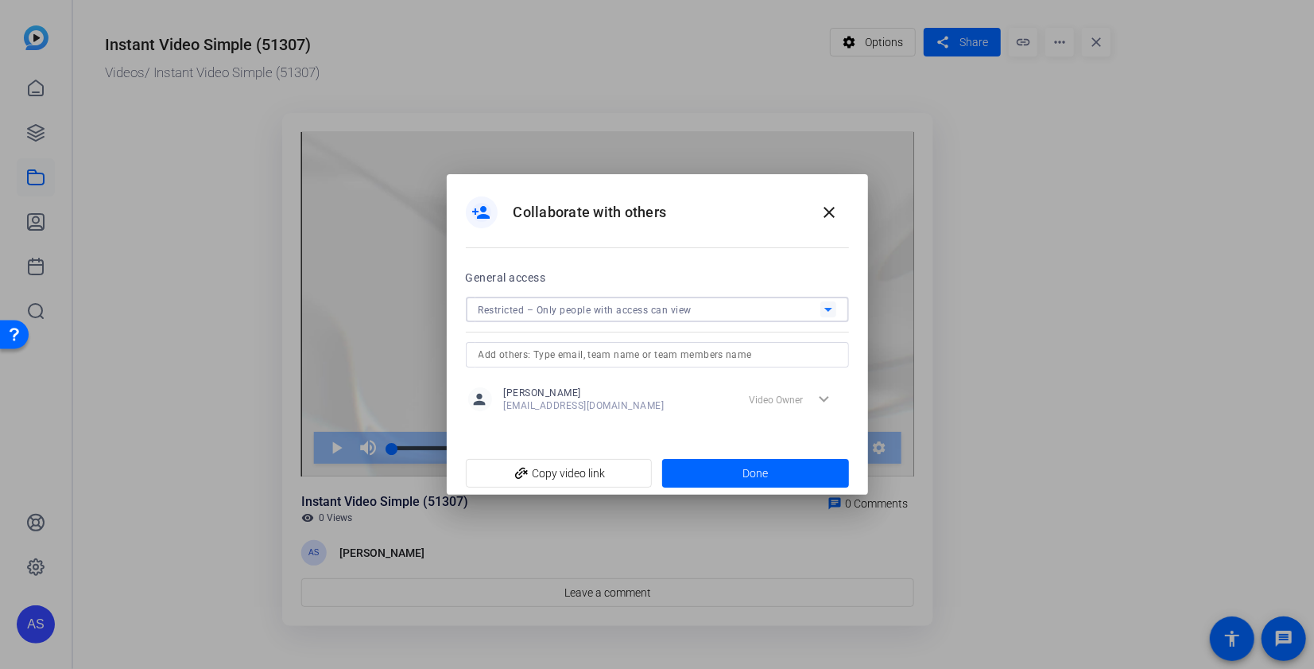
click at [639, 305] on span "Restricted – Only people with access can view" at bounding box center [586, 310] width 214 height 11
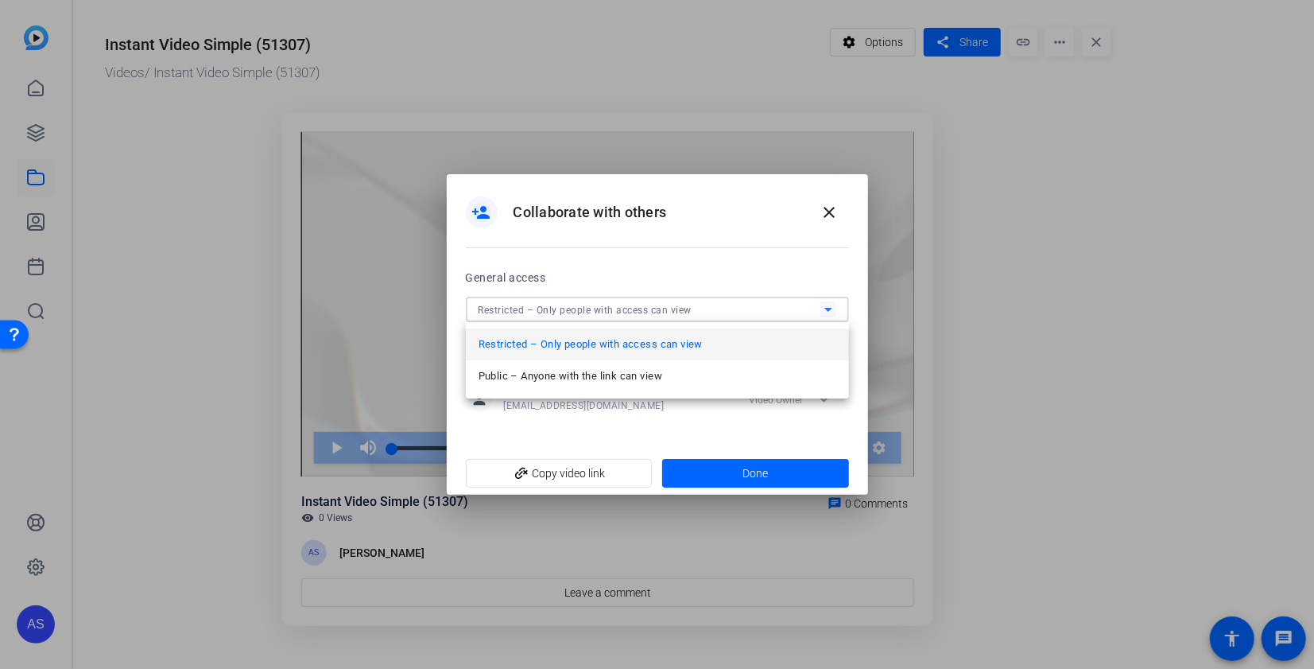
click at [586, 370] on span "Public – Anyone with the link can view" at bounding box center [571, 376] width 184 height 19
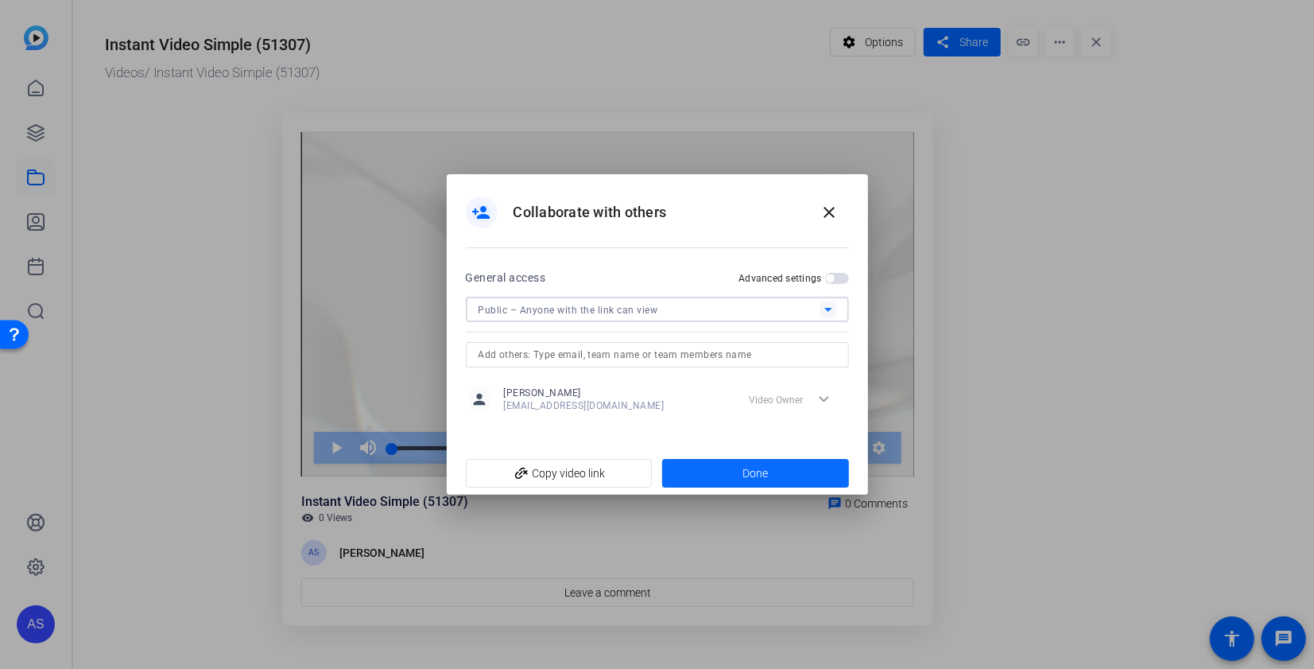
click at [787, 471] on span at bounding box center [755, 473] width 187 height 38
